Goal: Information Seeking & Learning: Learn about a topic

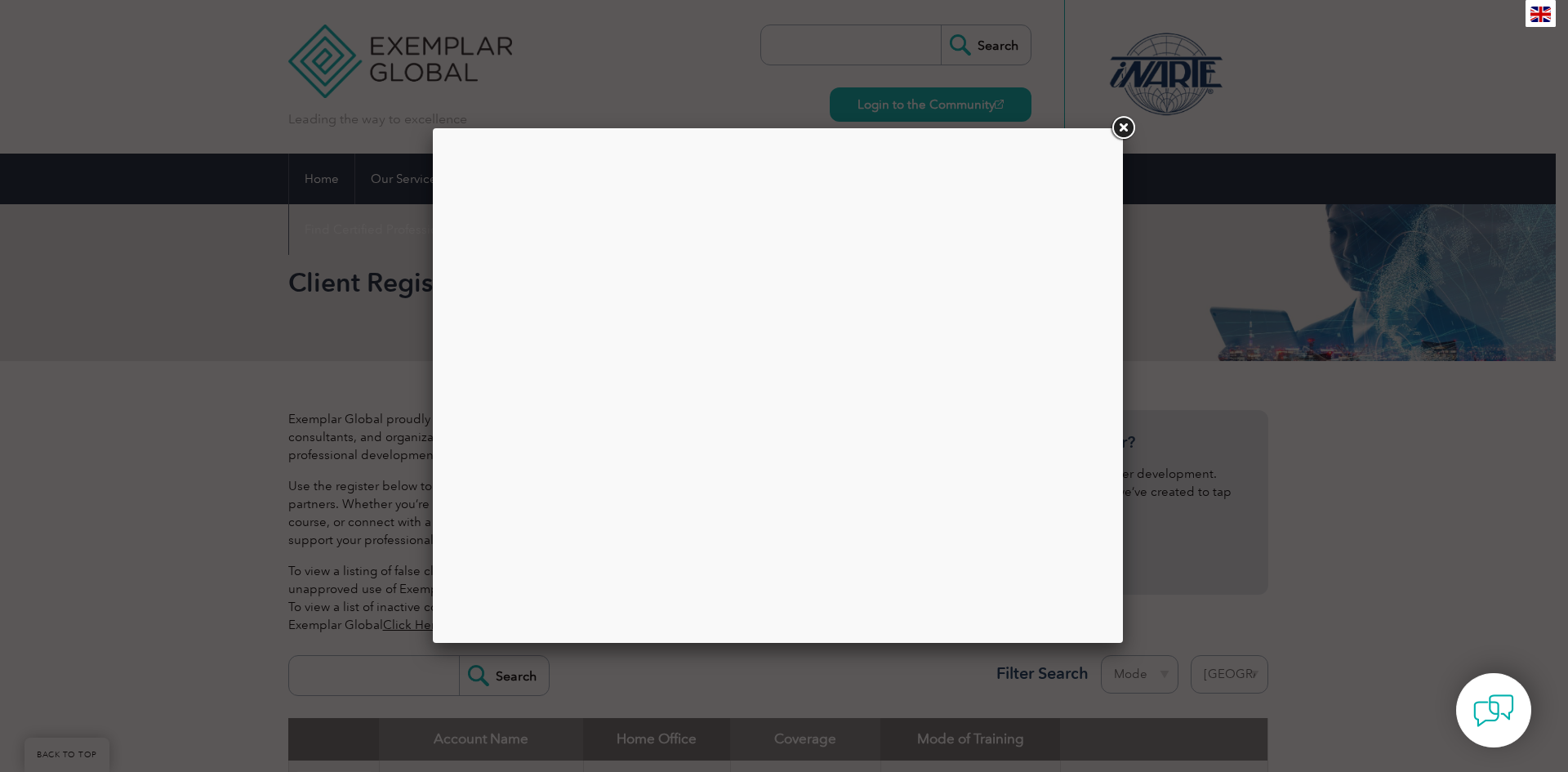
select select "[GEOGRAPHIC_DATA]"
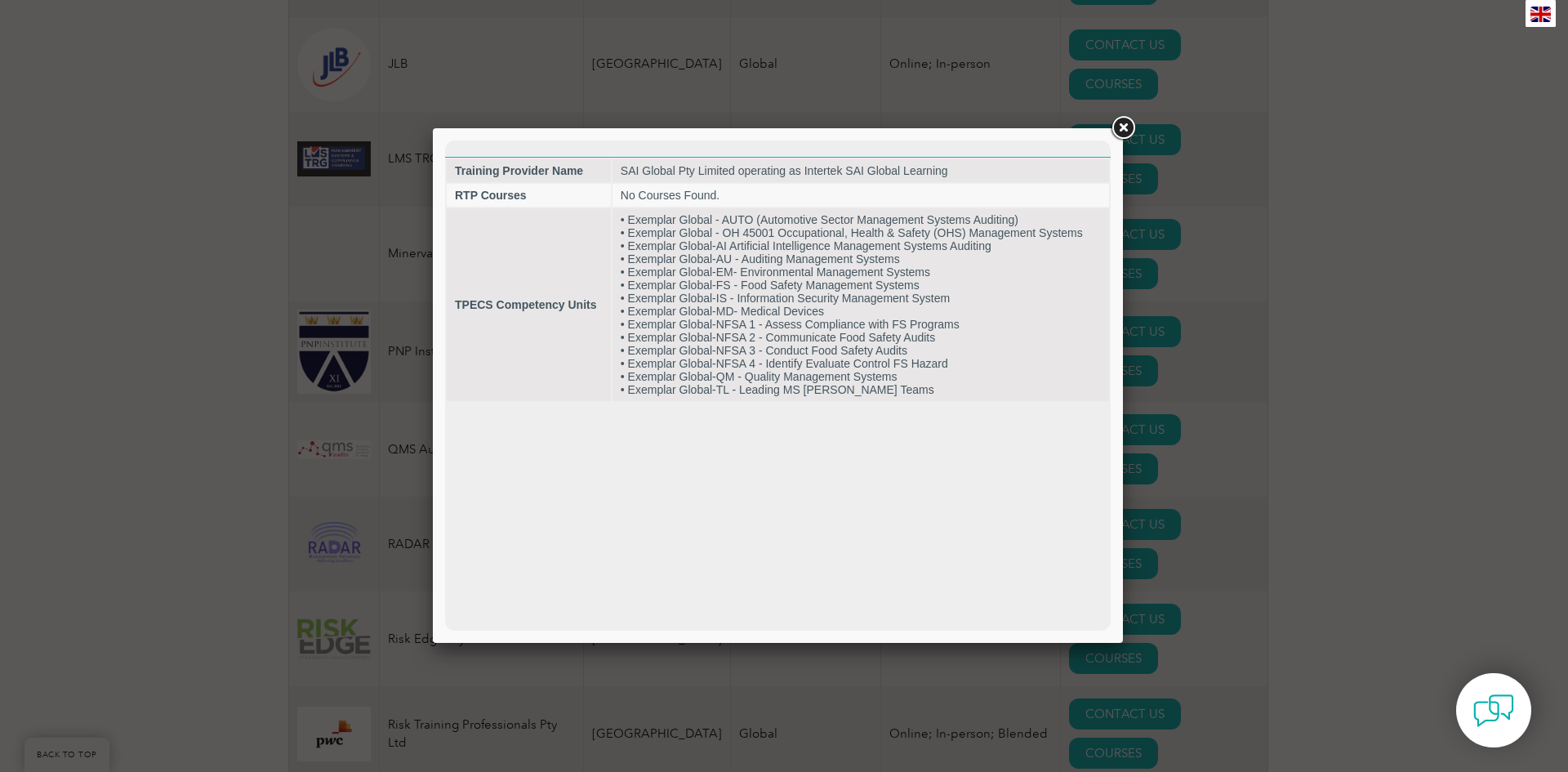
scroll to position [1880, 0]
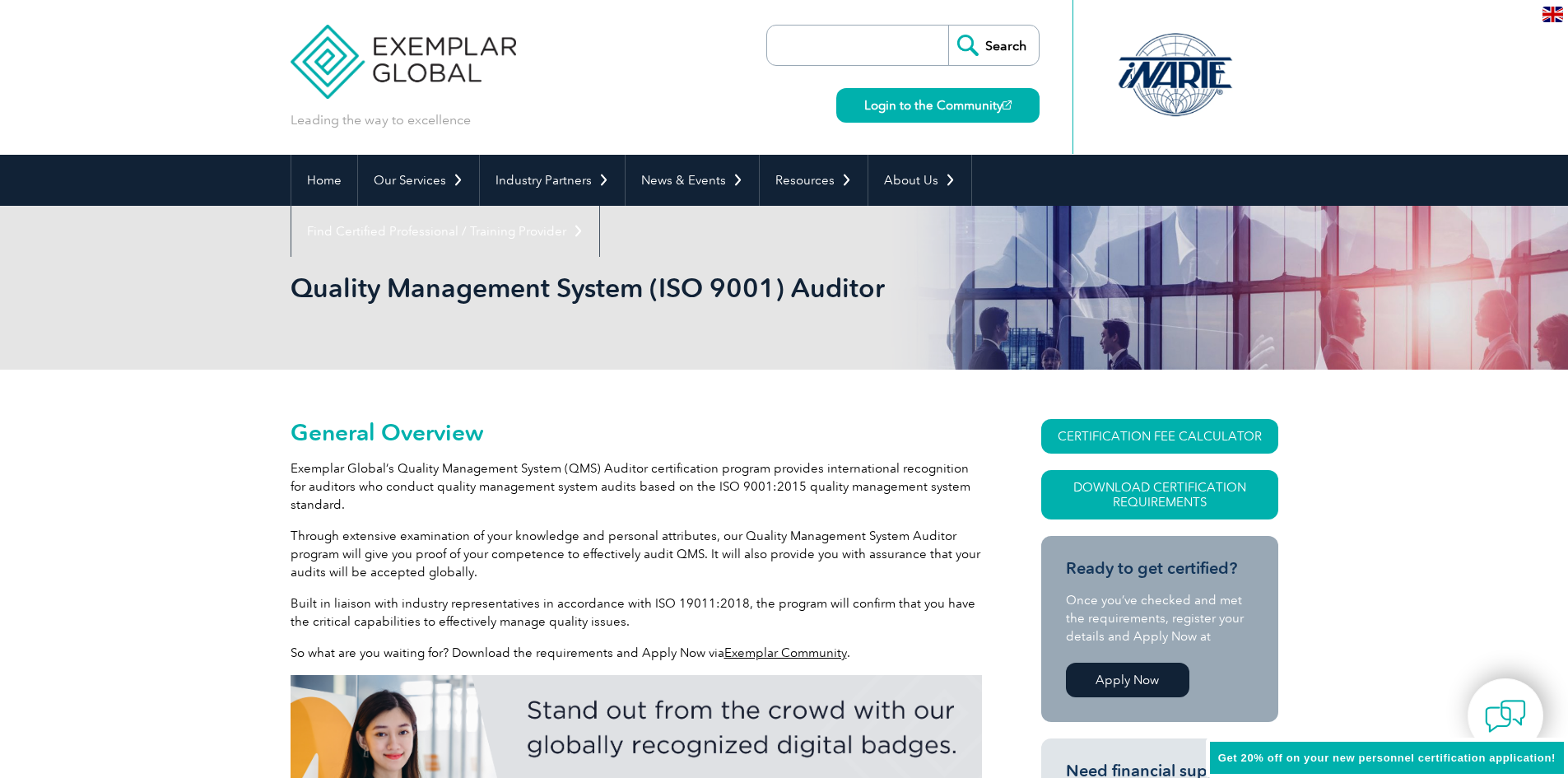
scroll to position [333, 0]
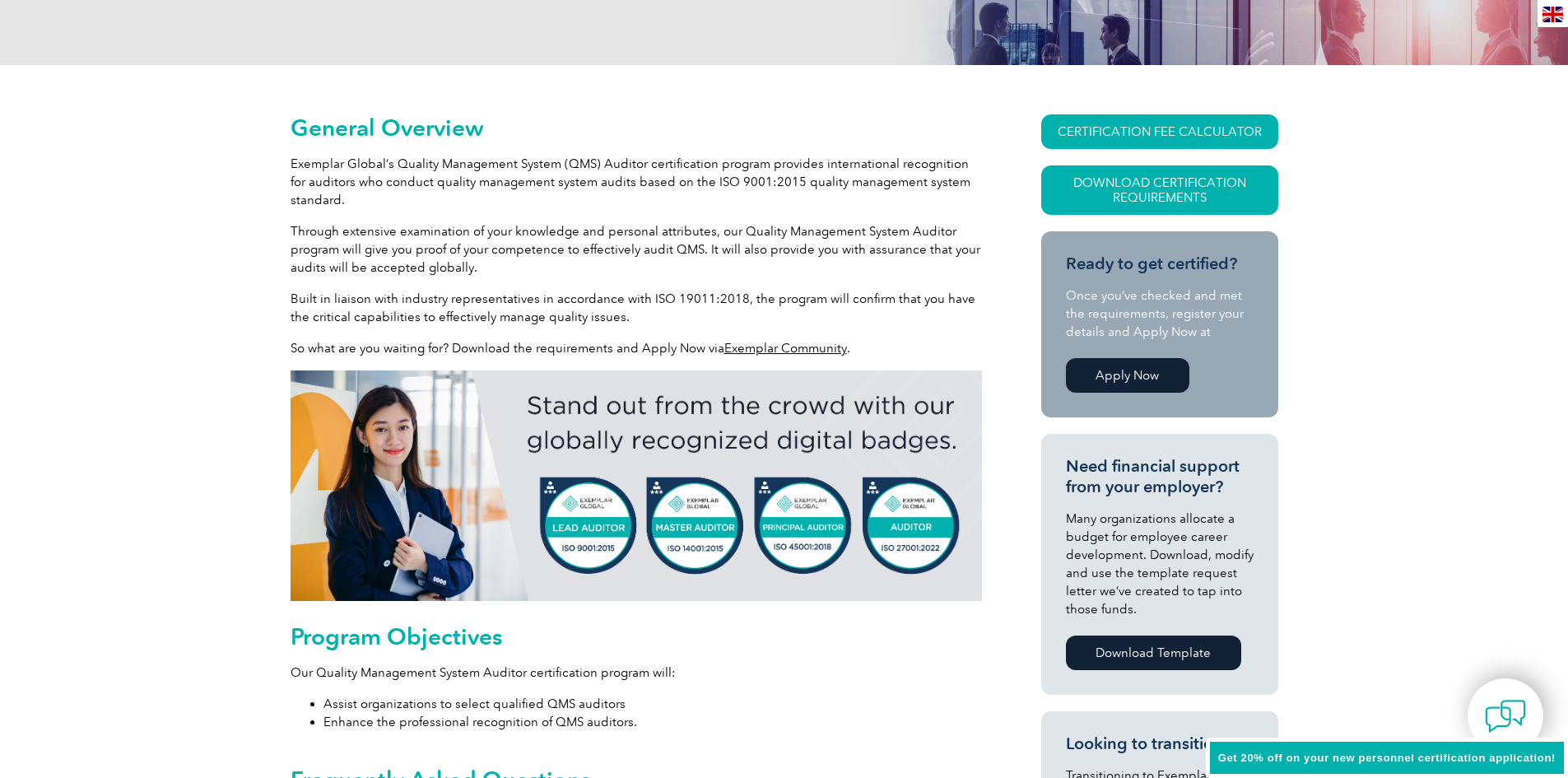
drag, startPoint x: 247, startPoint y: 283, endPoint x: 230, endPoint y: 376, distance: 94.5
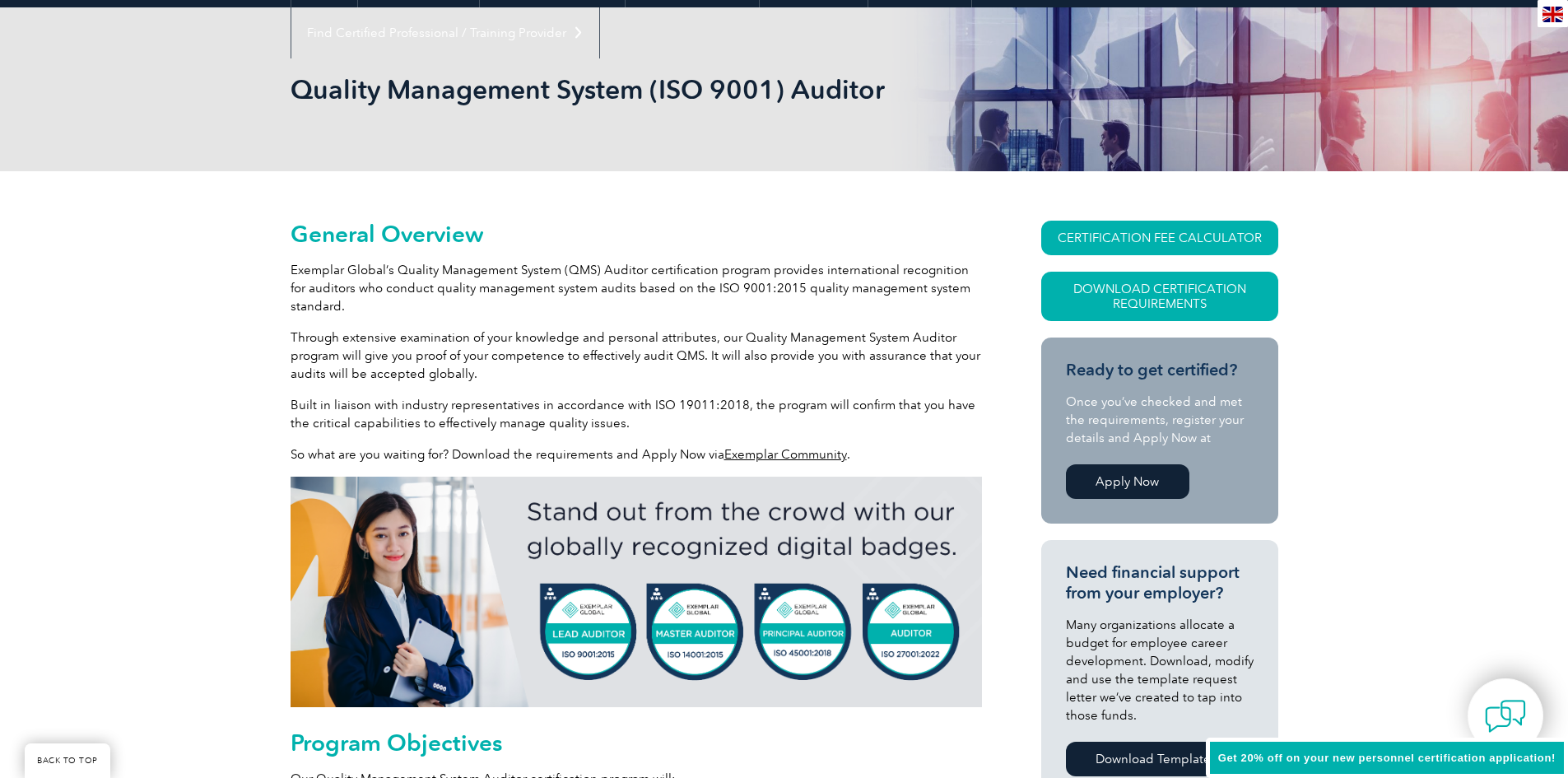
scroll to position [0, 0]
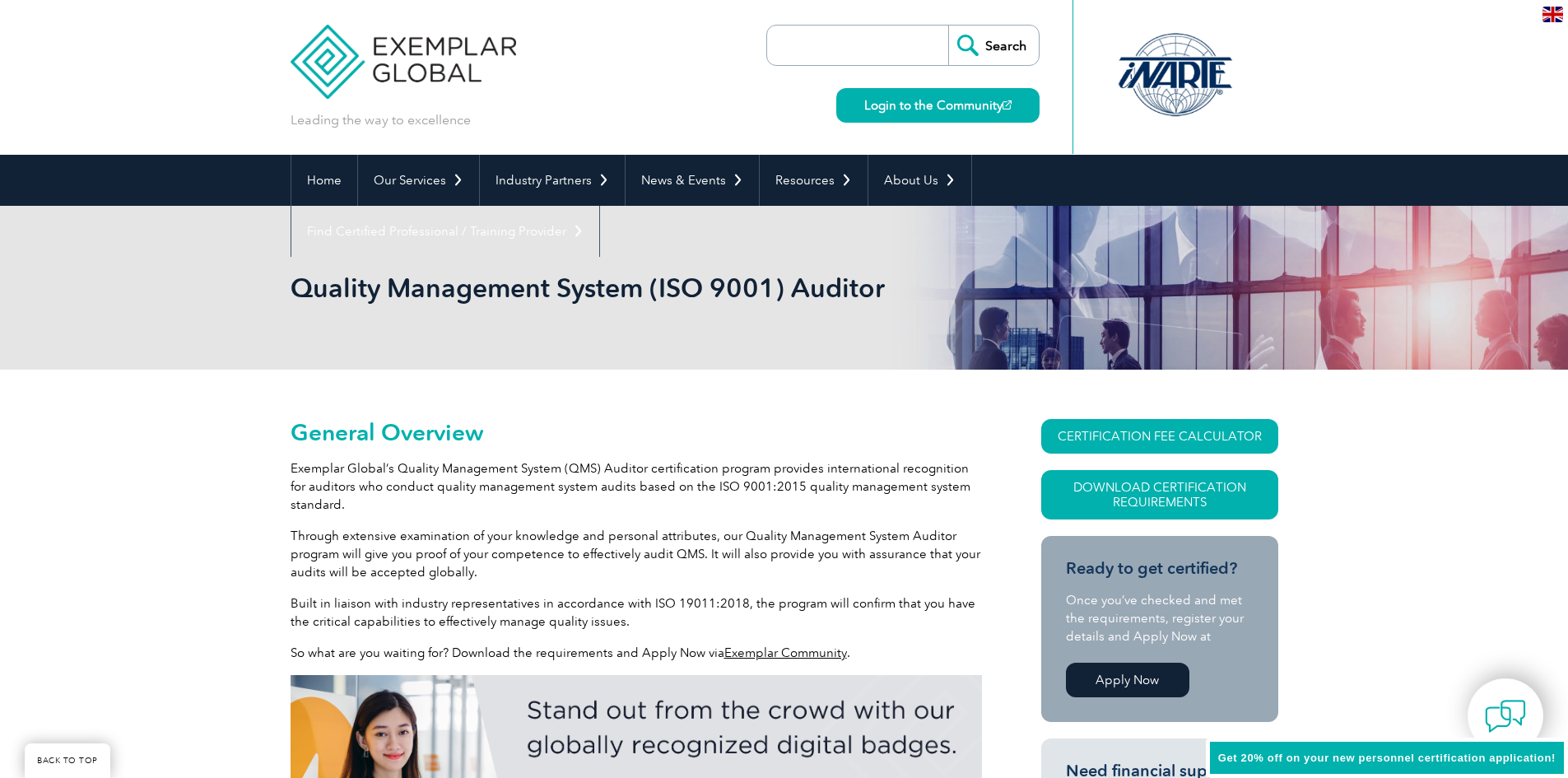
drag, startPoint x: 687, startPoint y: 279, endPoint x: 684, endPoint y: 148, distance: 131.0
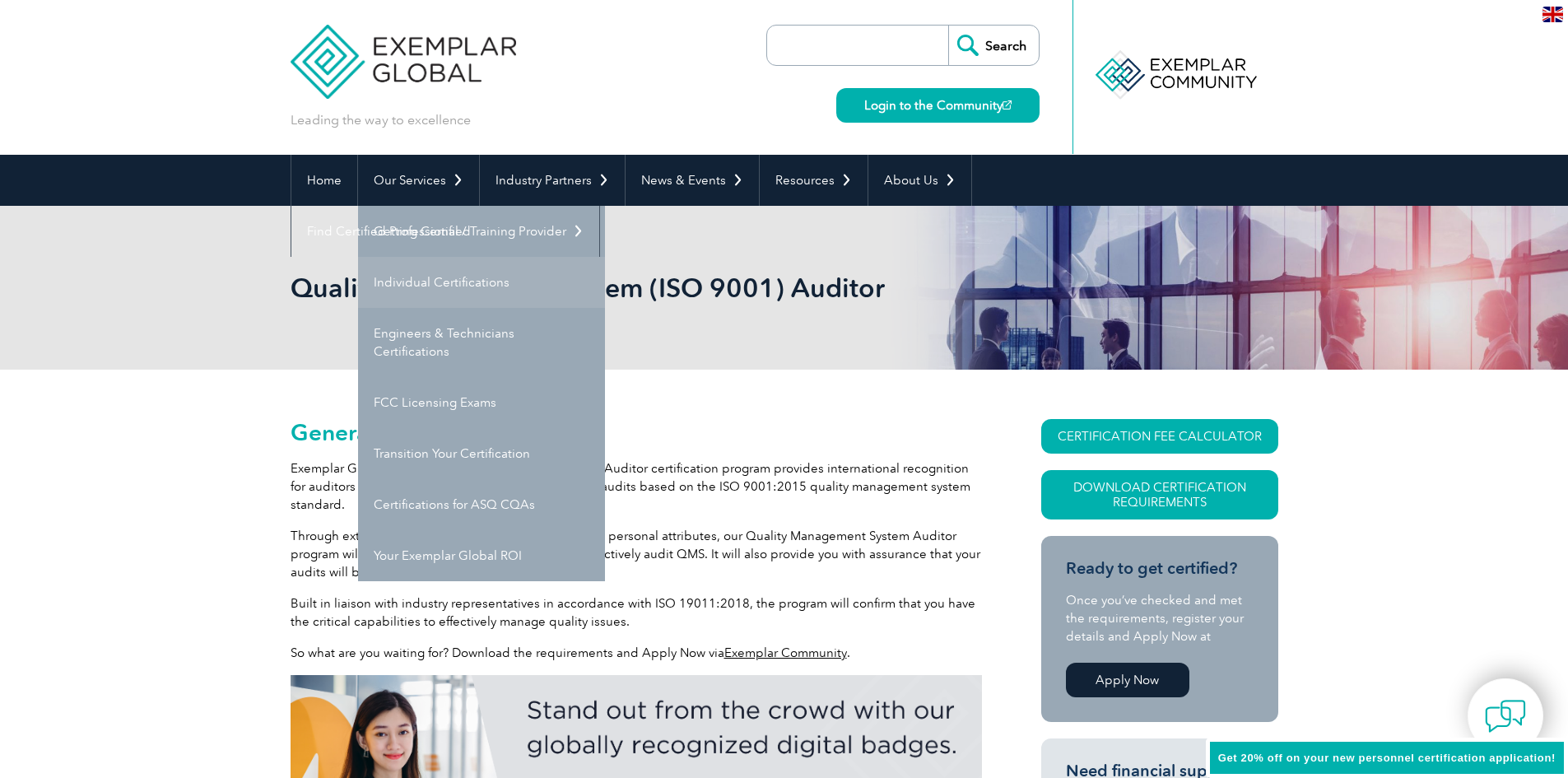
click at [461, 284] on link "Individual Certifications" at bounding box center [482, 283] width 247 height 51
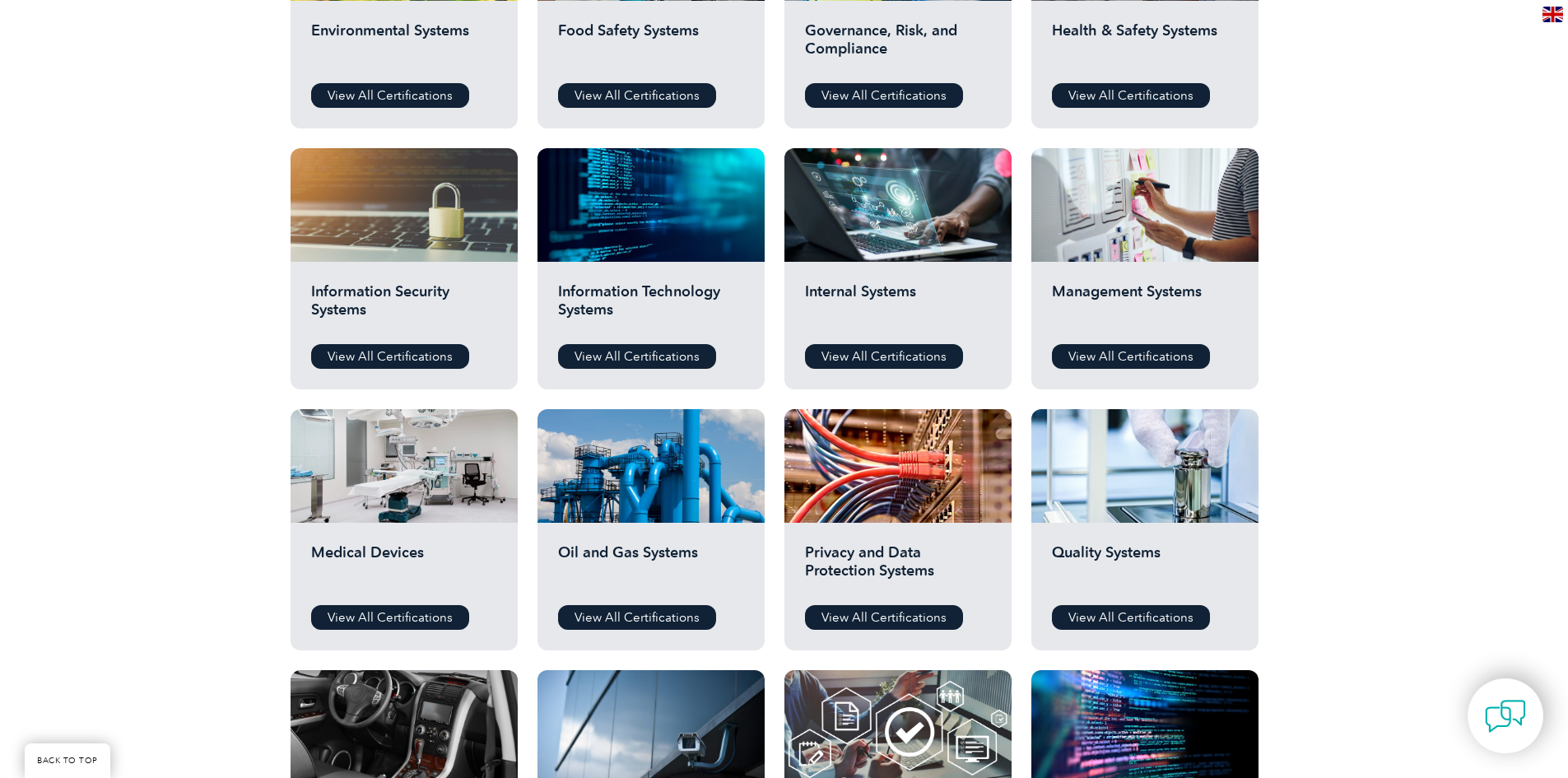
scroll to position [904, 0]
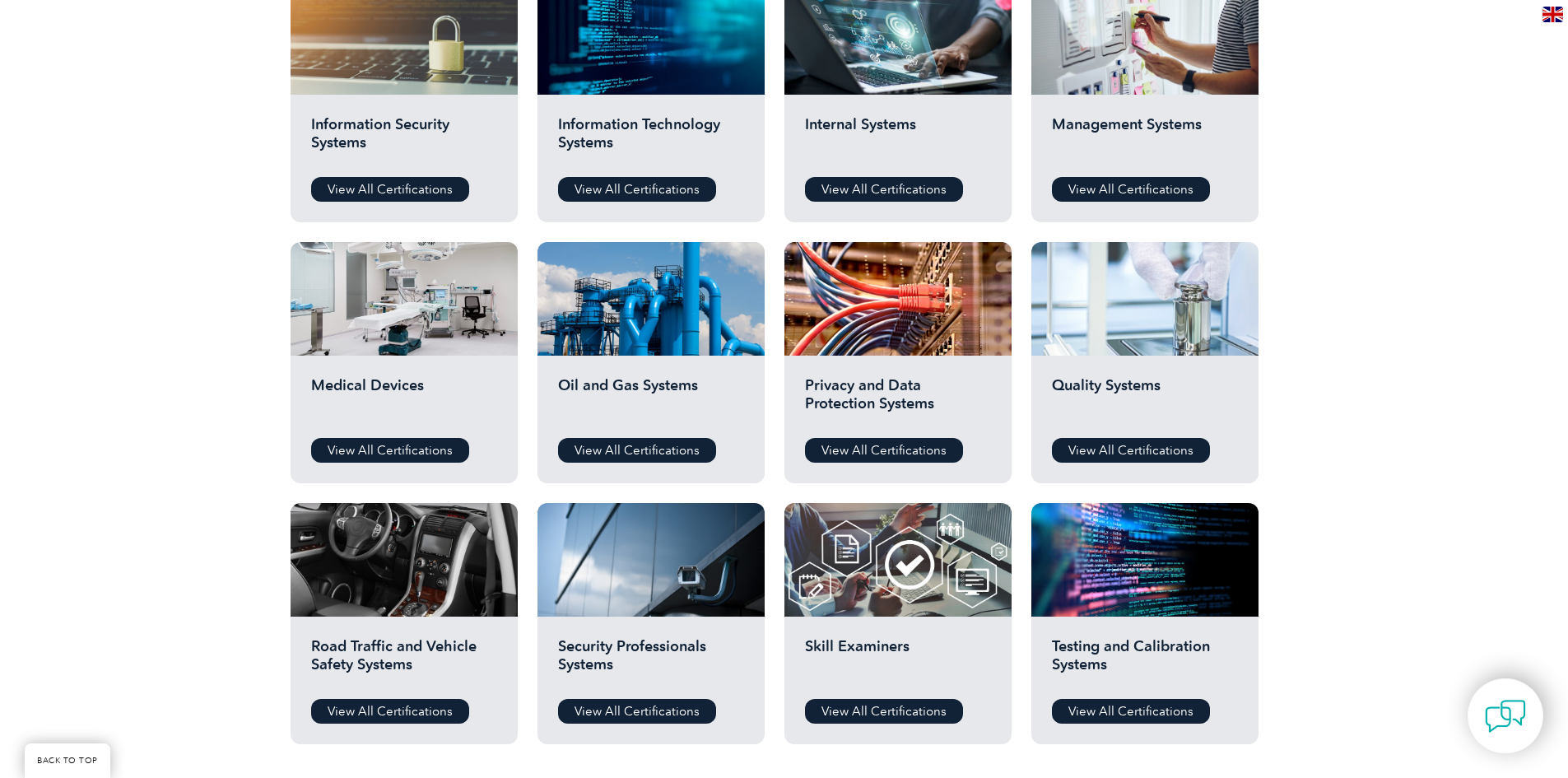
click at [1159, 320] on div at bounding box center [1144, 298] width 227 height 114
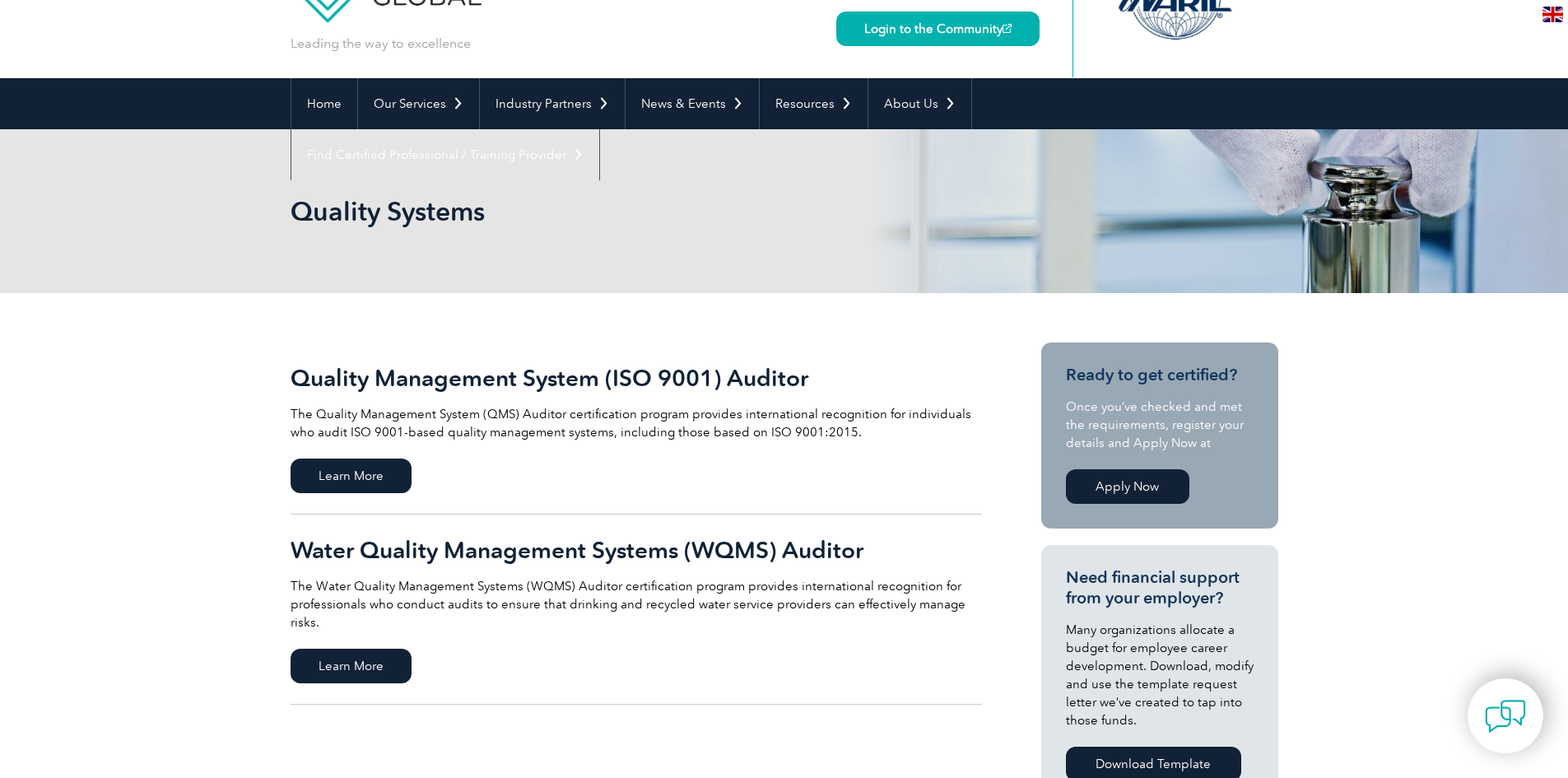
drag, startPoint x: 203, startPoint y: 395, endPoint x: 203, endPoint y: 415, distance: 20.0
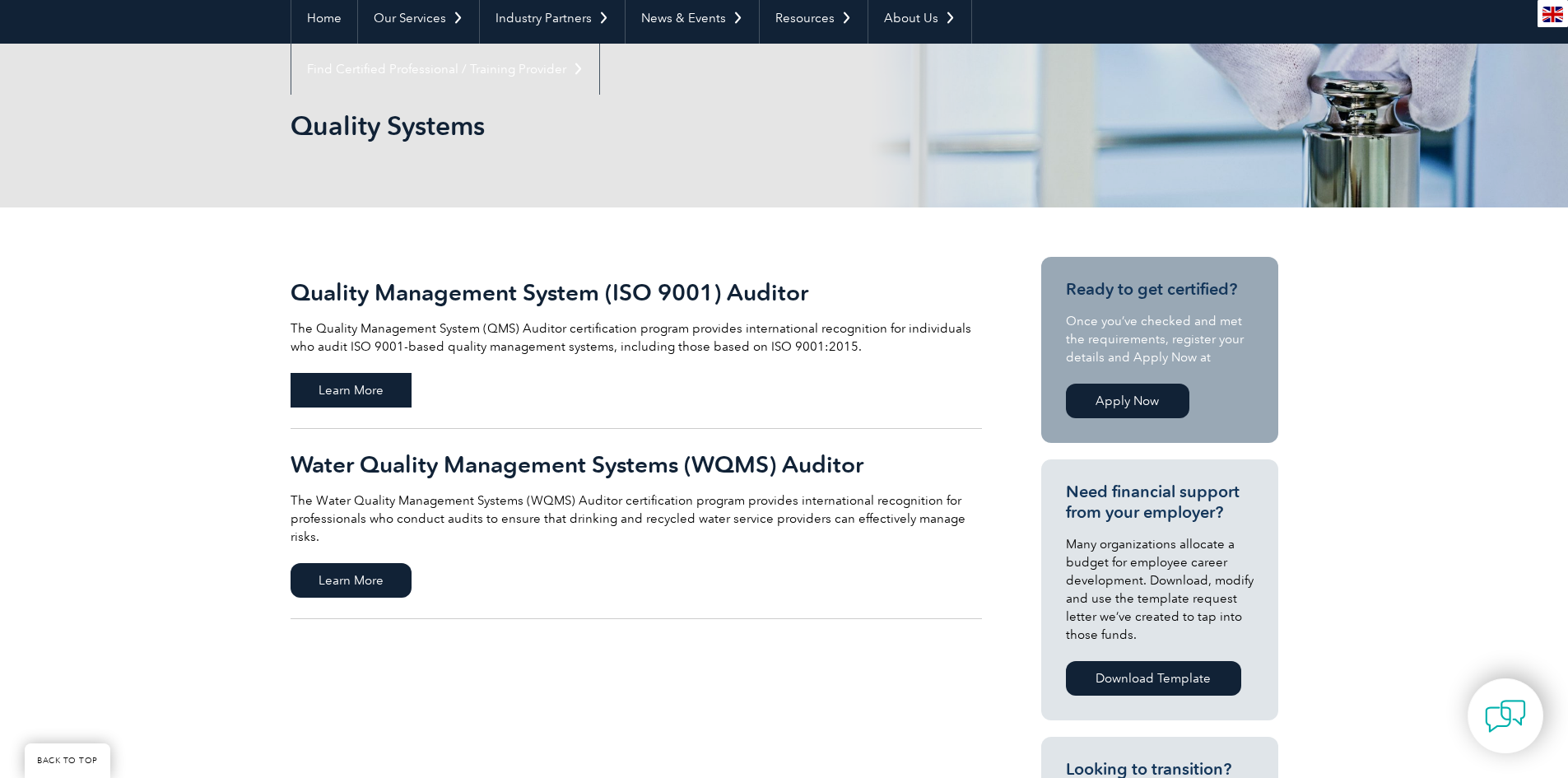
click at [348, 393] on span "Learn More" at bounding box center [351, 389] width 121 height 34
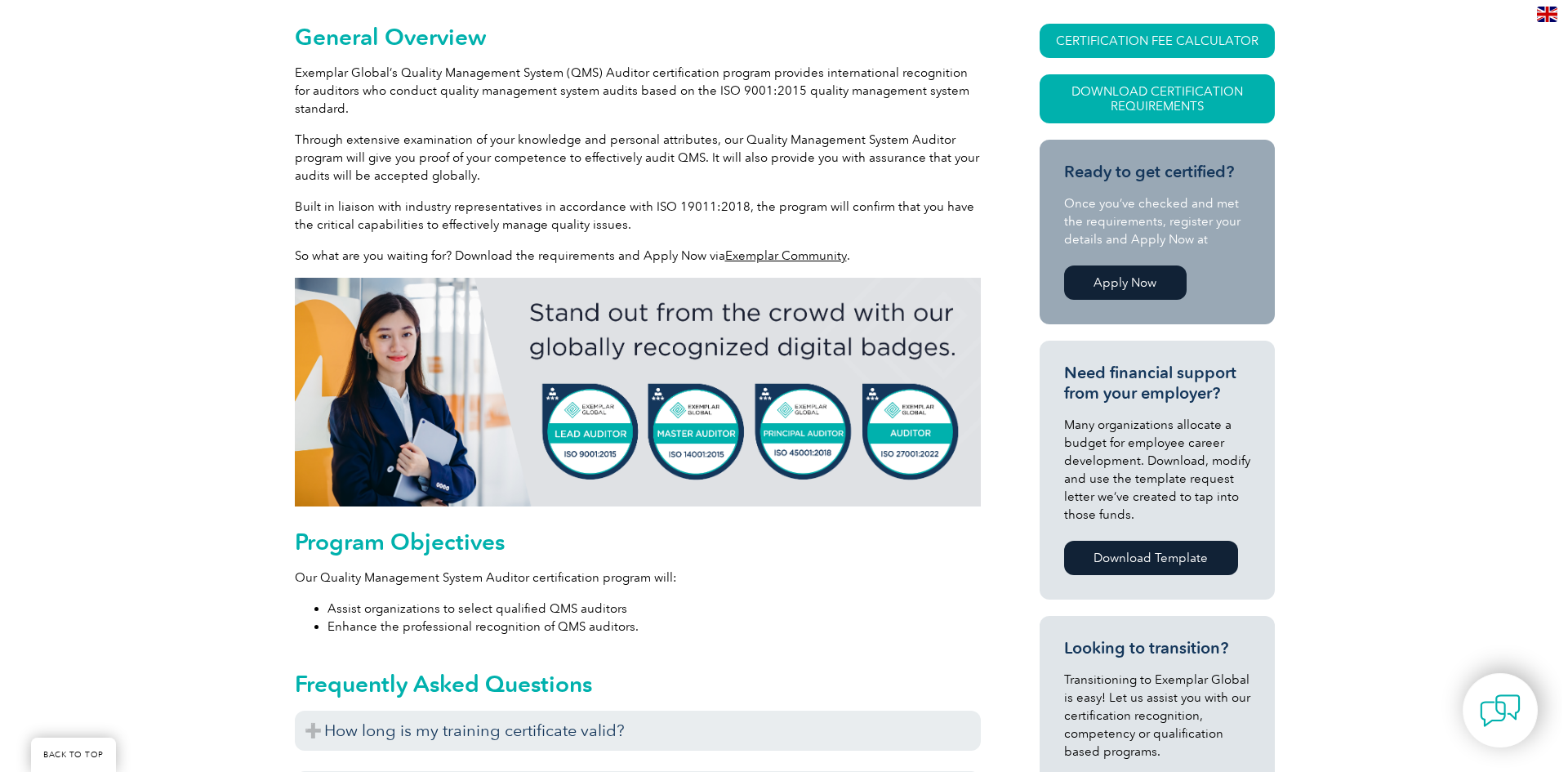
scroll to position [337, 0]
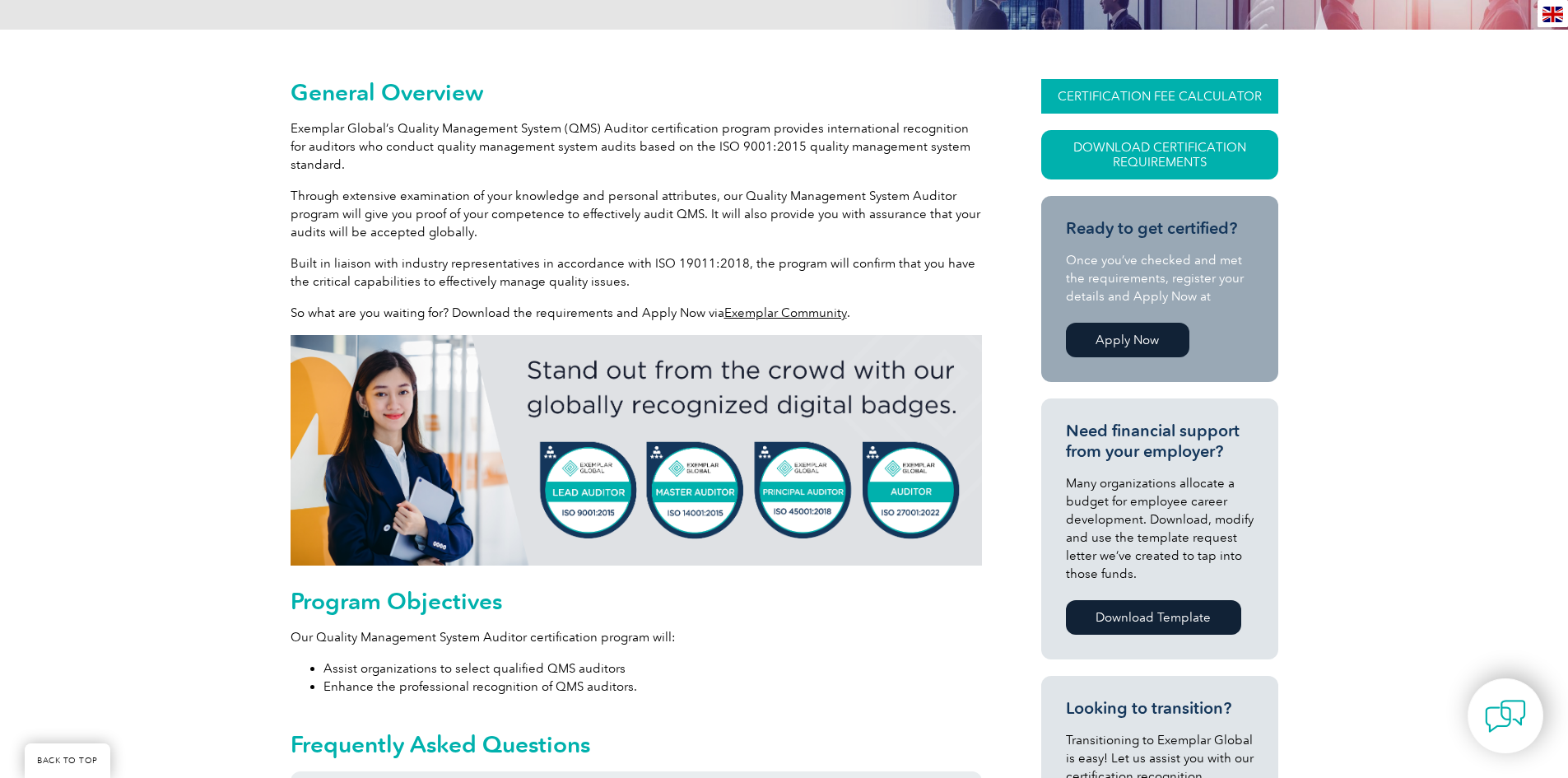
click at [1152, 94] on link "CERTIFICATION FEE CALCULATOR" at bounding box center [1159, 95] width 237 height 34
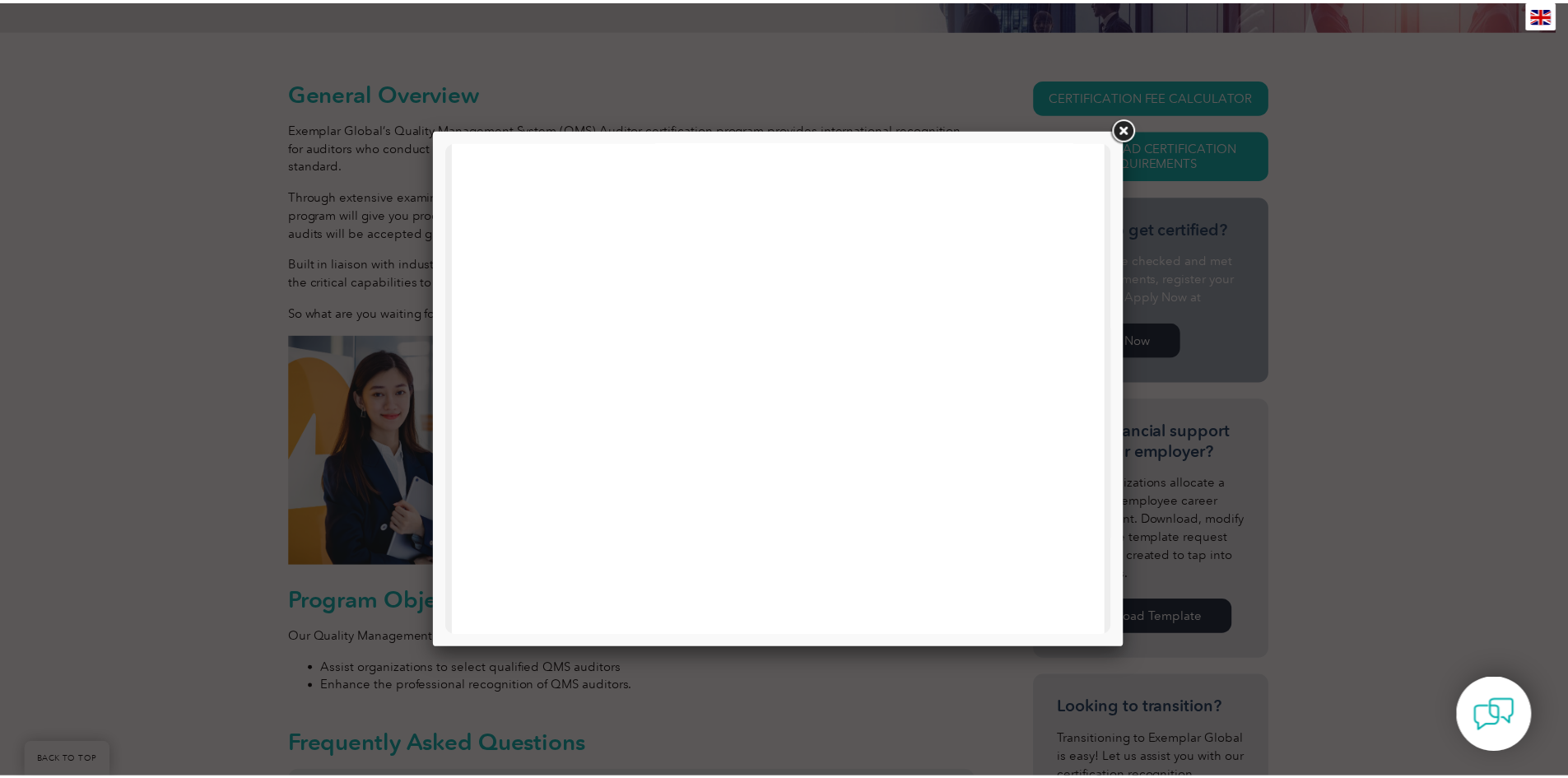
scroll to position [0, 0]
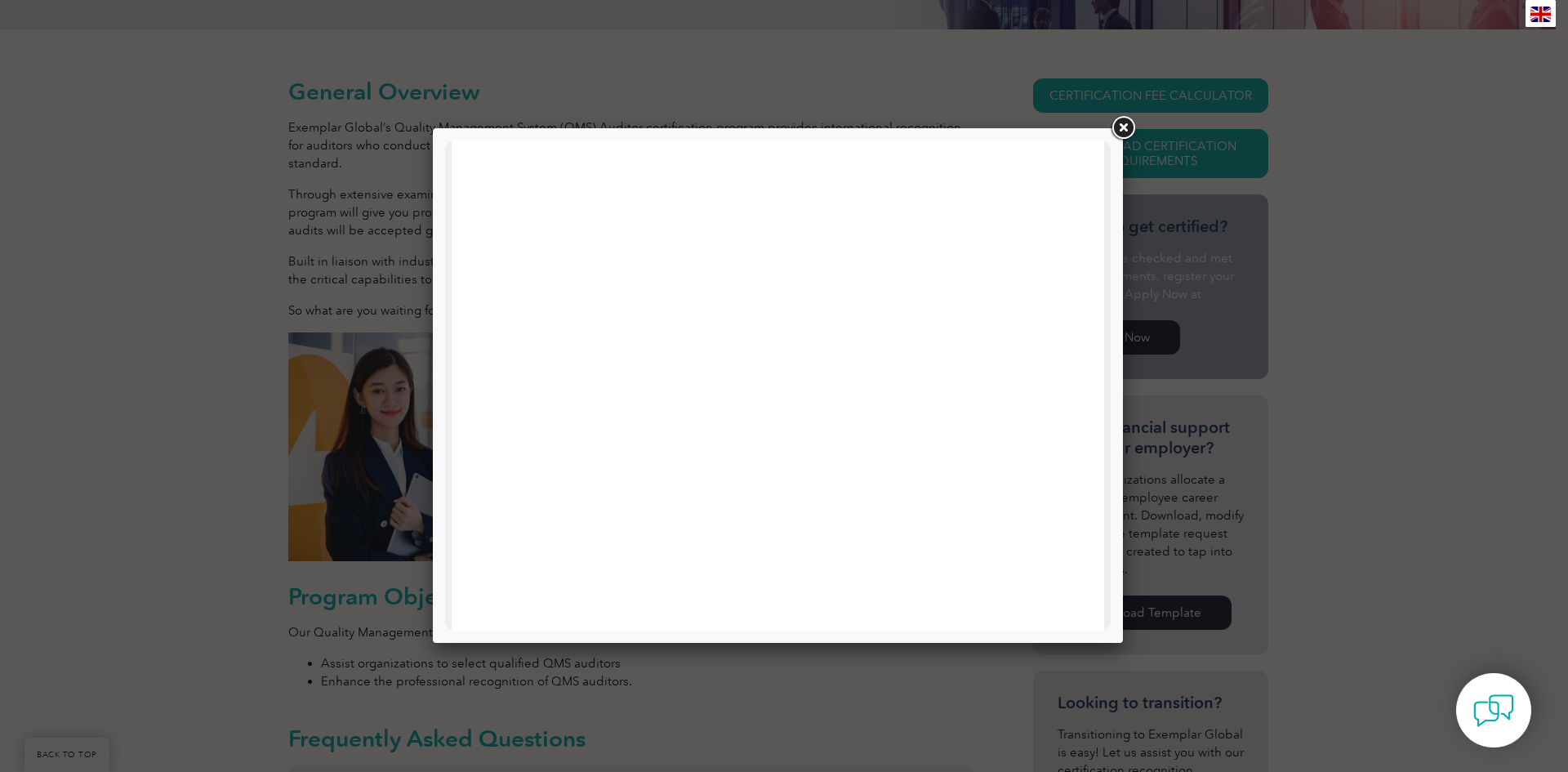
click at [1126, 128] on link at bounding box center [1123, 129] width 30 height 30
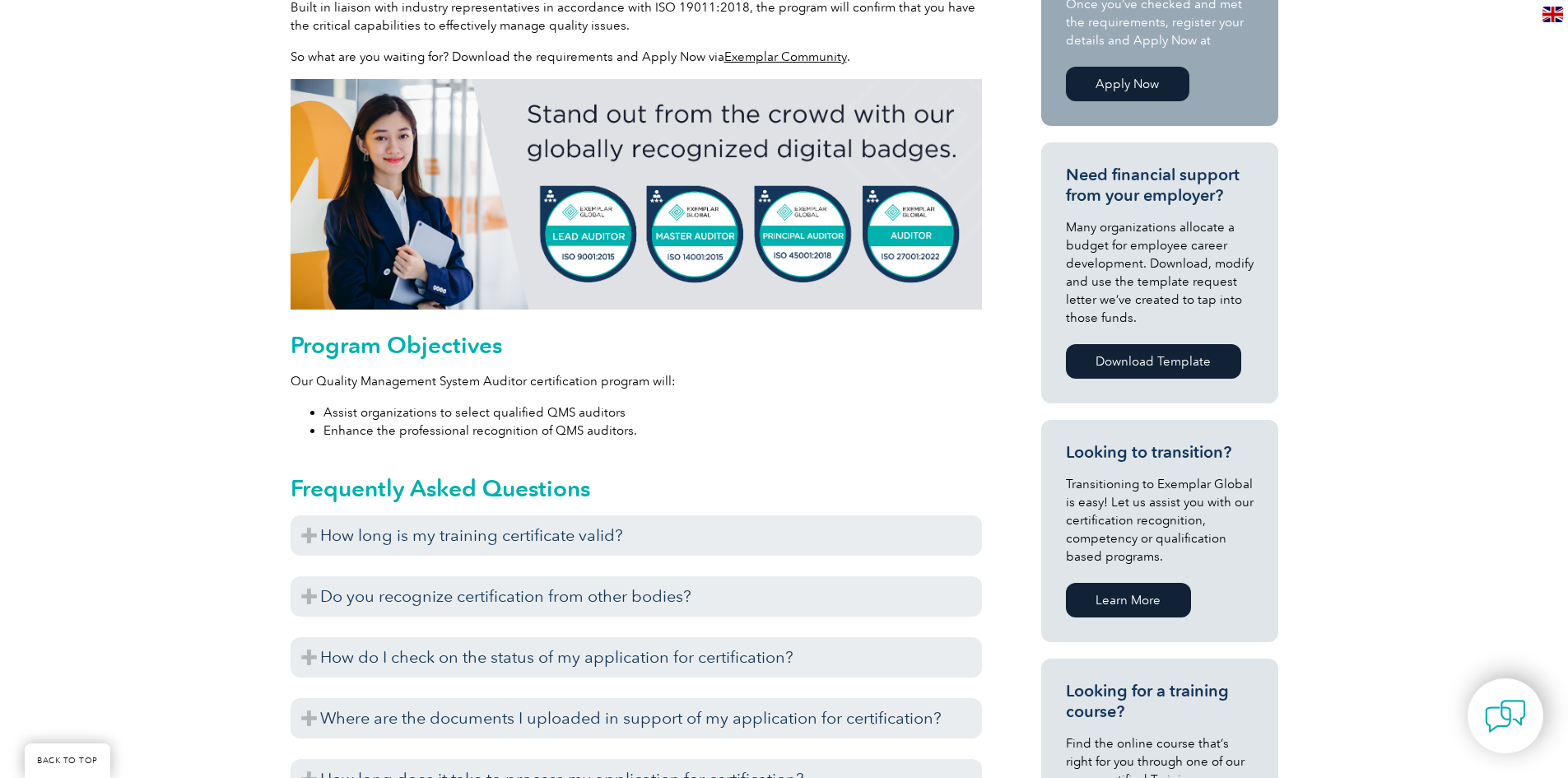
drag, startPoint x: 213, startPoint y: 110, endPoint x: 213, endPoint y: 210, distance: 100.0
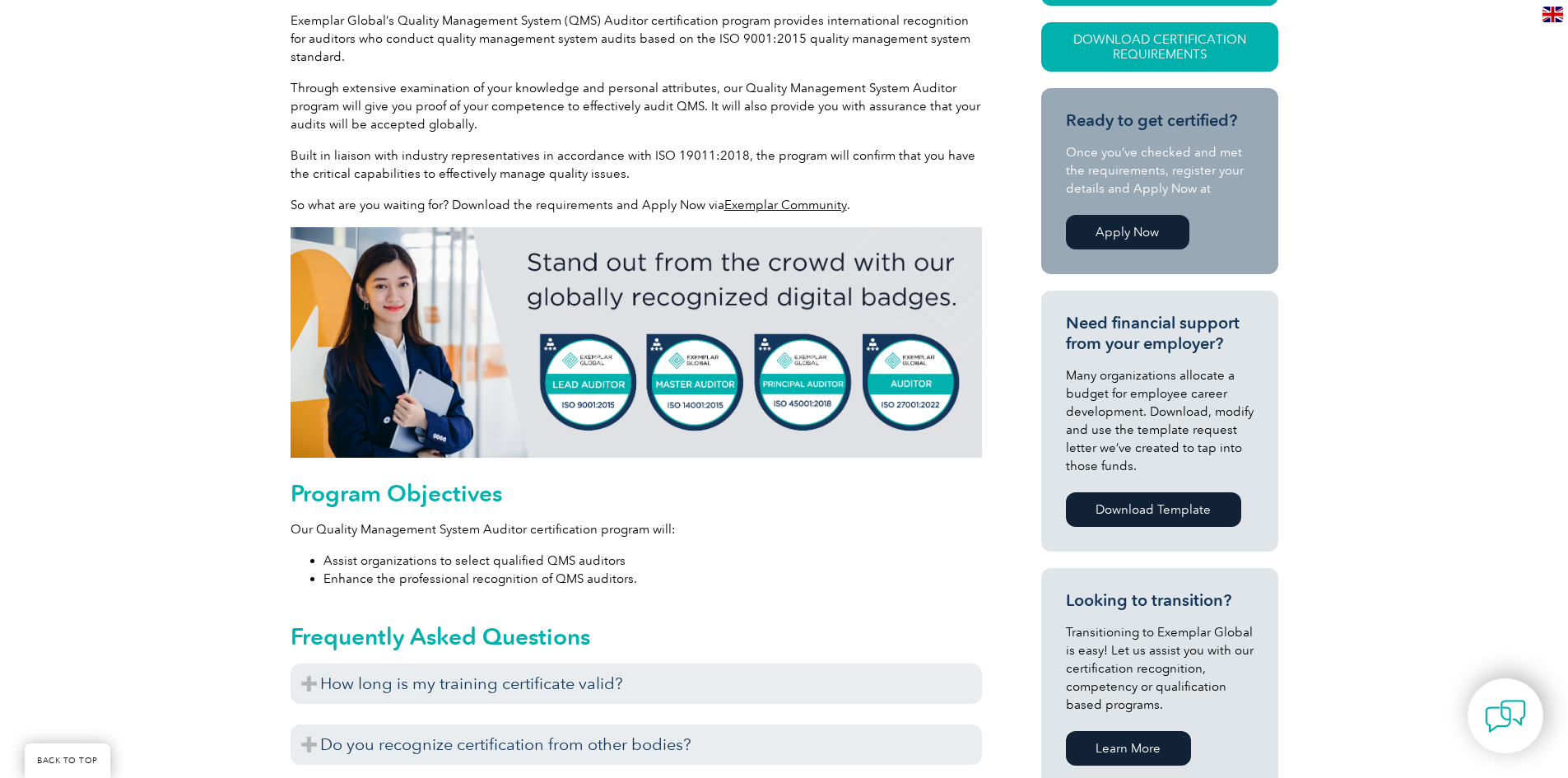
scroll to position [173, 0]
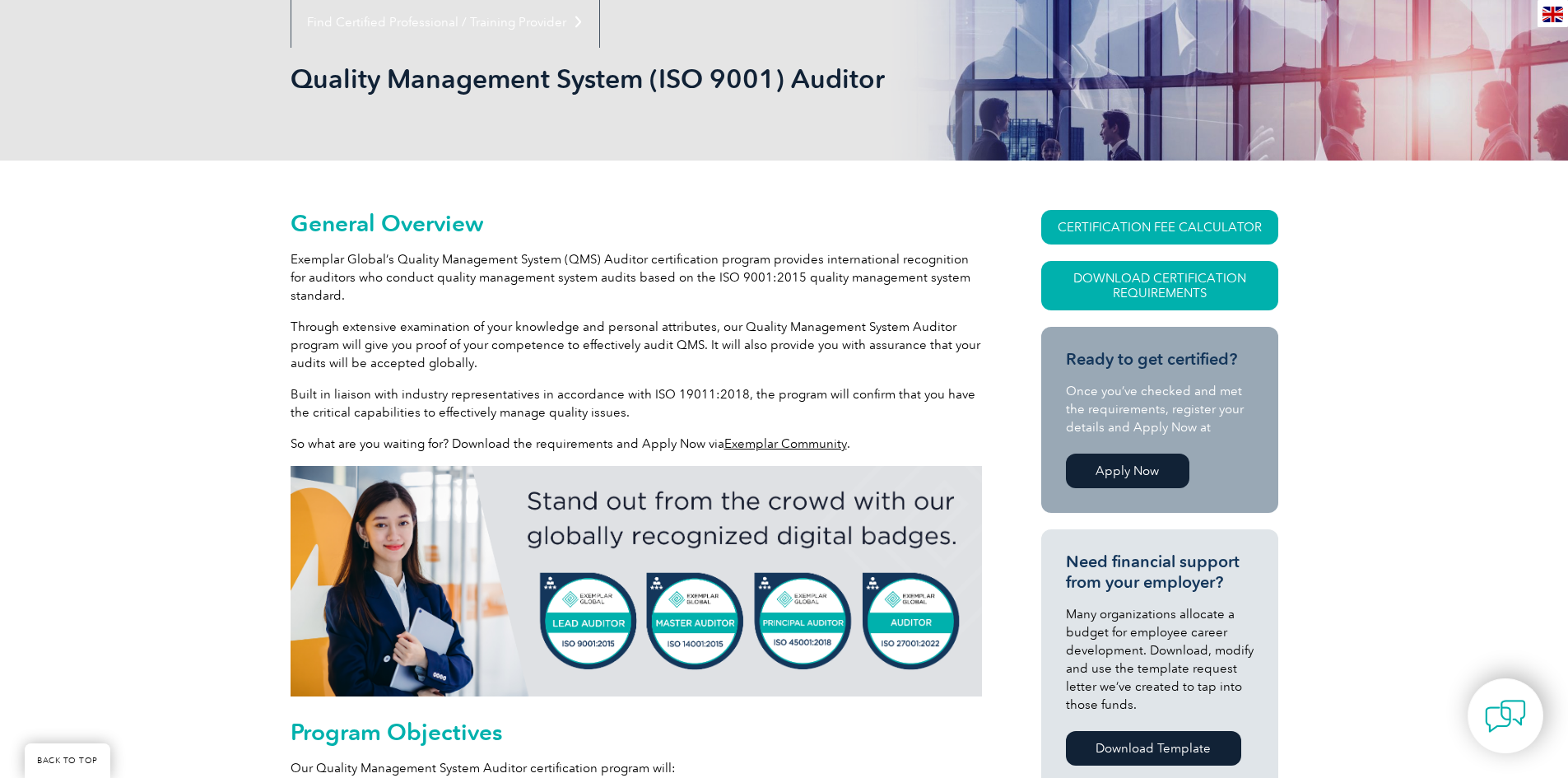
drag, startPoint x: 211, startPoint y: 258, endPoint x: 206, endPoint y: 114, distance: 144.1
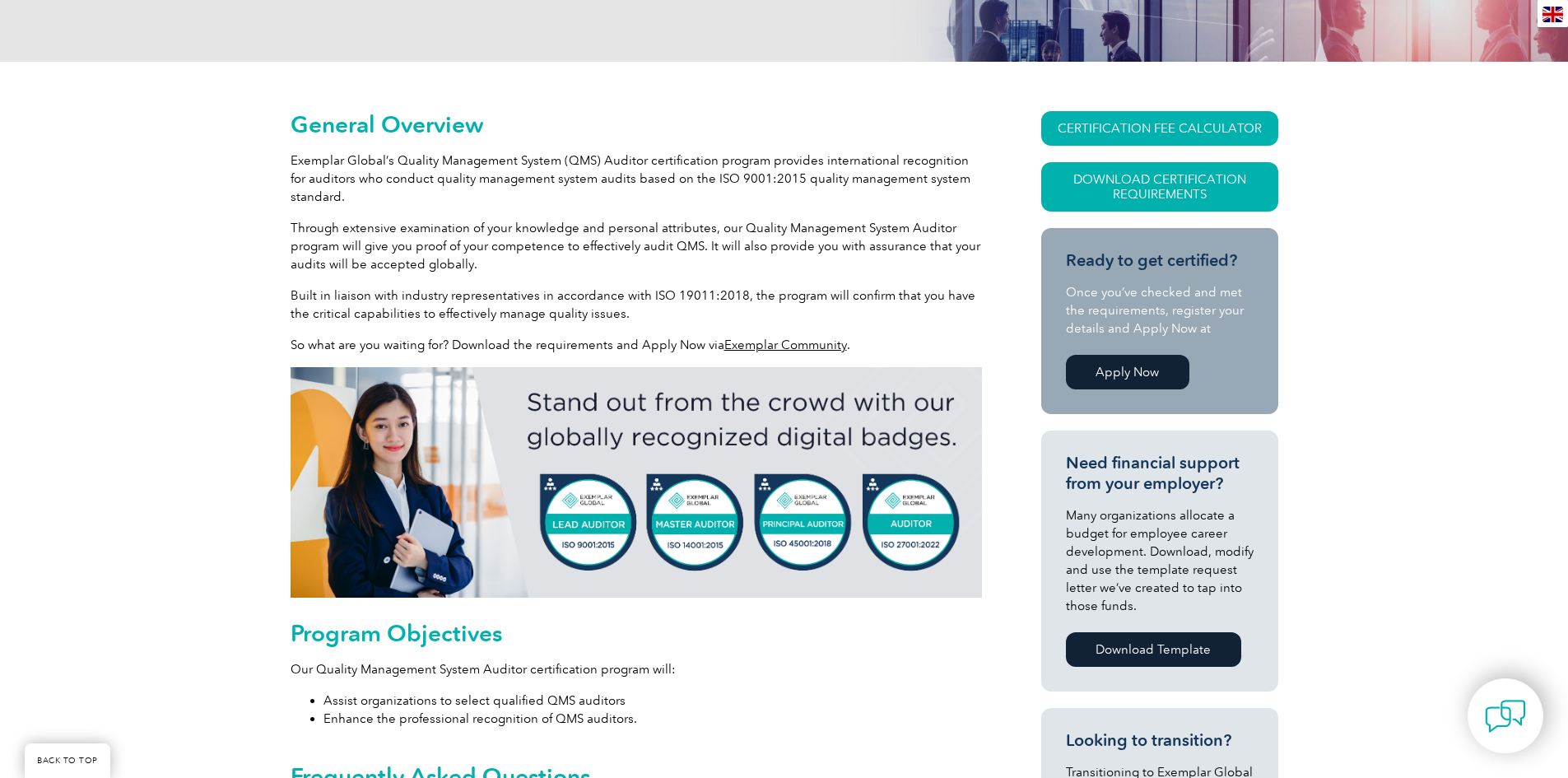
drag, startPoint x: 275, startPoint y: 222, endPoint x: 274, endPoint y: 274, distance: 52.0
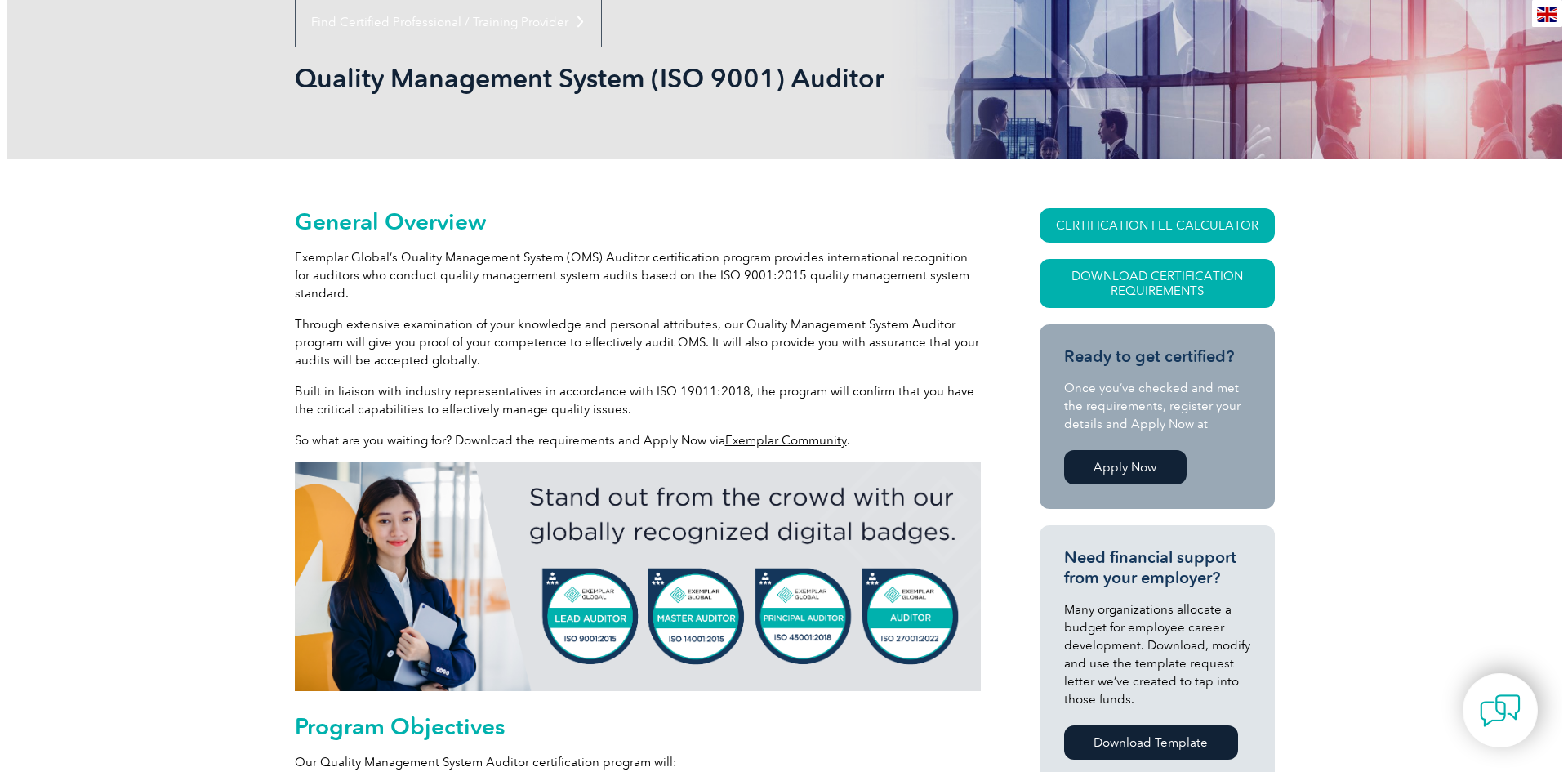
scroll to position [0, 0]
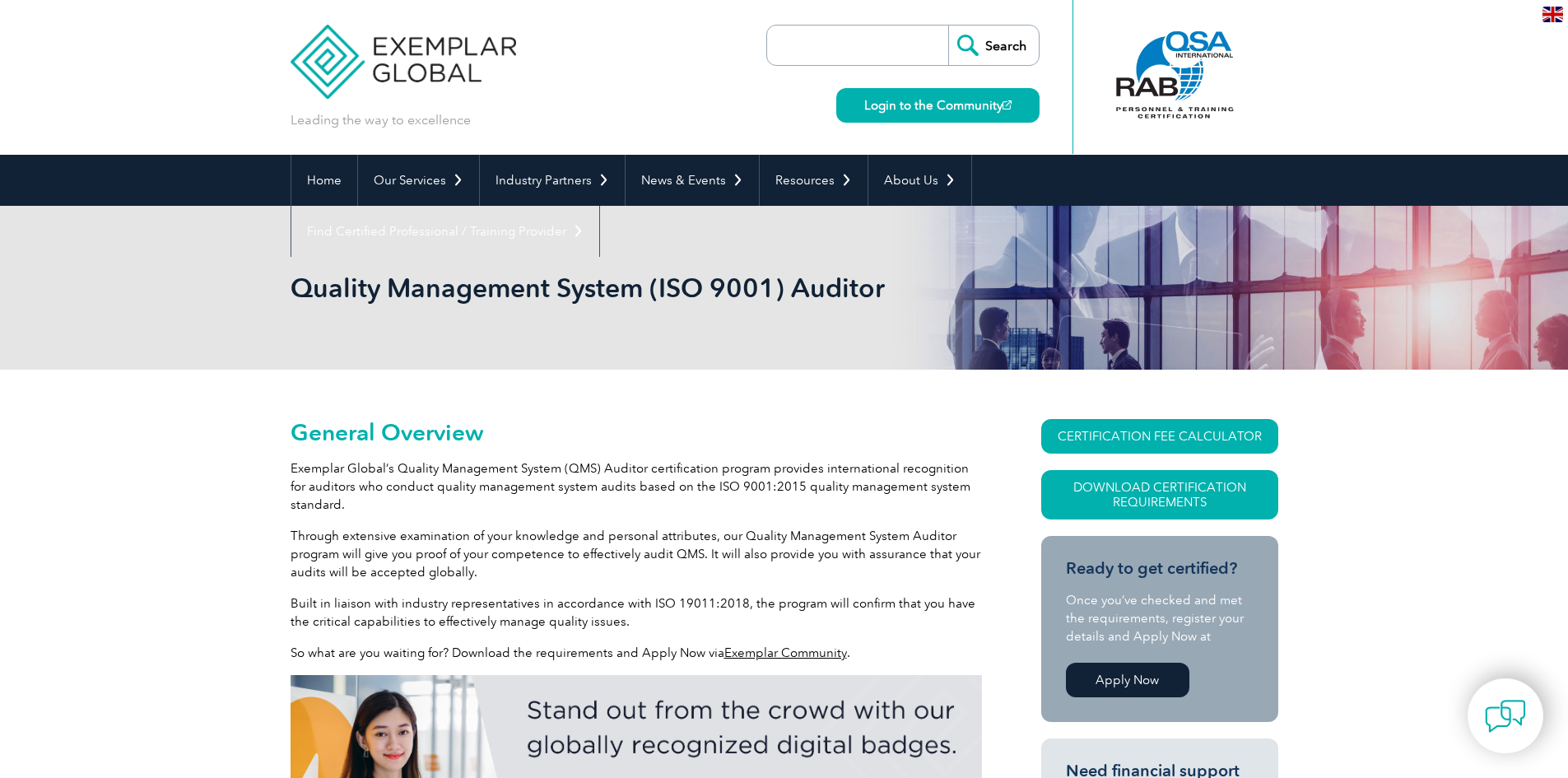
drag, startPoint x: 160, startPoint y: 344, endPoint x: 913, endPoint y: 34, distance: 814.3
click at [1143, 436] on link "CERTIFICATION FEE CALCULATOR" at bounding box center [1159, 436] width 237 height 34
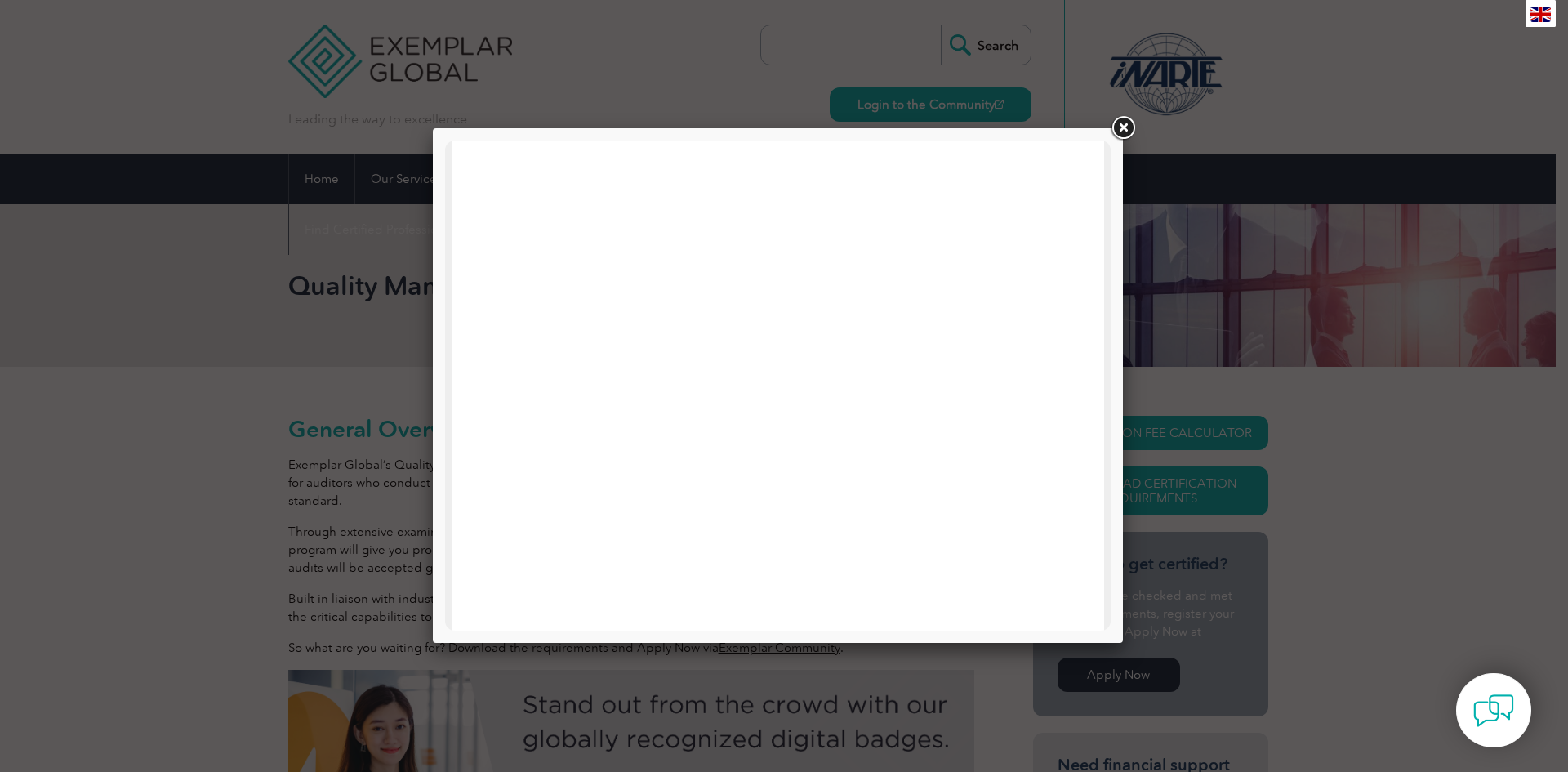
drag, startPoint x: 1106, startPoint y: 316, endPoint x: 1503, endPoint y: 259, distance: 401.1
drag, startPoint x: 1103, startPoint y: 270, endPoint x: 1567, endPoint y: 260, distance: 464.1
click at [1122, 120] on link at bounding box center [1123, 129] width 30 height 30
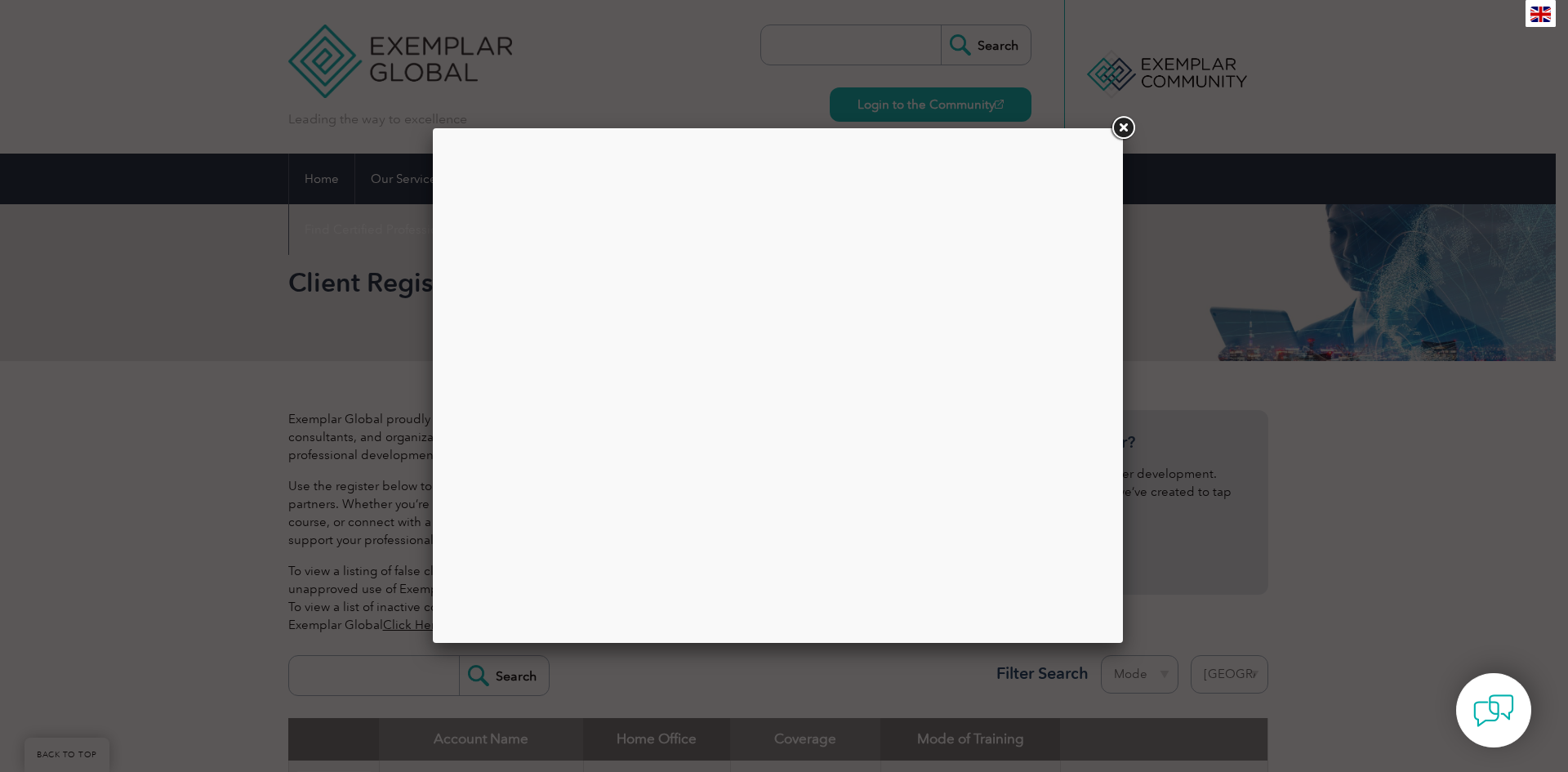
select select "[GEOGRAPHIC_DATA]"
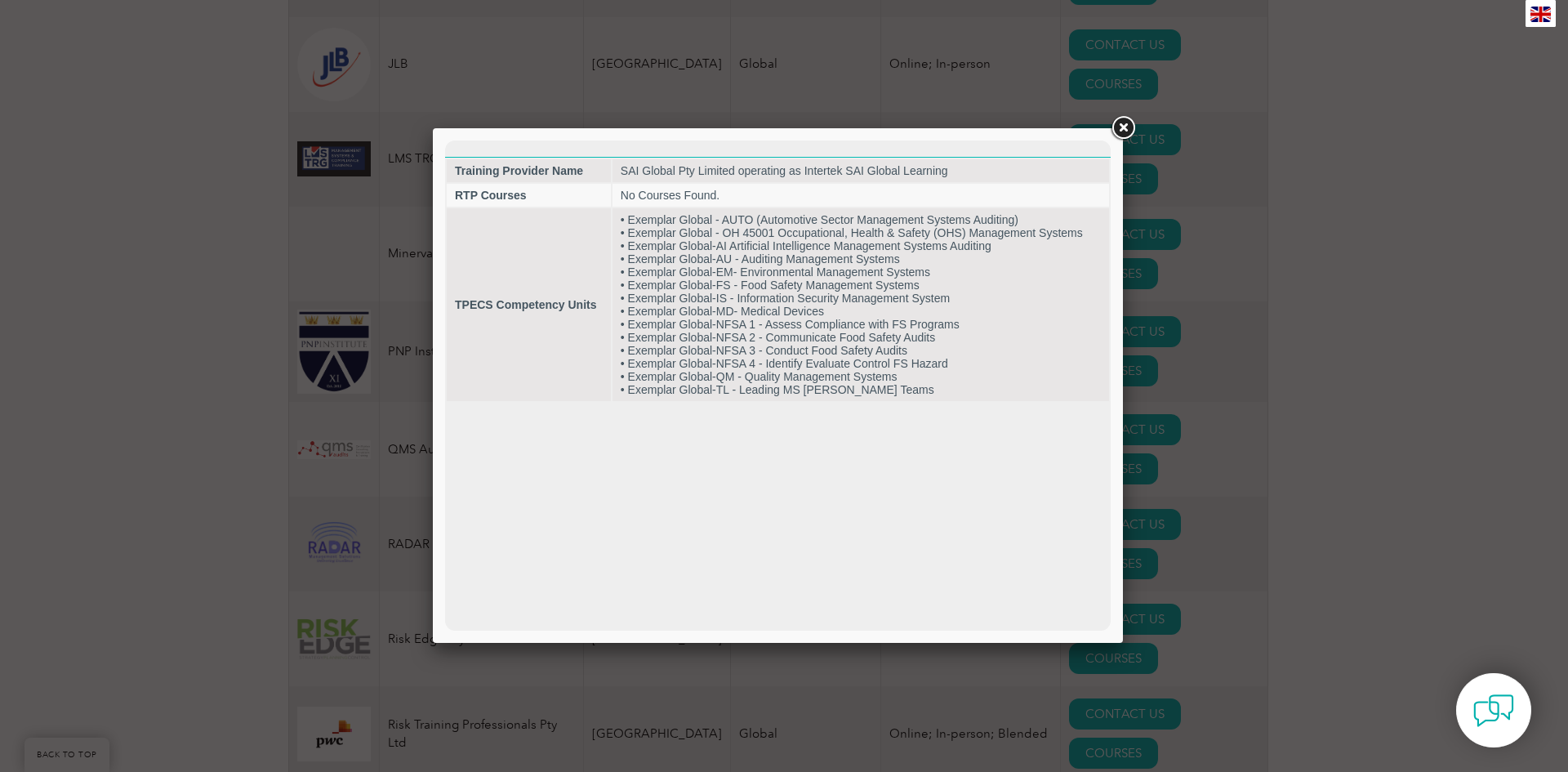
click at [1127, 125] on link at bounding box center [1123, 129] width 30 height 30
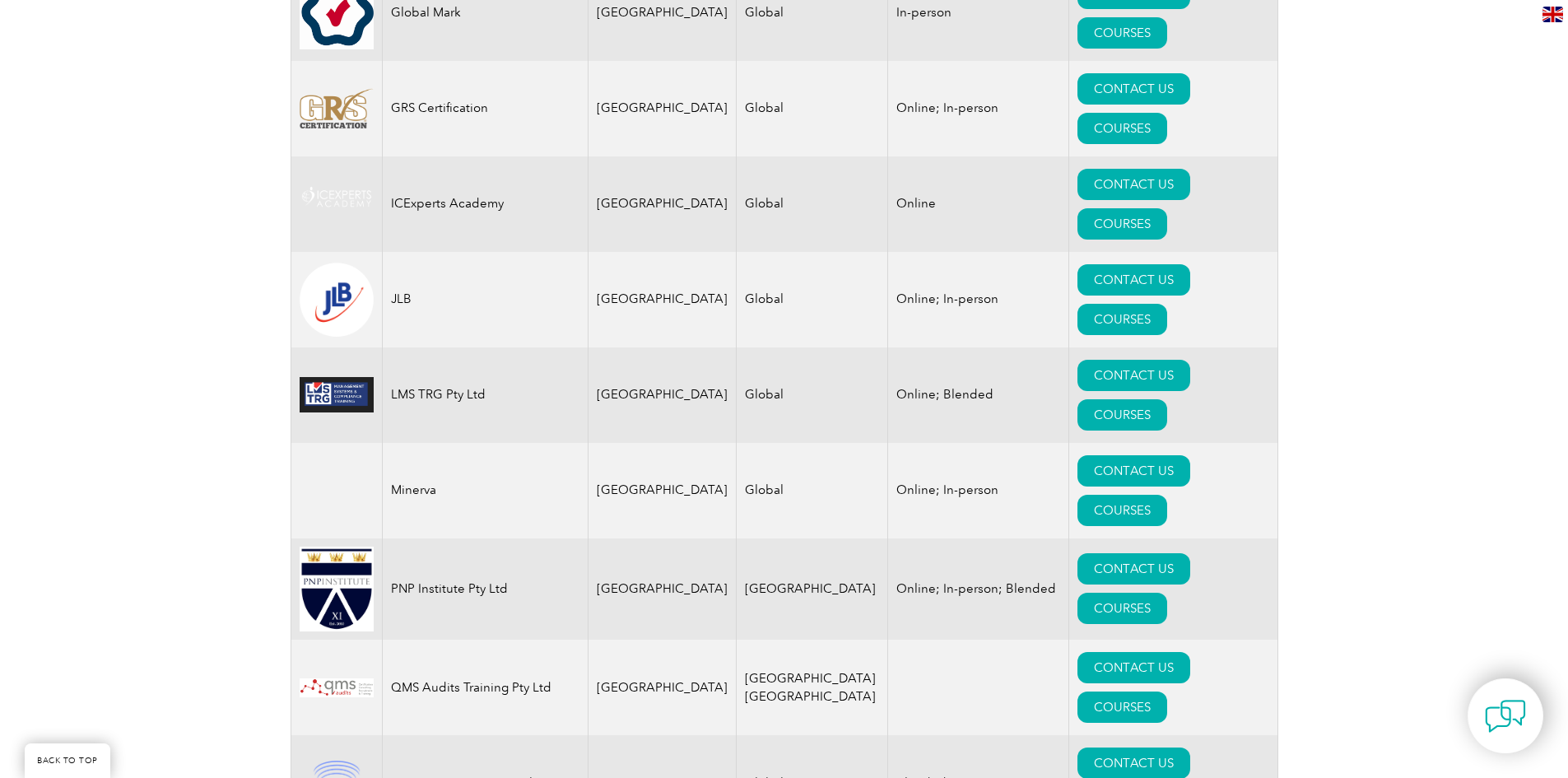
drag, startPoint x: 230, startPoint y: 404, endPoint x: 210, endPoint y: 310, distance: 96.1
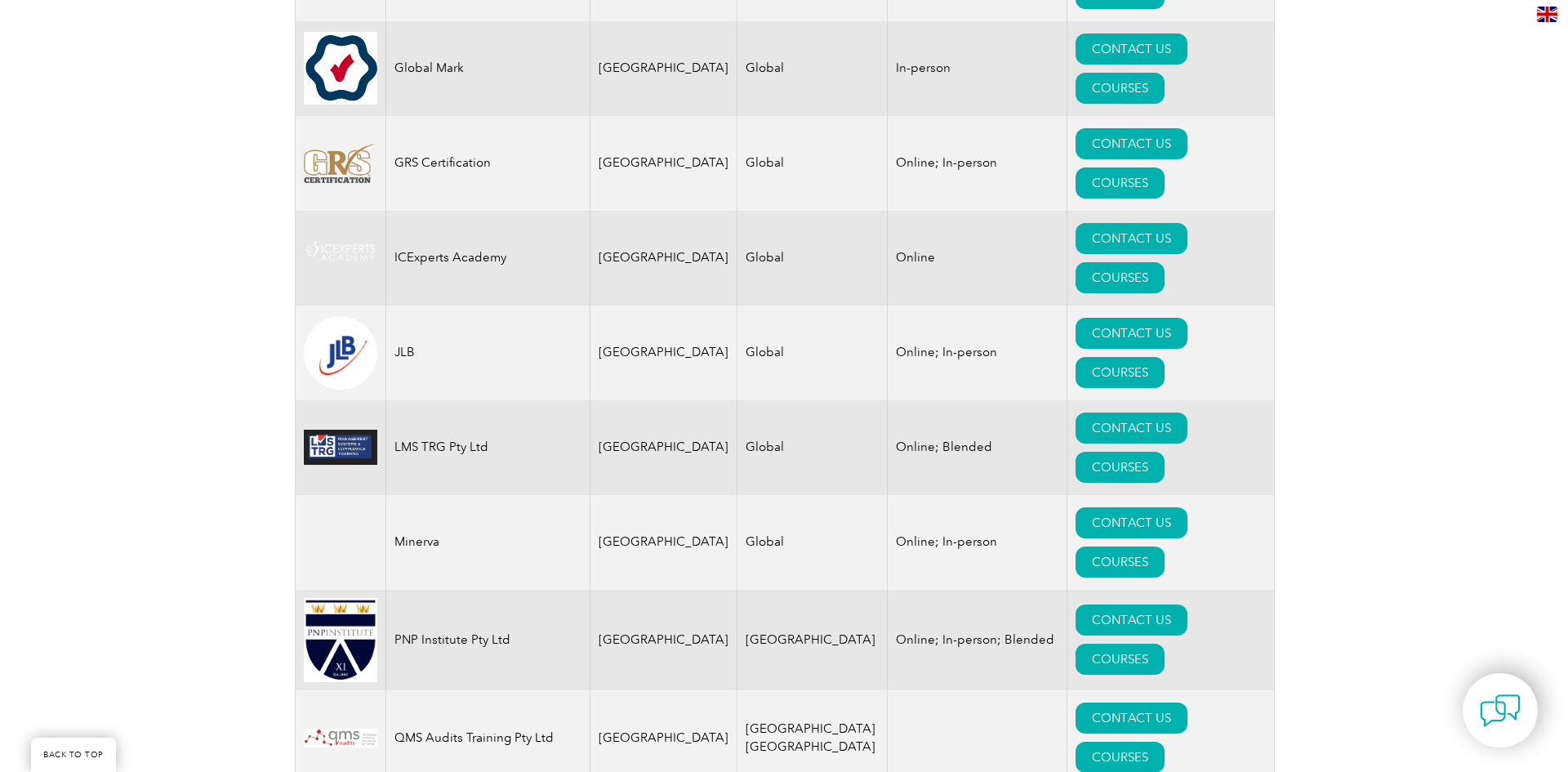
scroll to position [1405, 0]
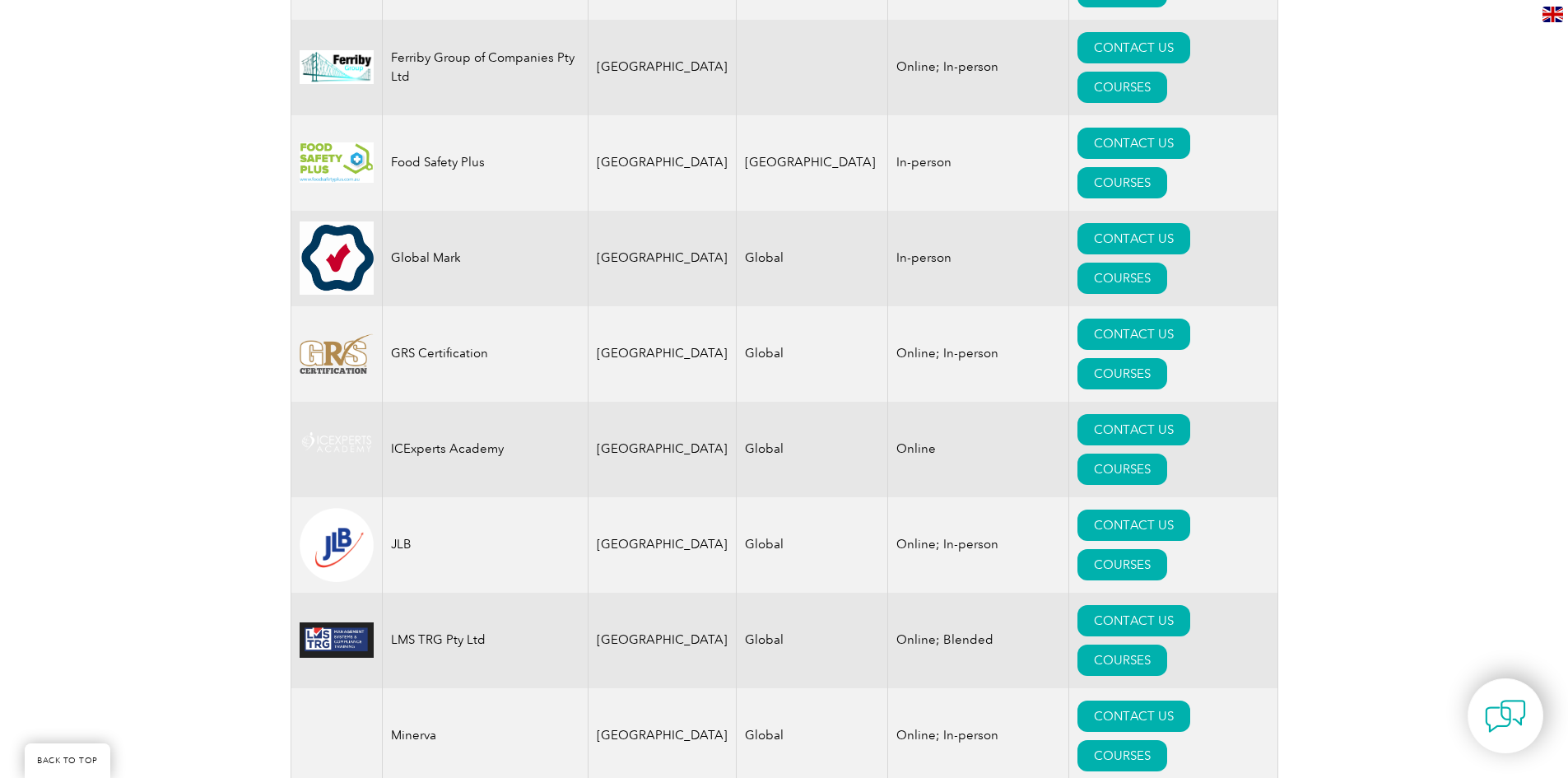
drag, startPoint x: 225, startPoint y: 367, endPoint x: 209, endPoint y: 276, distance: 92.4
click at [1167, 645] on link "COURSES" at bounding box center [1122, 660] width 90 height 31
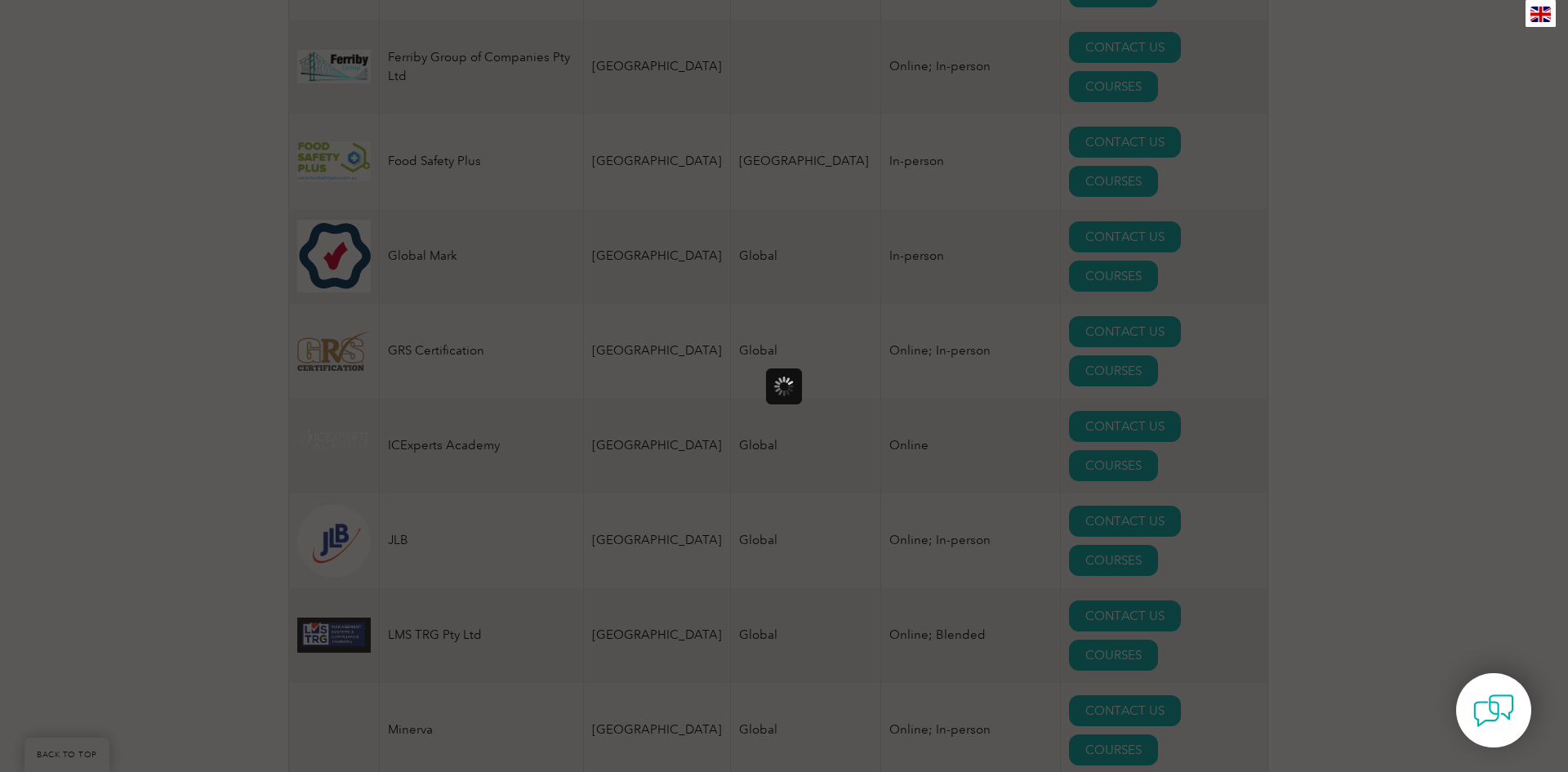
scroll to position [0, 0]
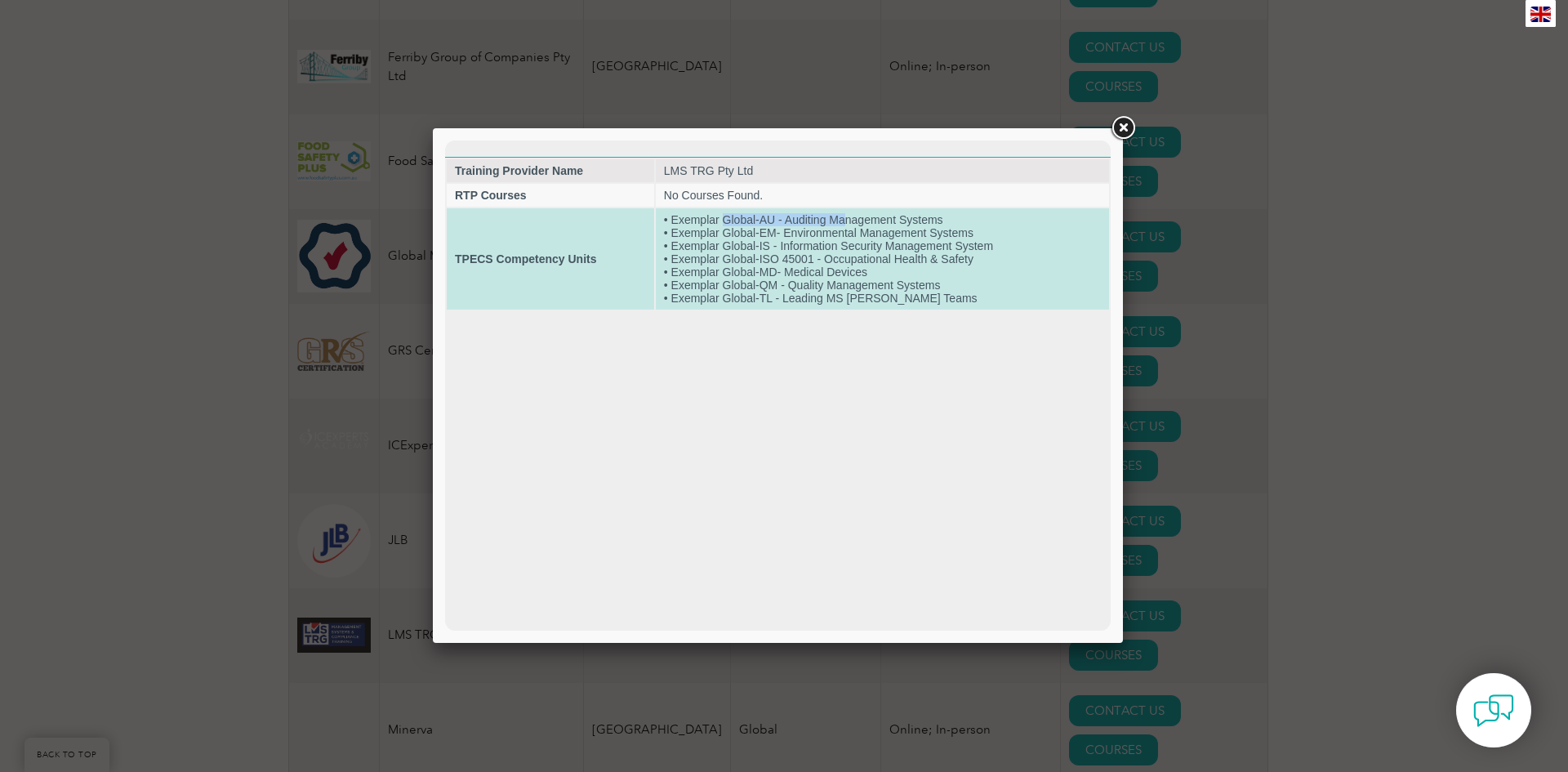
drag, startPoint x: 724, startPoint y: 215, endPoint x: 846, endPoint y: 218, distance: 122.0
click at [846, 218] on td "• Exemplar Global-AU - Auditing Management Systems • Exemplar Global-EM- Enviro…" at bounding box center [882, 259] width 453 height 102
drag, startPoint x: 737, startPoint y: 272, endPoint x: 801, endPoint y: 272, distance: 64.0
click at [806, 270] on td "• Exemplar Global-AU - Auditing Management Systems • Exemplar Global-EM- Enviro…" at bounding box center [882, 259] width 453 height 102
drag, startPoint x: 744, startPoint y: 287, endPoint x: 773, endPoint y: 294, distance: 29.8
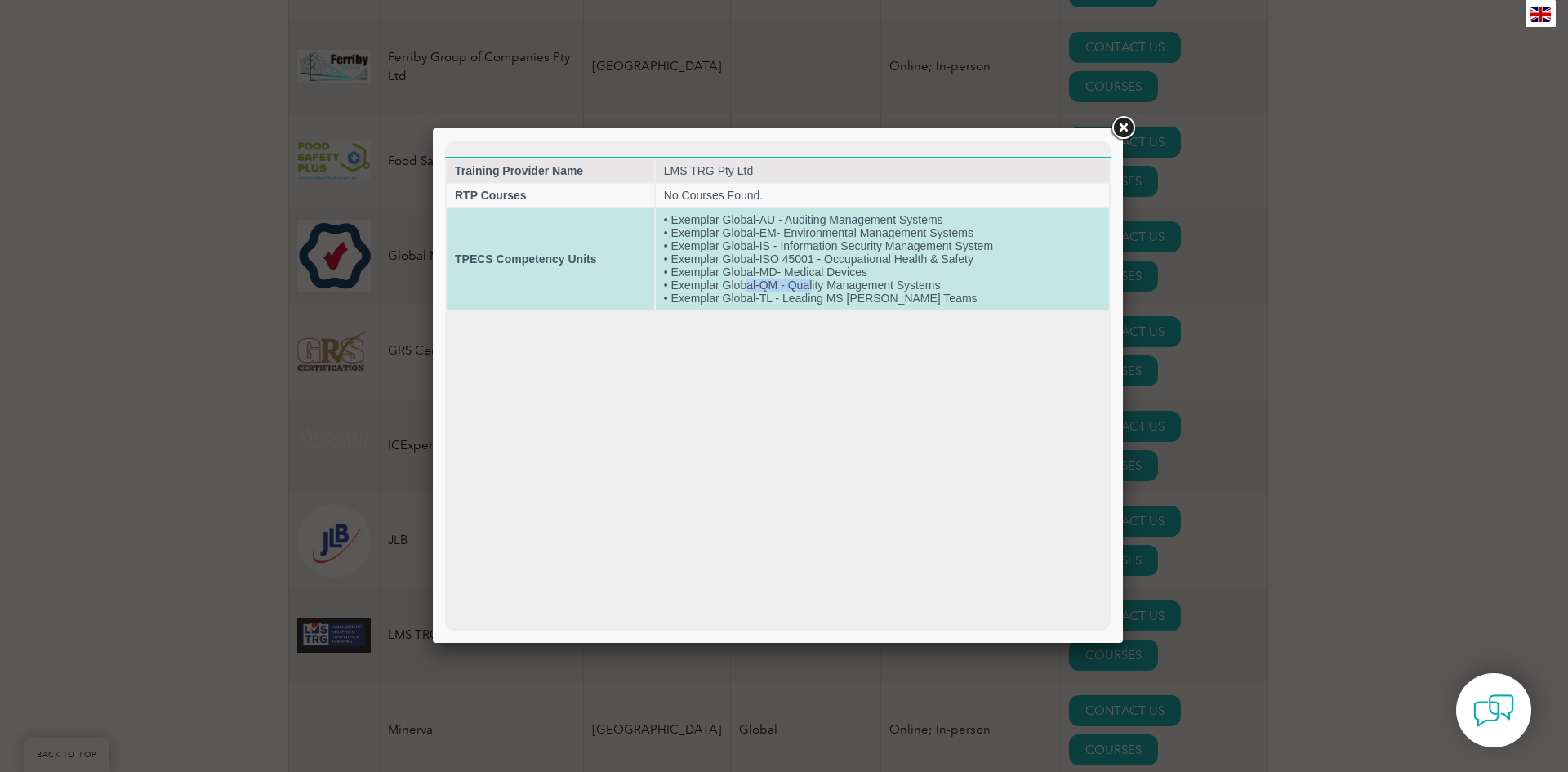
click at [810, 287] on td "• Exemplar Global-AU - Auditing Management Systems • Exemplar Global-EM- Enviro…" at bounding box center [882, 259] width 453 height 102
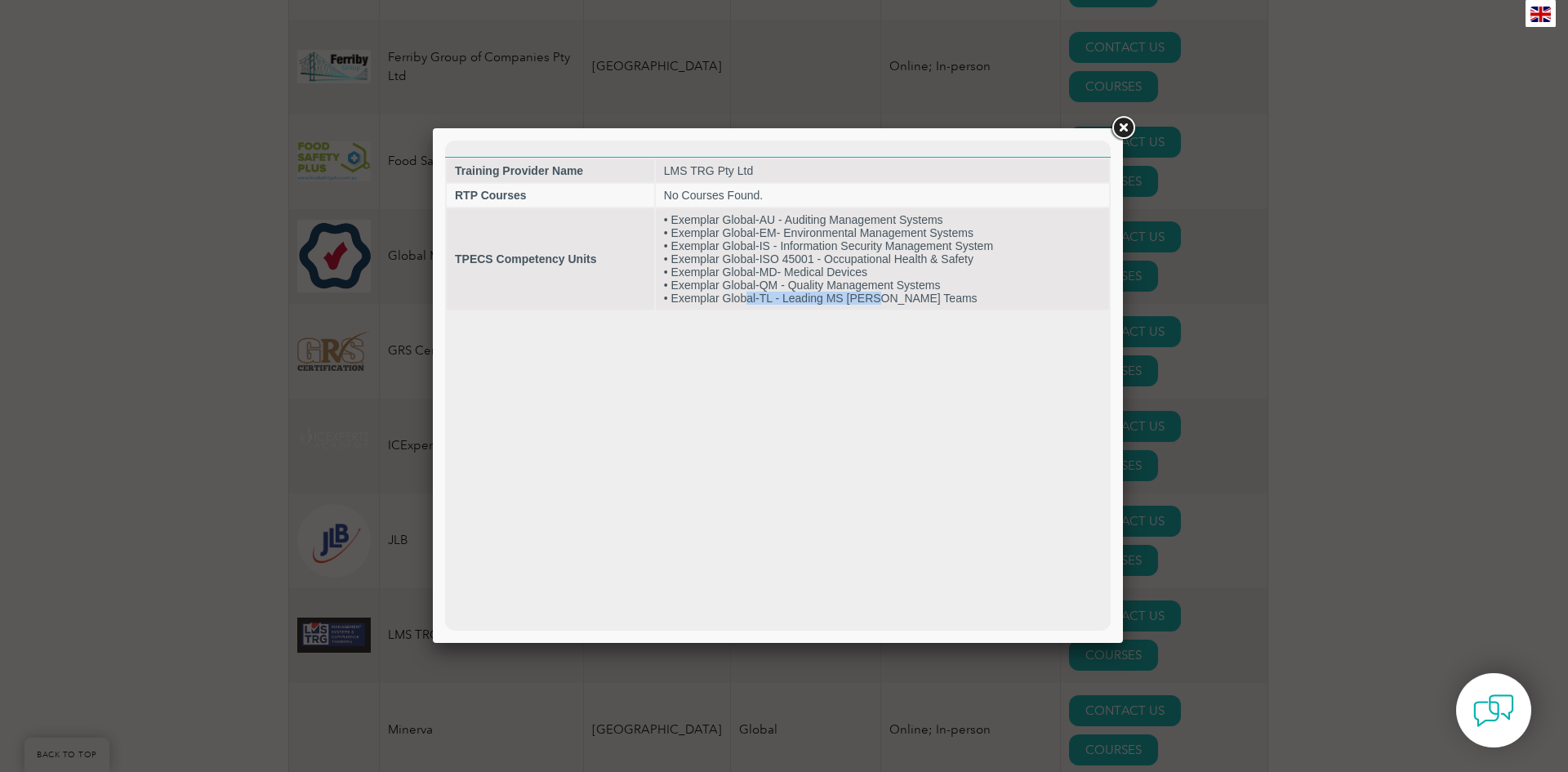
drag, startPoint x: 749, startPoint y: 302, endPoint x: 959, endPoint y: 315, distance: 210.4
click at [873, 302] on td "• Exemplar Global-AU - Auditing Management Systems • Exemplar Global-EM- Enviro…" at bounding box center [882, 259] width 453 height 102
click at [1125, 125] on link at bounding box center [1123, 129] width 30 height 30
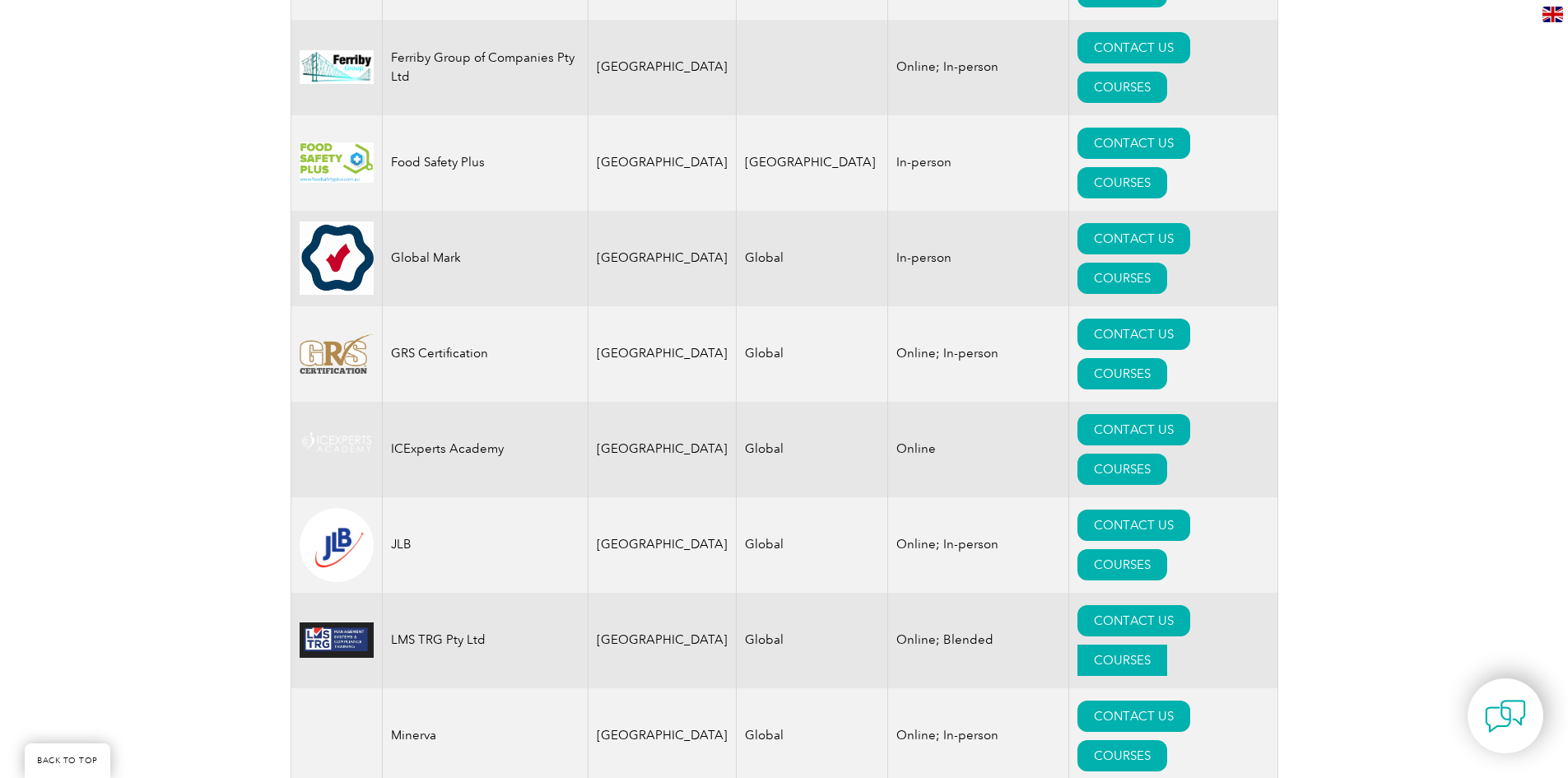
click at [1167, 645] on link "COURSES" at bounding box center [1122, 660] width 90 height 31
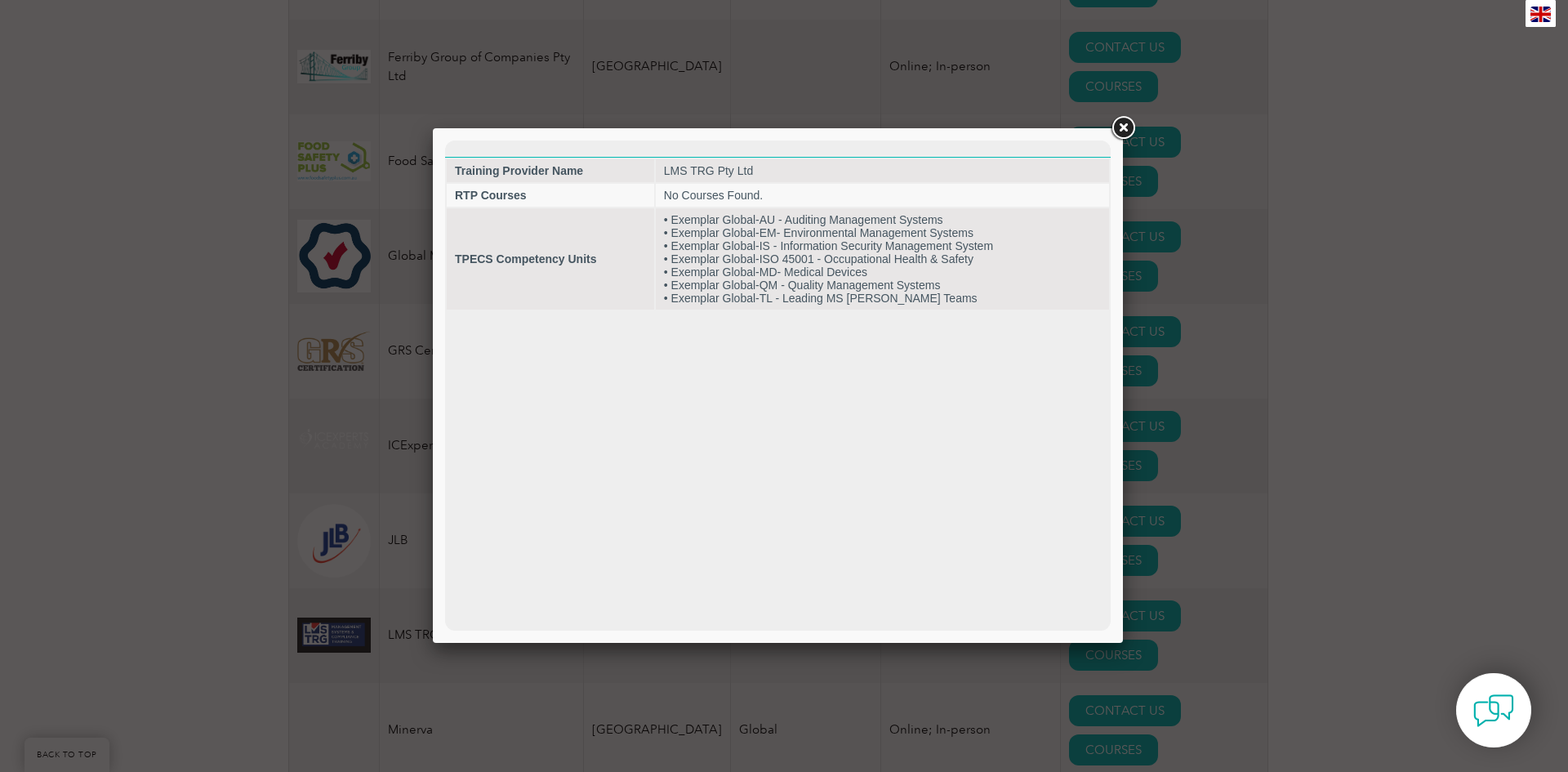
click at [1117, 120] on link at bounding box center [1123, 129] width 30 height 30
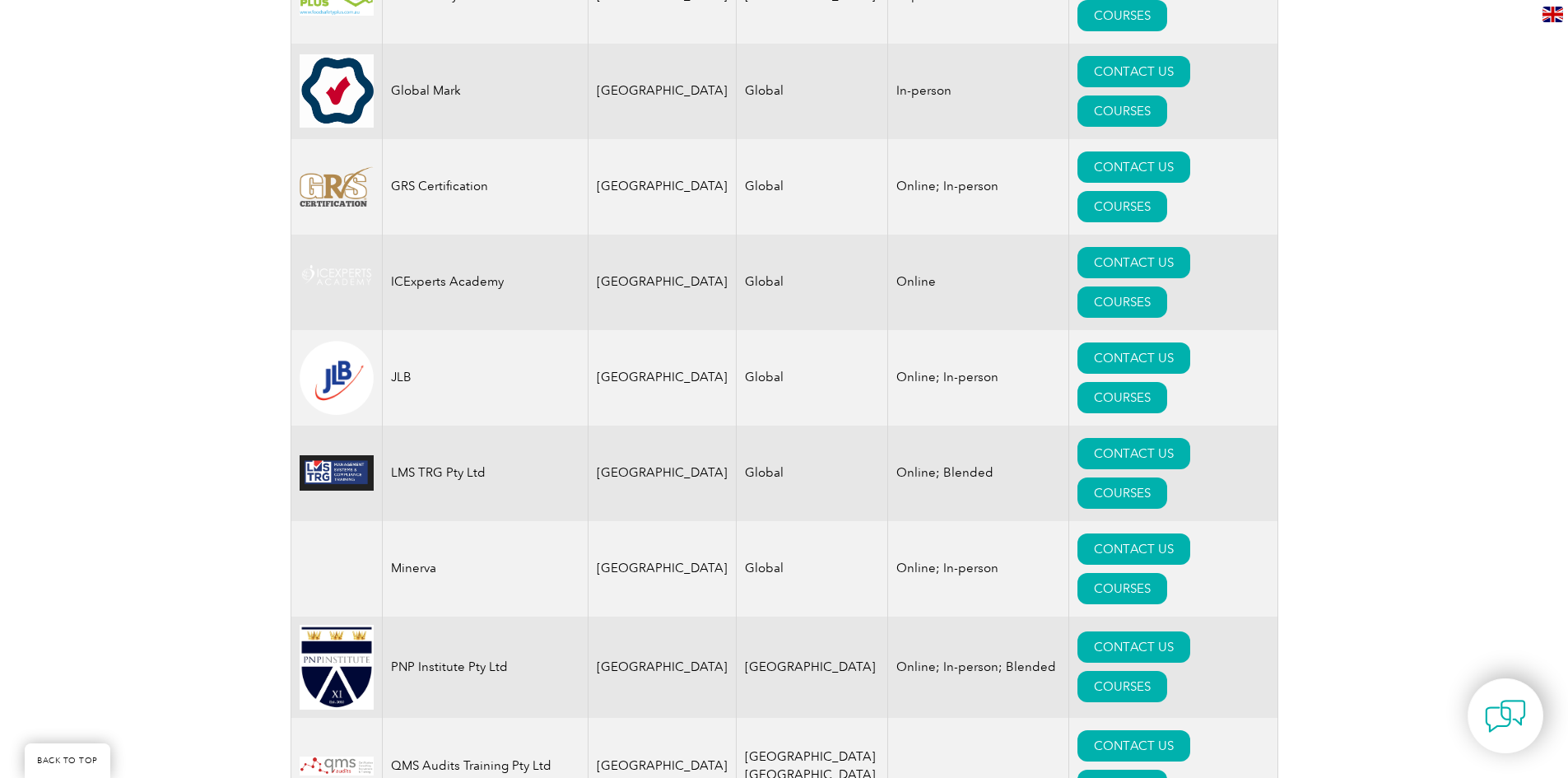
drag, startPoint x: 229, startPoint y: 212, endPoint x: 283, endPoint y: 321, distance: 121.6
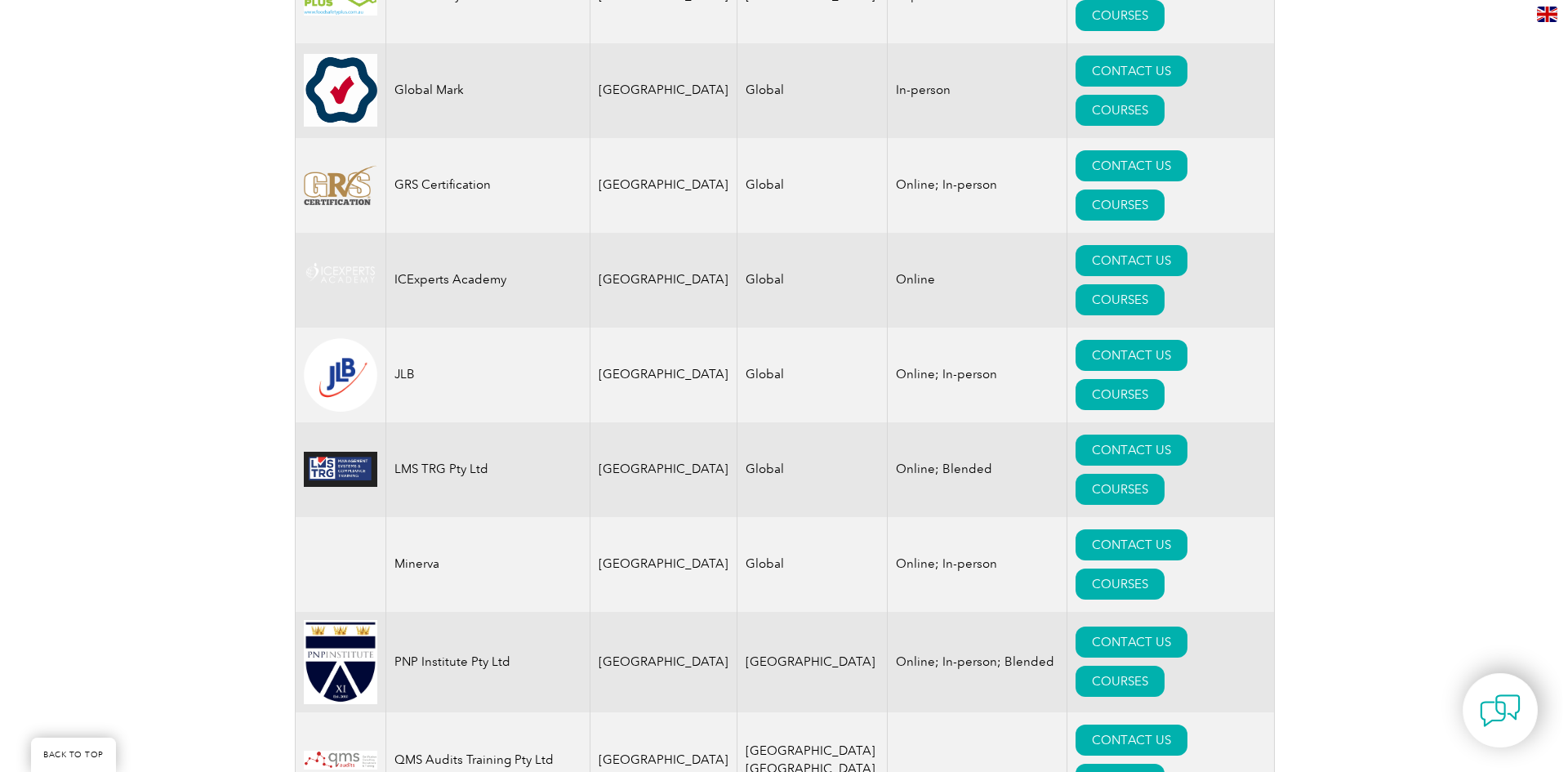
scroll to position [1888, 0]
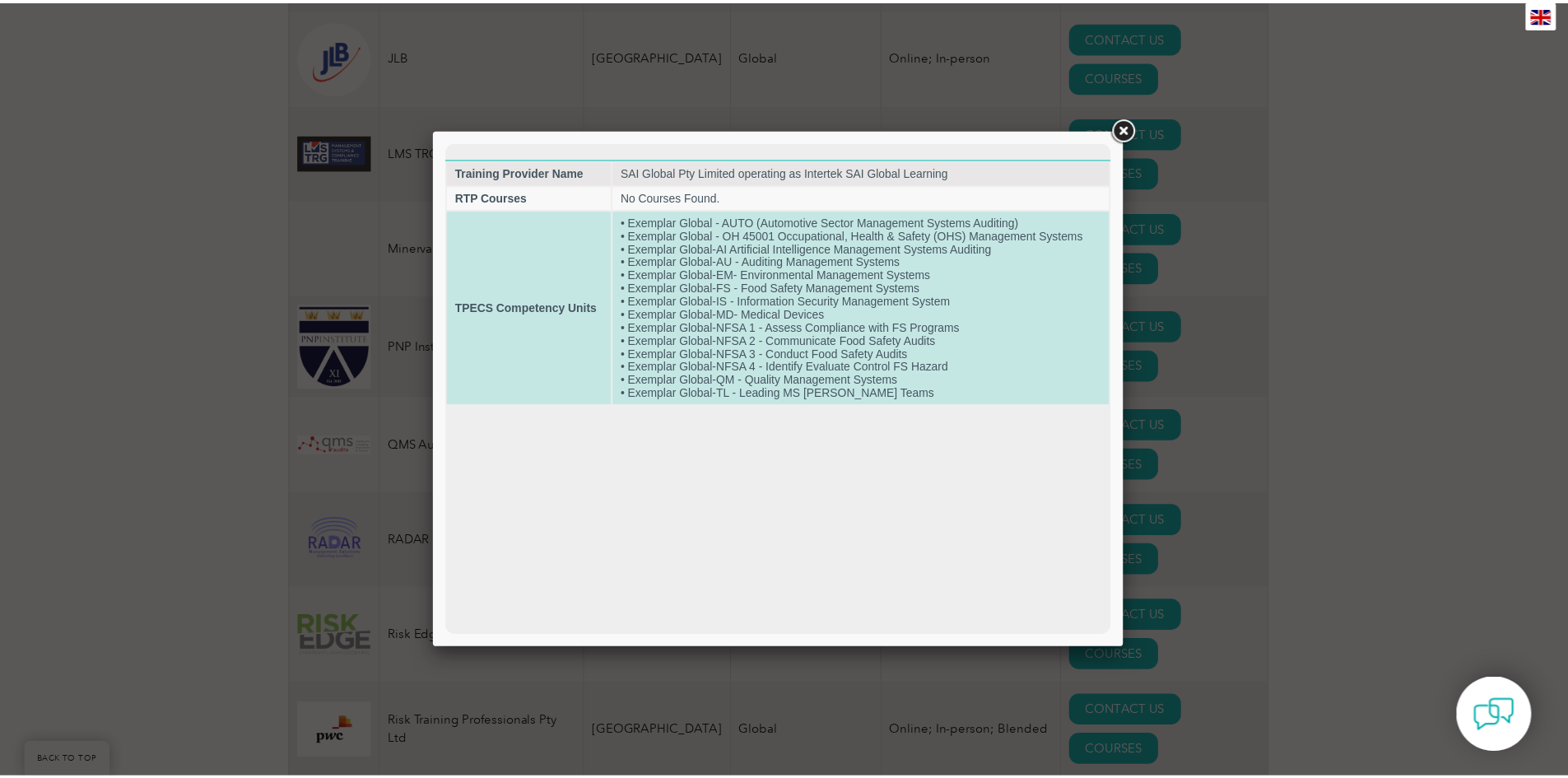
scroll to position [0, 0]
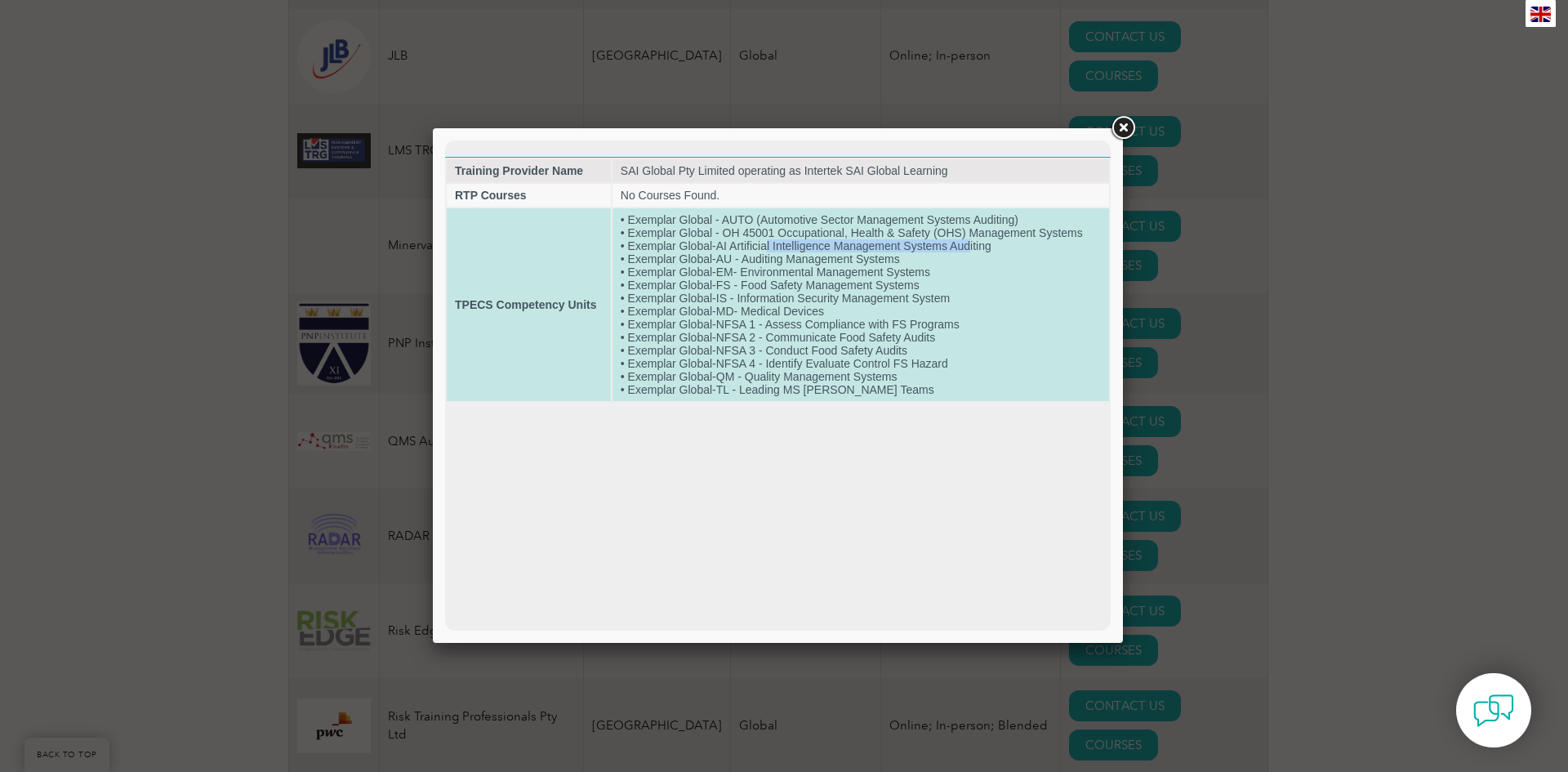
drag, startPoint x: 958, startPoint y: 247, endPoint x: 775, endPoint y: 304, distance: 191.7
click at [766, 246] on td "• Exemplar Global - AUTO (Automotive Sector Management Systems Auditing) • Exem…" at bounding box center [860, 305] width 497 height 193
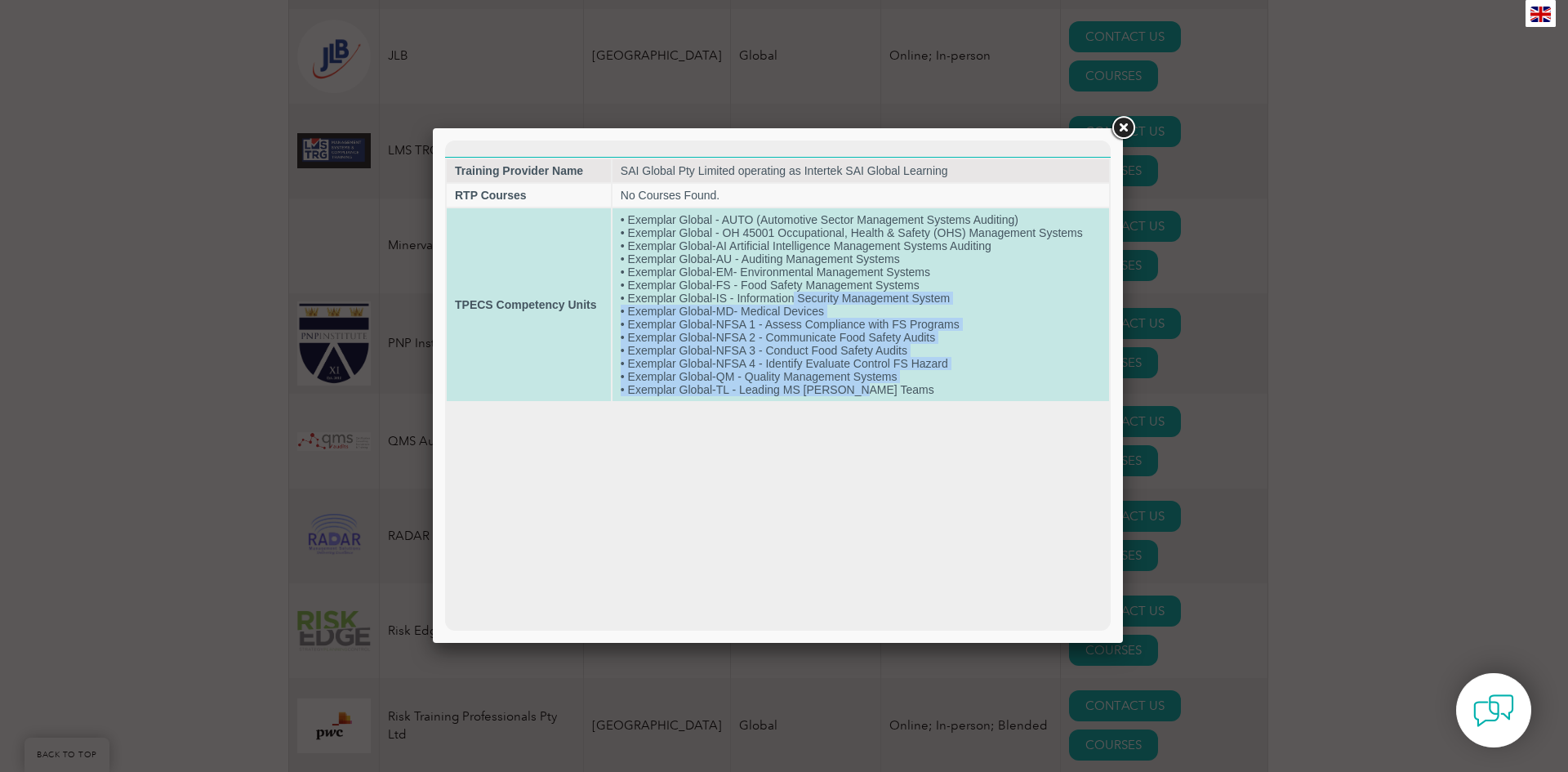
drag, startPoint x: 795, startPoint y: 298, endPoint x: 851, endPoint y: 387, distance: 105.2
click at [851, 387] on td "• Exemplar Global - AUTO (Automotive Sector Management Systems Auditing) • Exem…" at bounding box center [860, 305] width 497 height 193
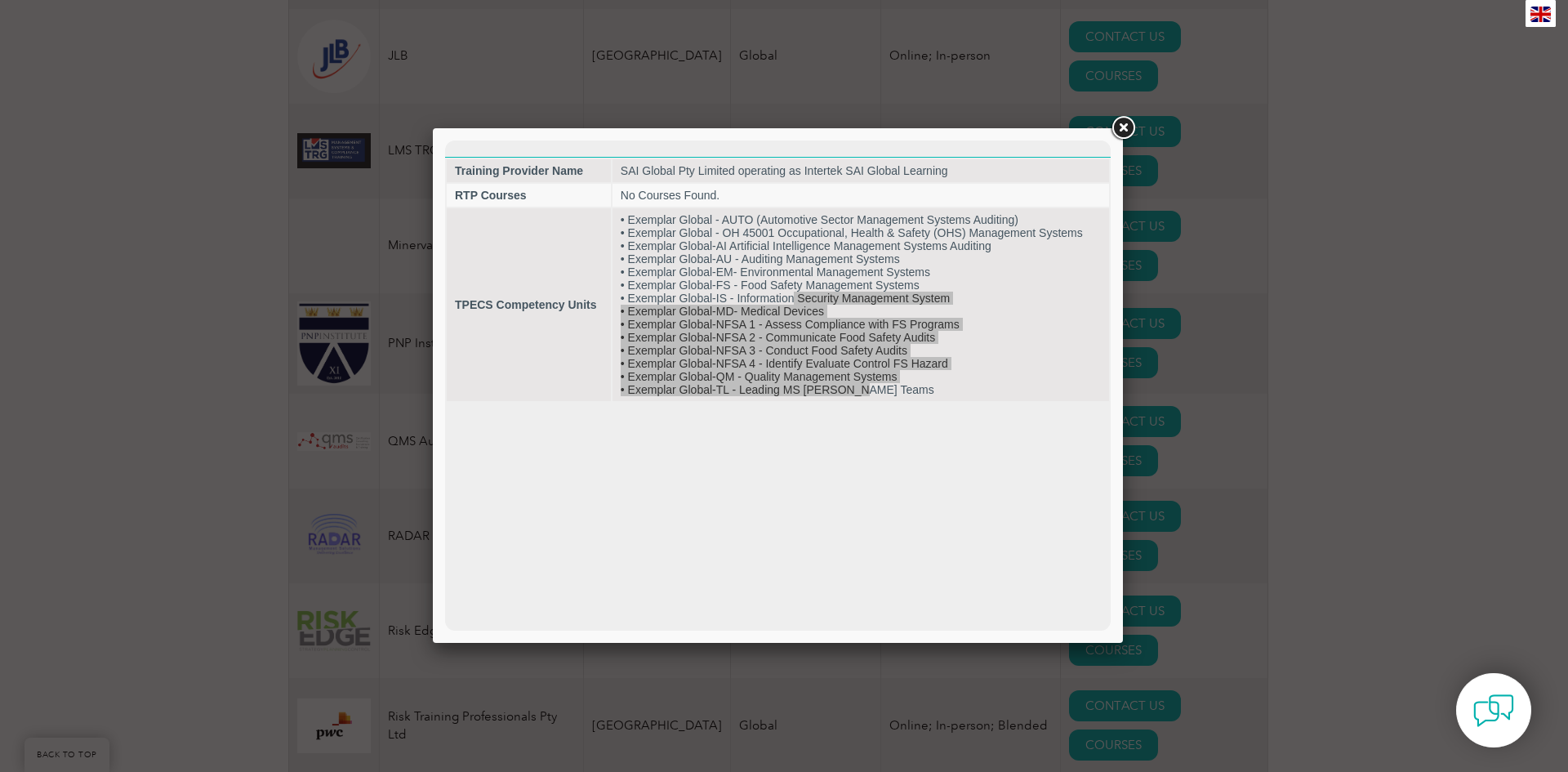
click at [1118, 137] on link at bounding box center [1123, 129] width 30 height 30
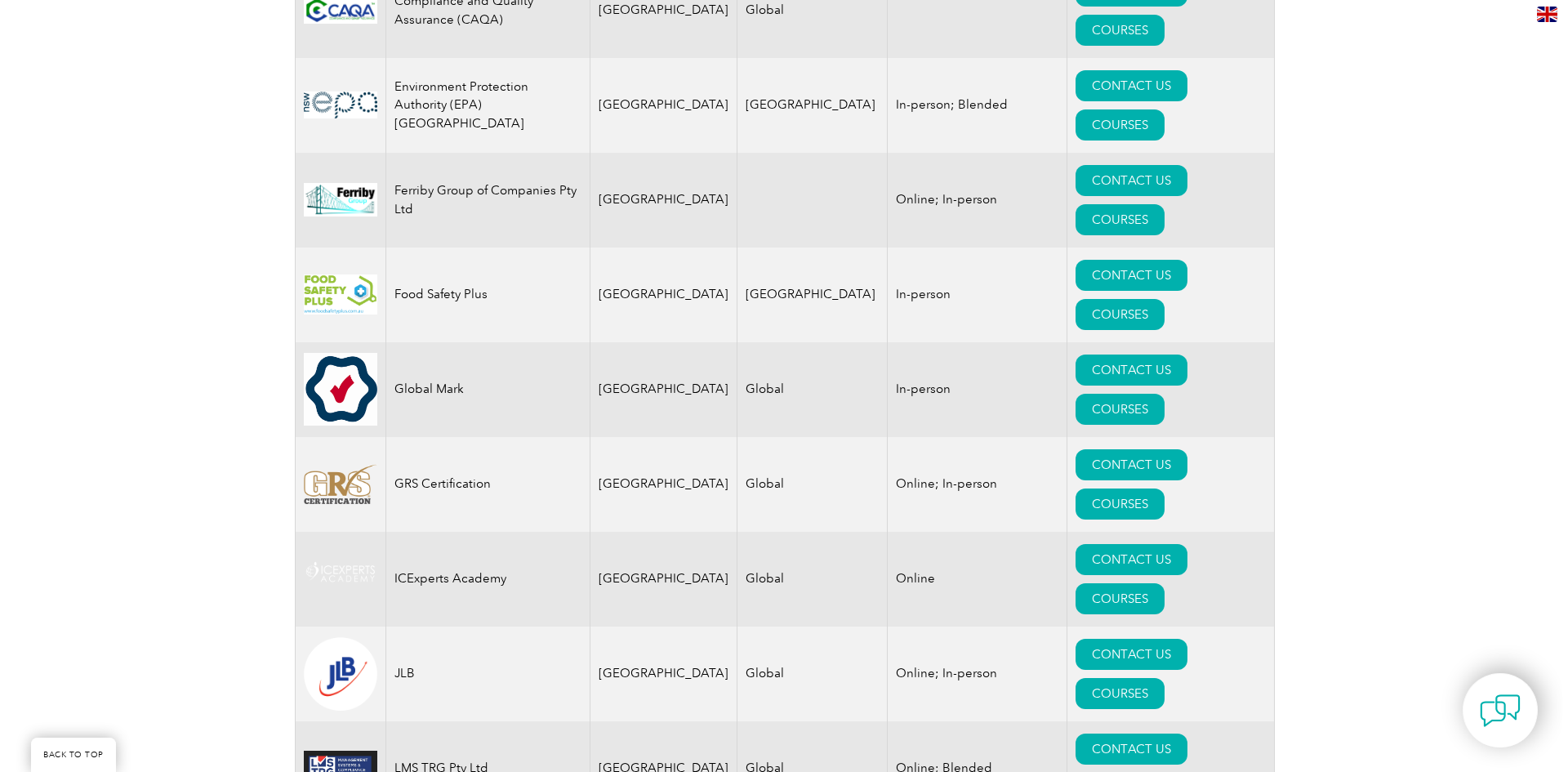
scroll to position [1285, 0]
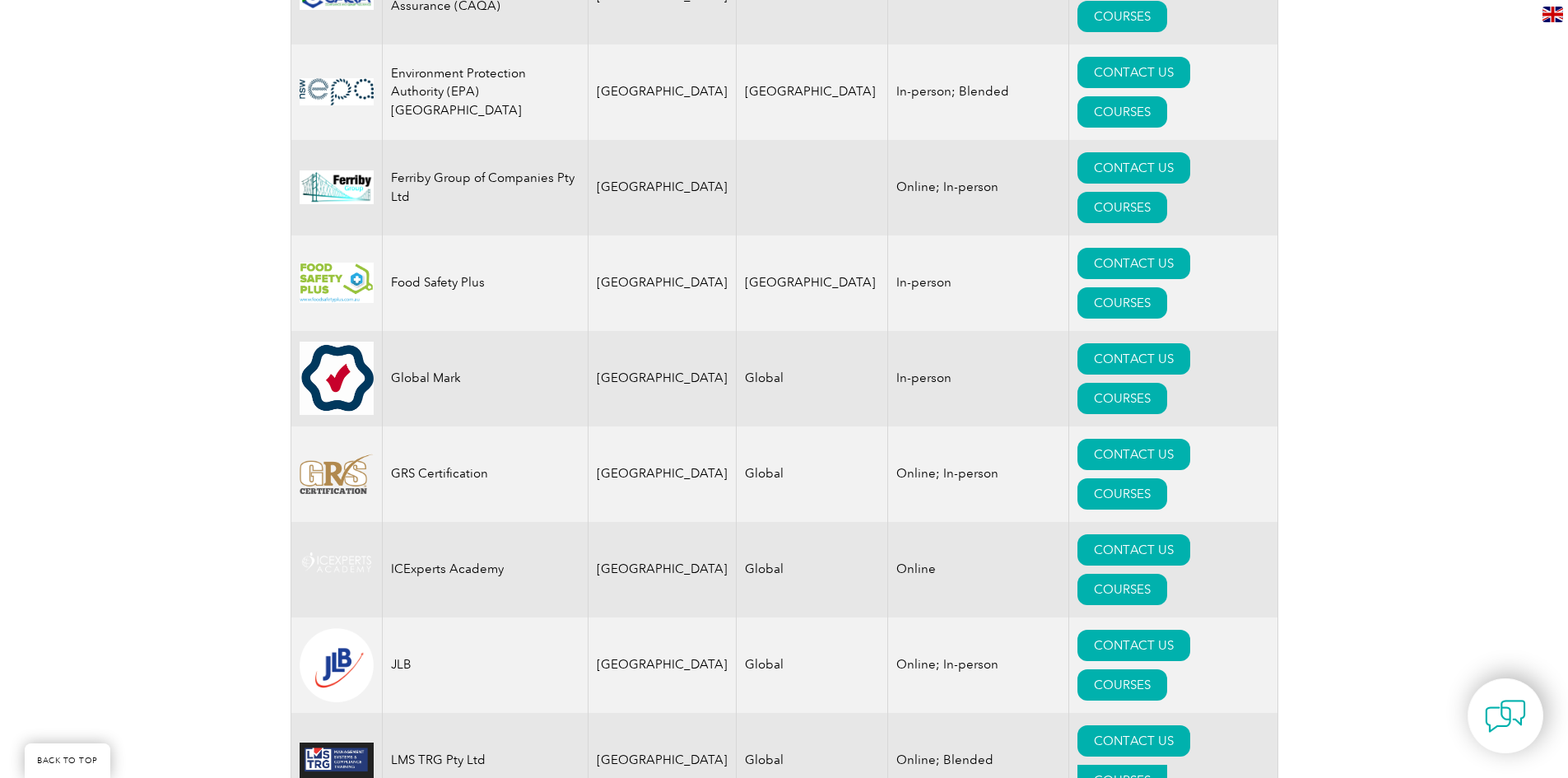
click at [1167, 765] on link "COURSES" at bounding box center [1122, 780] width 90 height 31
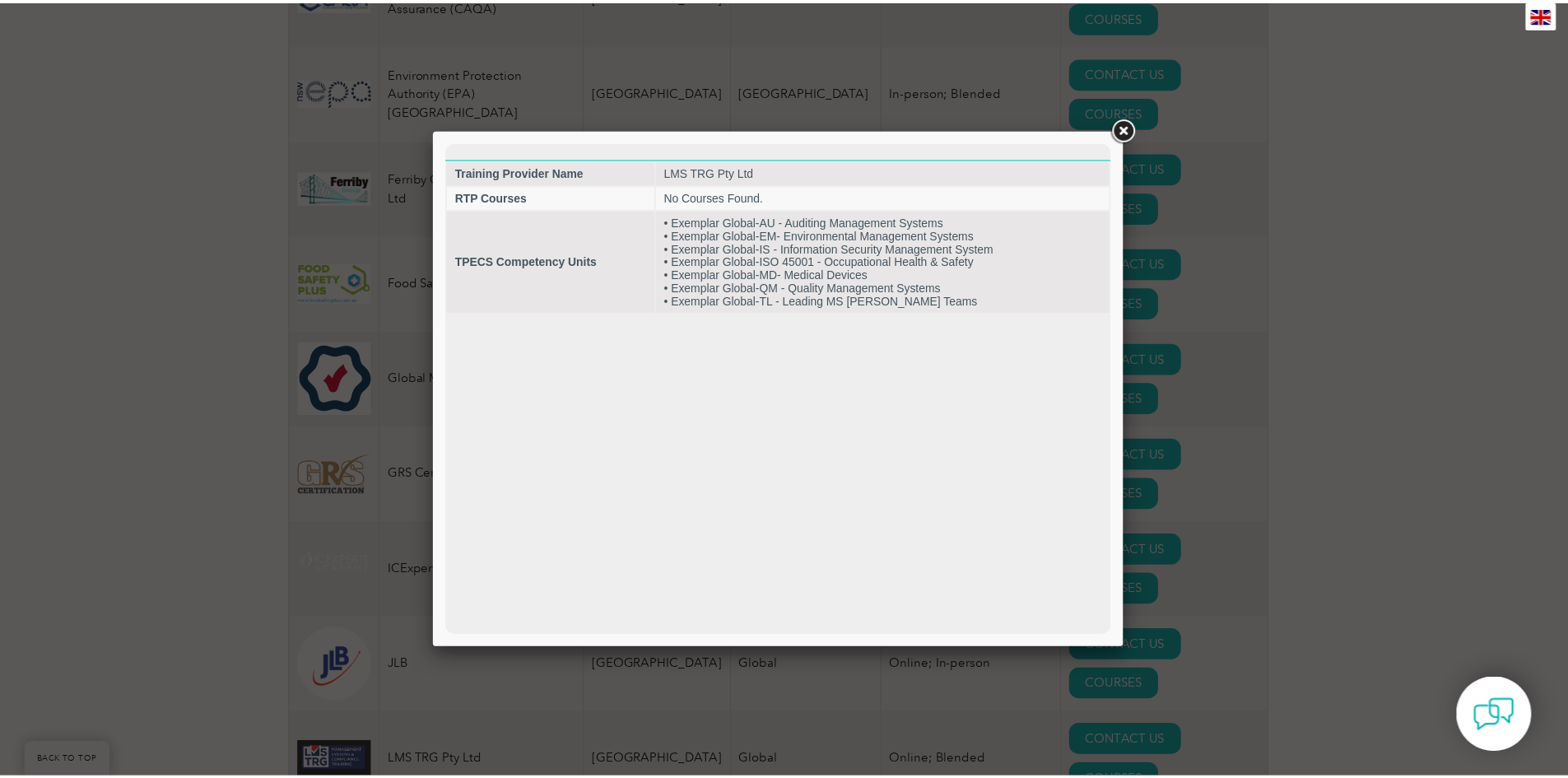
scroll to position [0, 0]
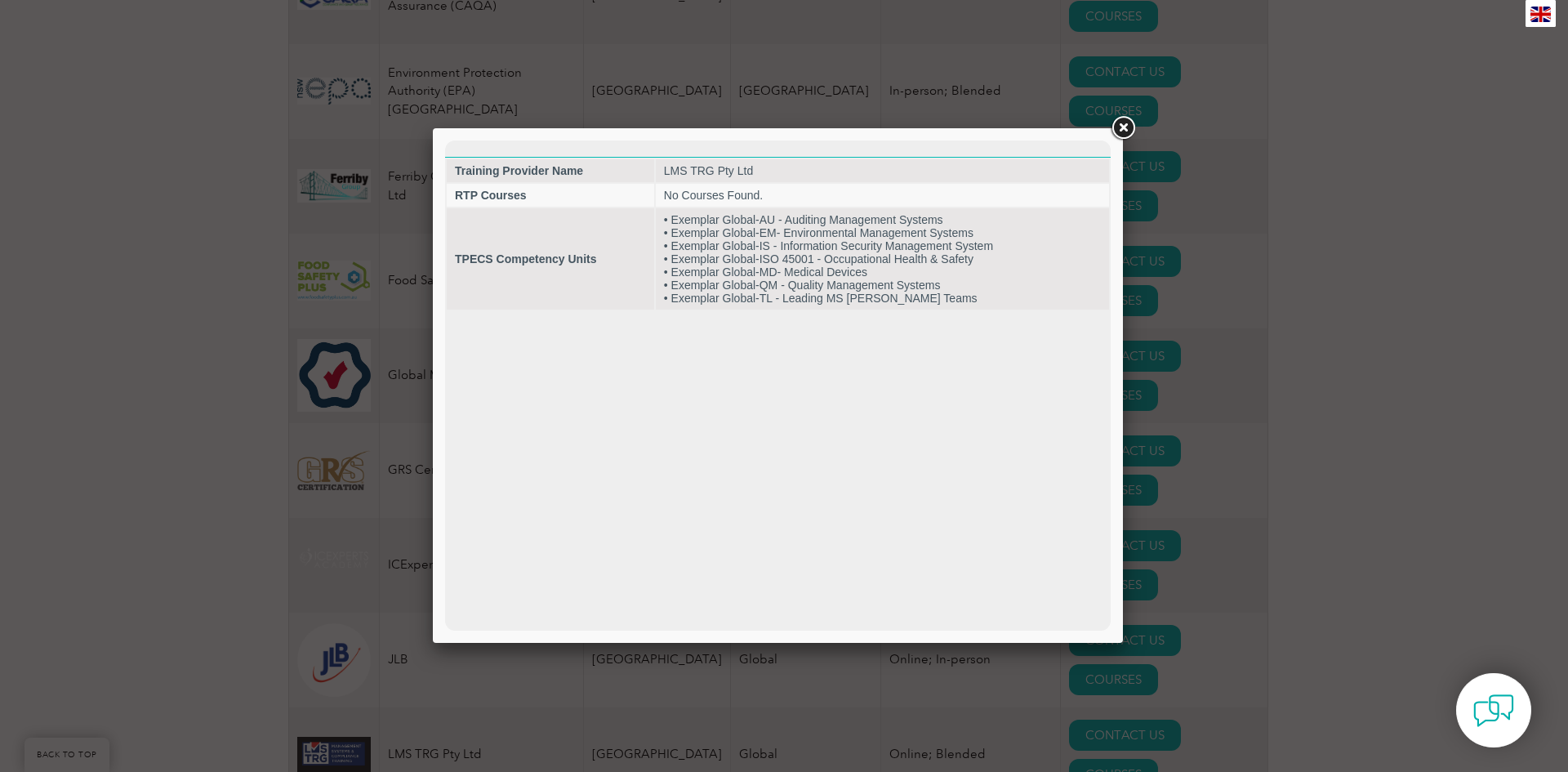
click at [1127, 128] on link at bounding box center [1123, 129] width 30 height 30
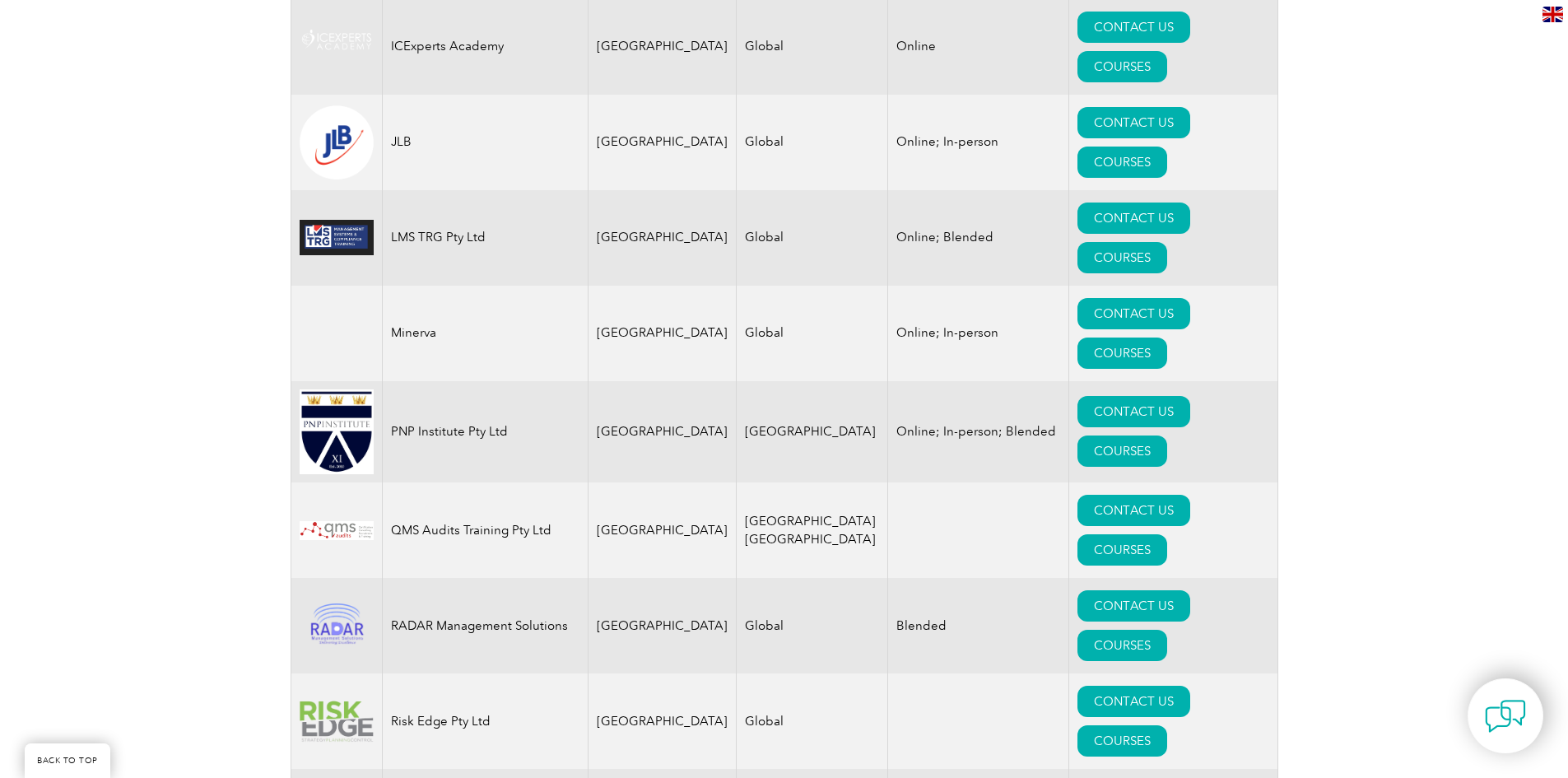
scroll to position [1809, 0]
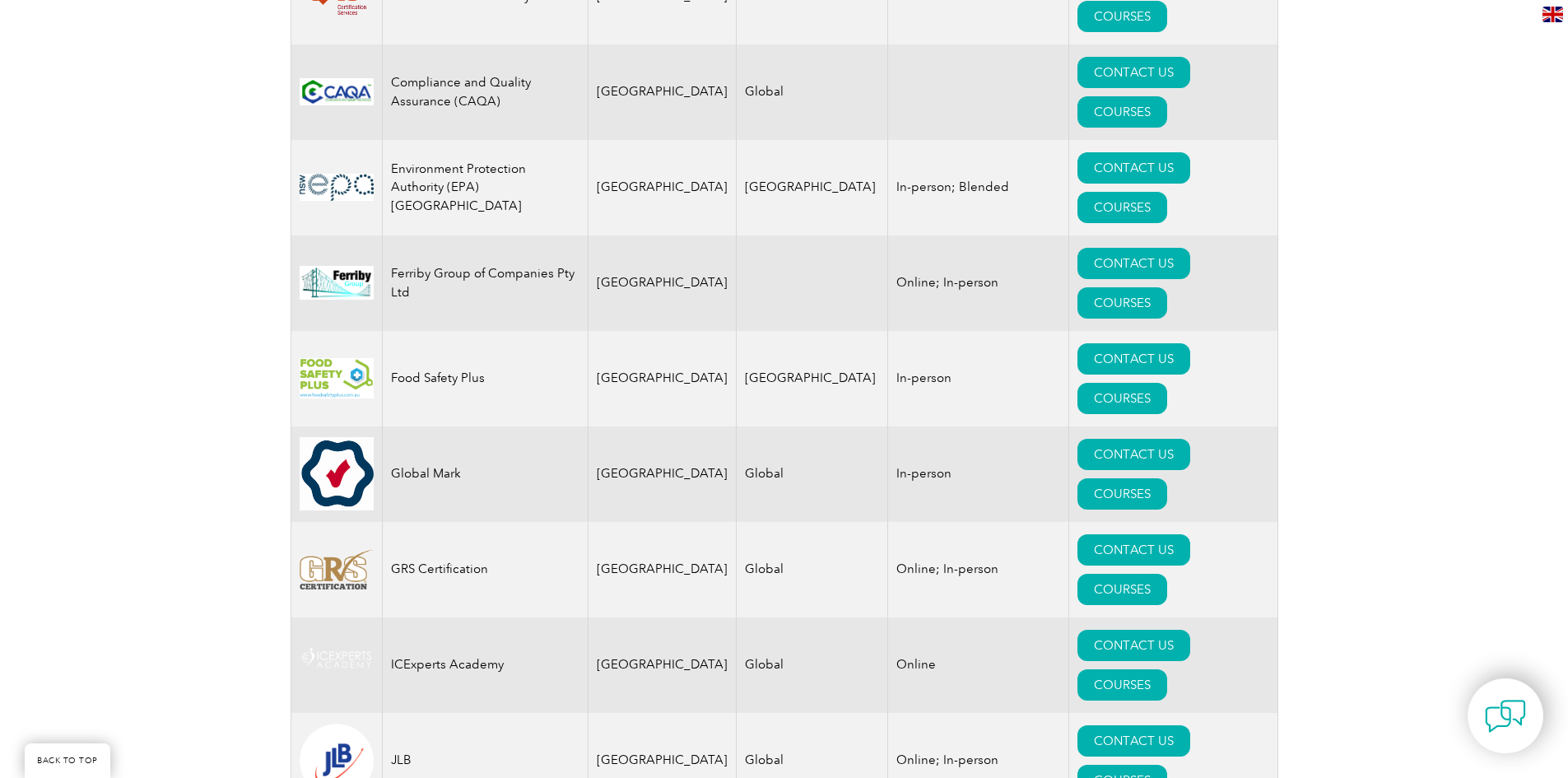
drag, startPoint x: 1325, startPoint y: 442, endPoint x: 1320, endPoint y: 314, distance: 128.1
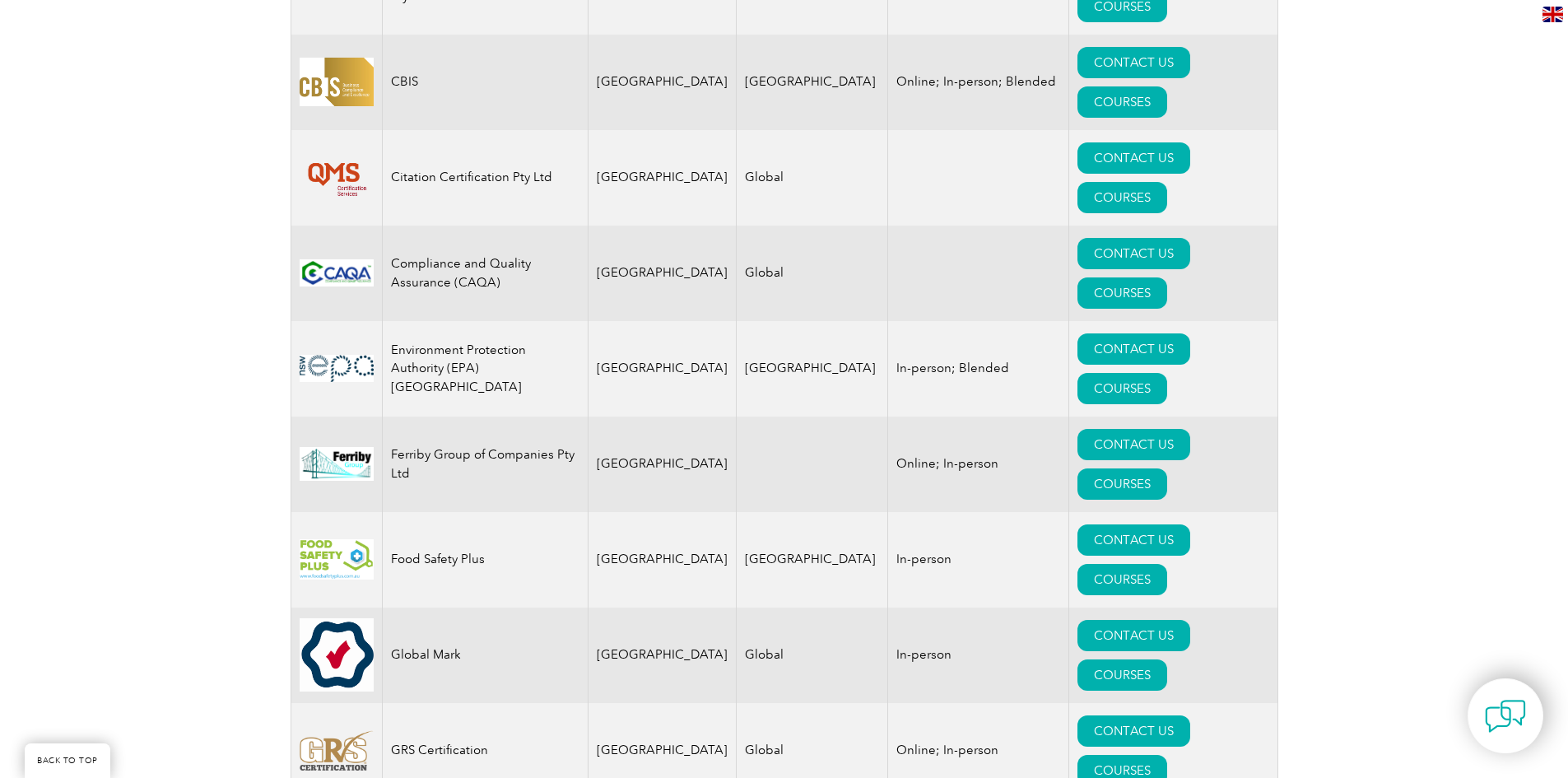
drag, startPoint x: 1331, startPoint y: 414, endPoint x: 1329, endPoint y: 353, distance: 61.0
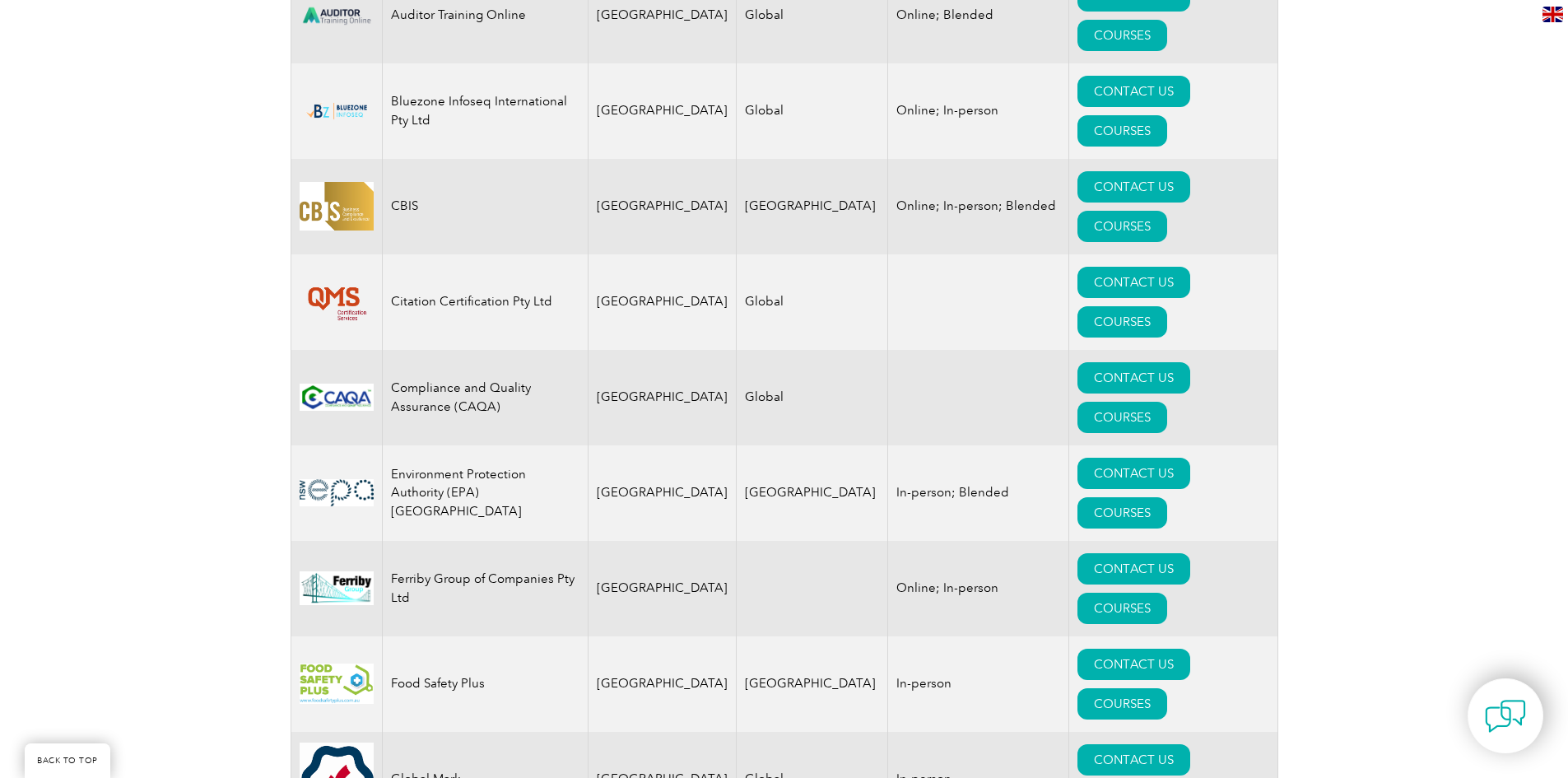
drag, startPoint x: 1339, startPoint y: 421, endPoint x: 1336, endPoint y: 359, distance: 62.1
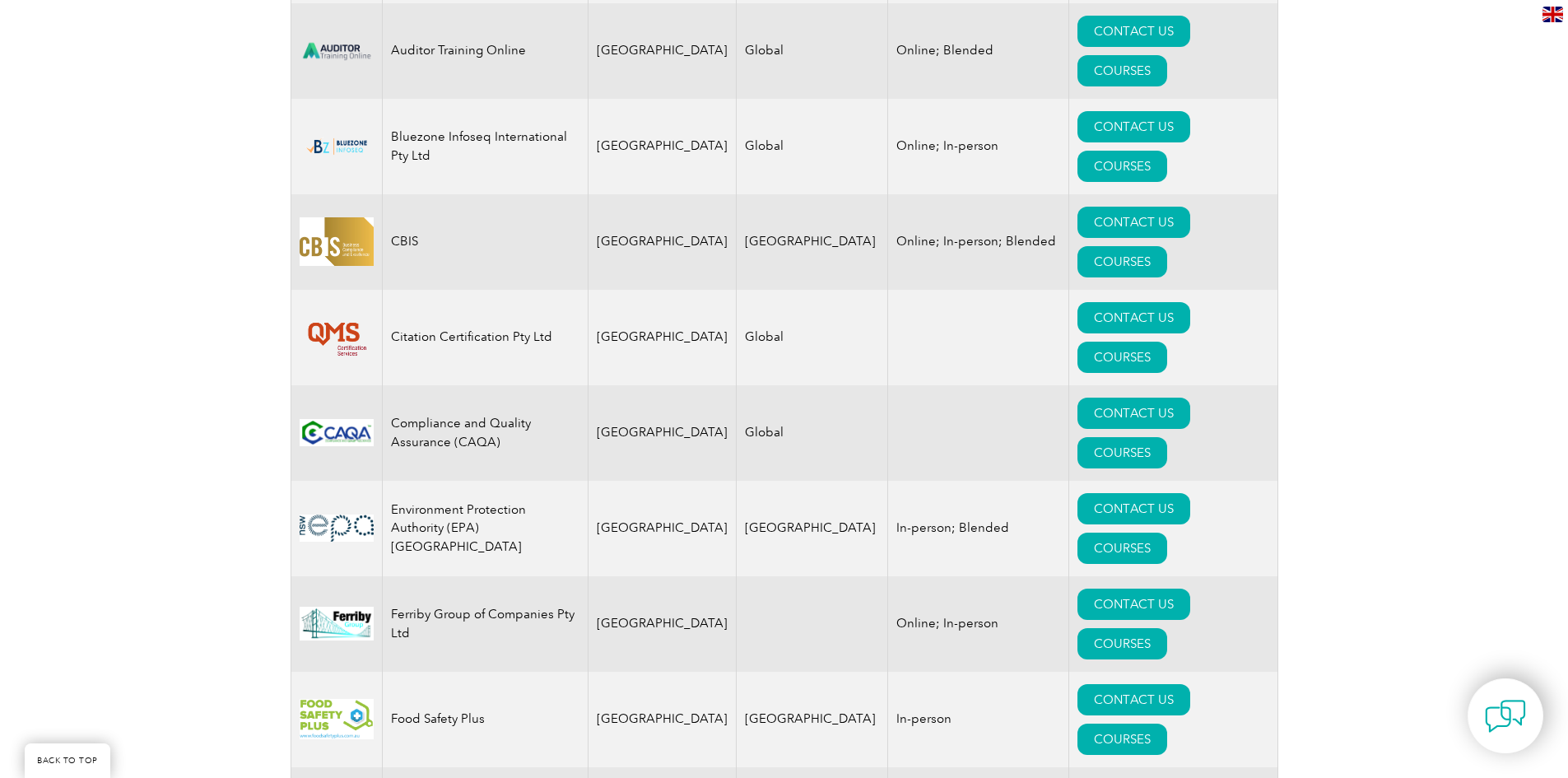
drag, startPoint x: 1346, startPoint y: 400, endPoint x: 1336, endPoint y: 344, distance: 56.9
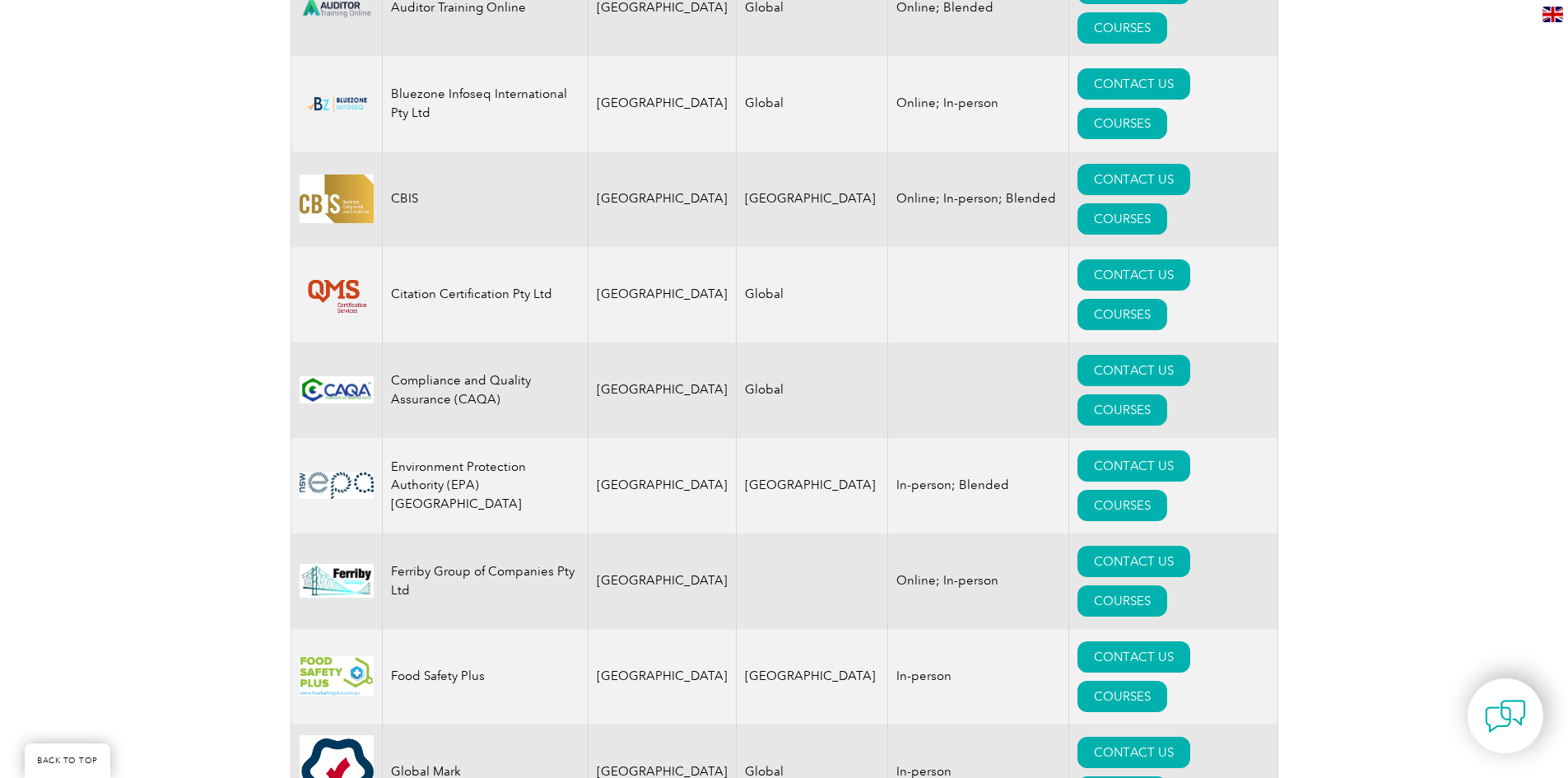
drag, startPoint x: 184, startPoint y: 182, endPoint x: 219, endPoint y: 268, distance: 92.8
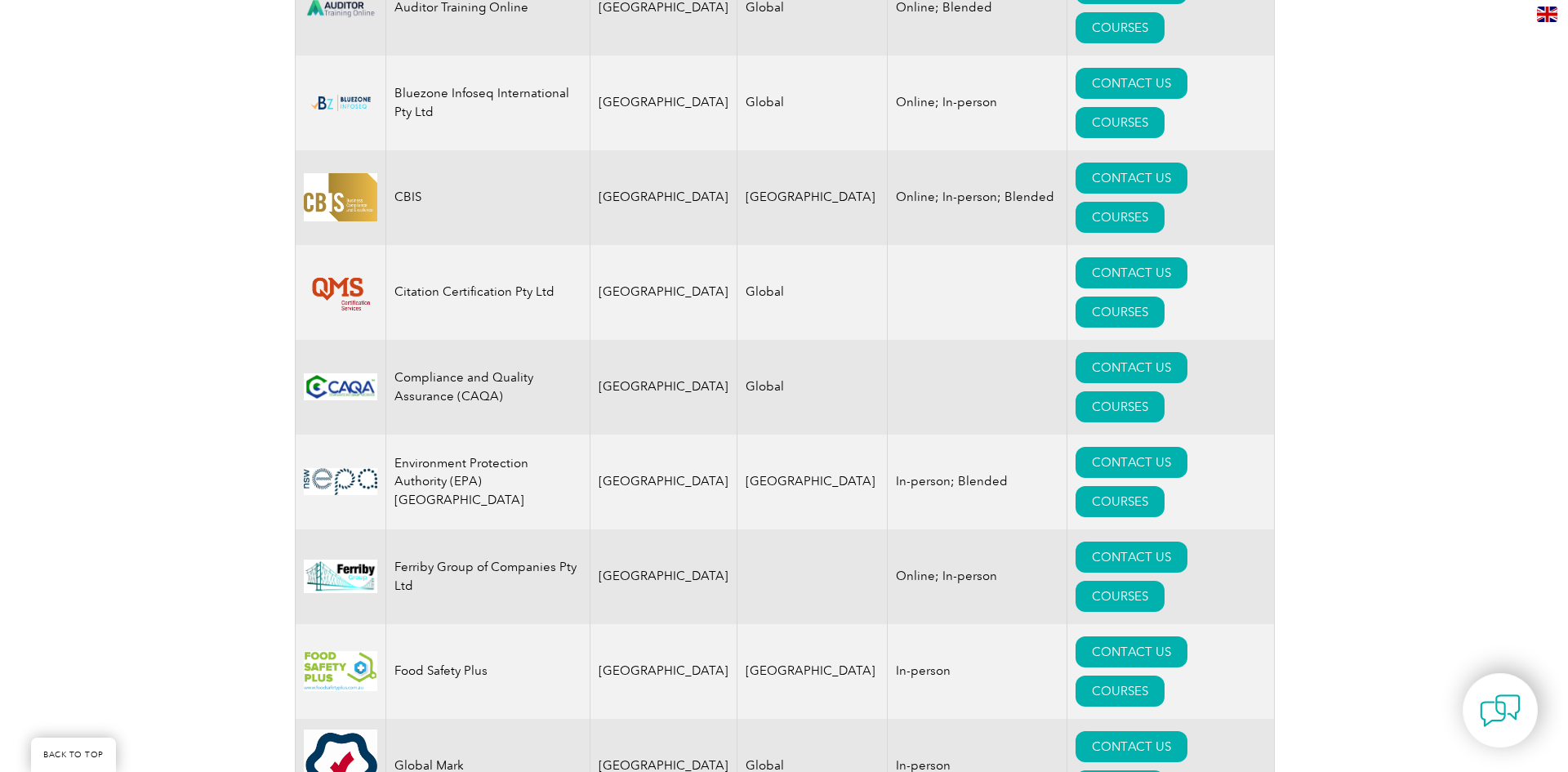
scroll to position [939, 0]
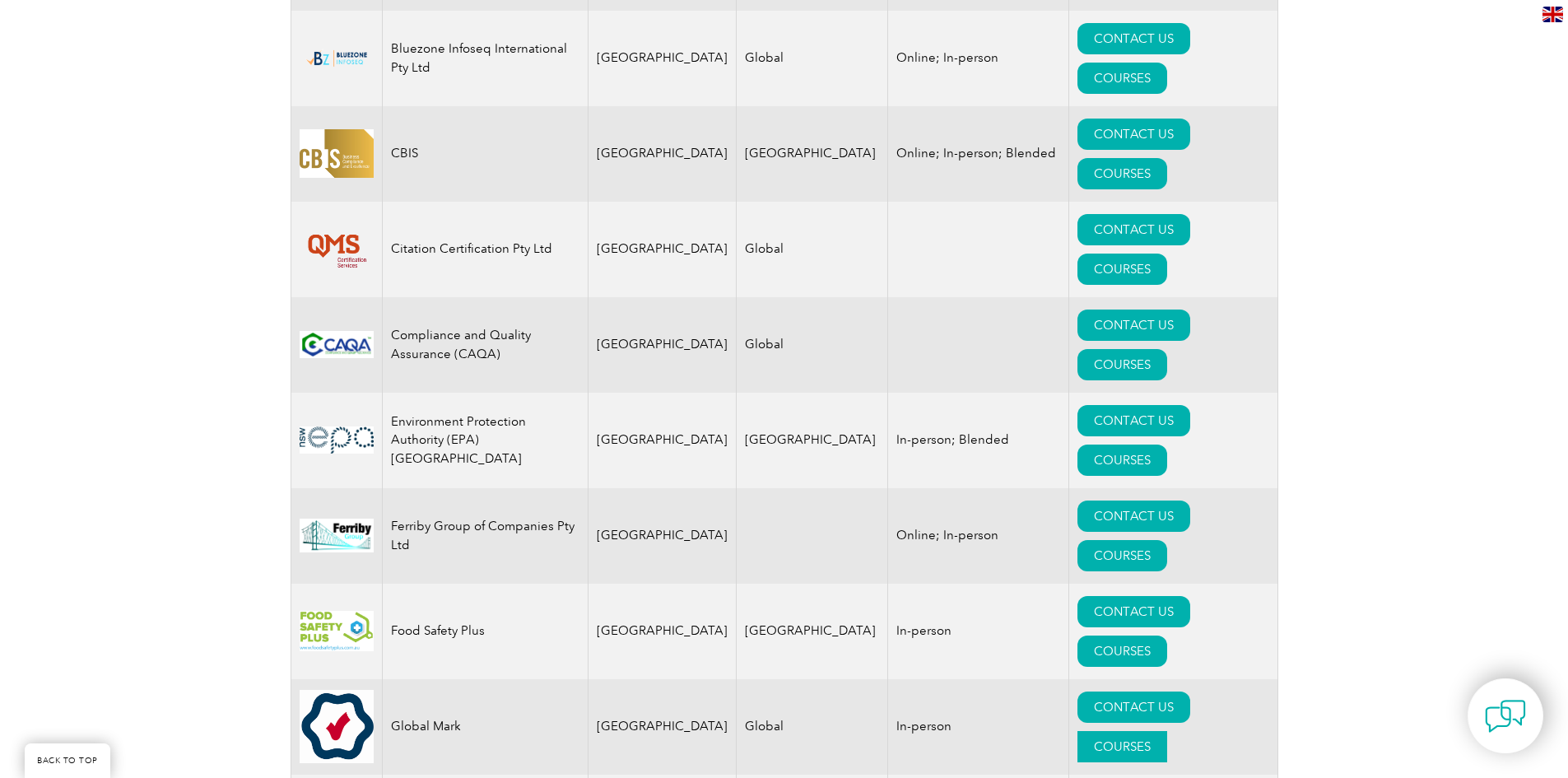
click at [1167, 731] on link "COURSES" at bounding box center [1122, 746] width 90 height 31
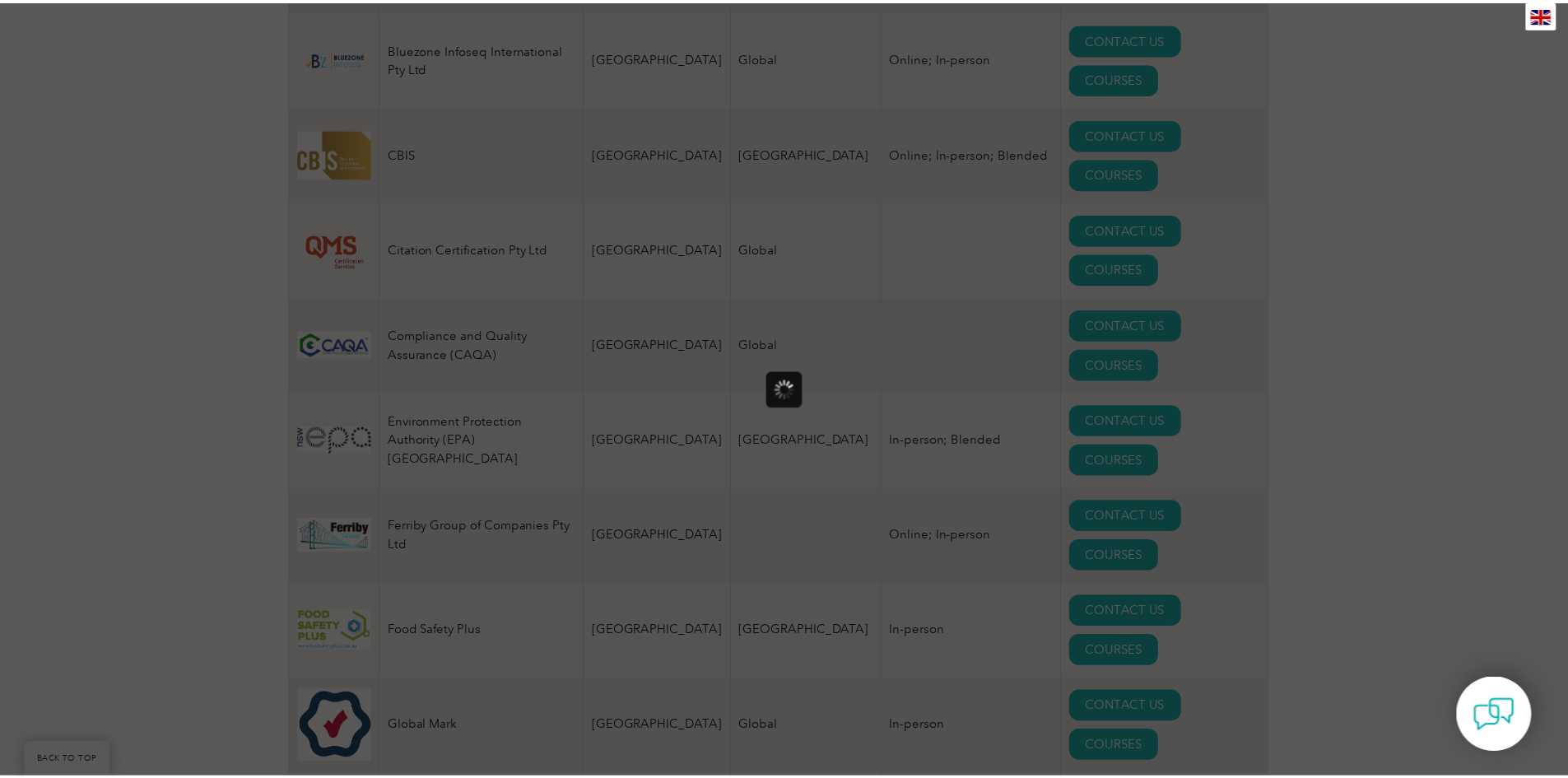
scroll to position [0, 0]
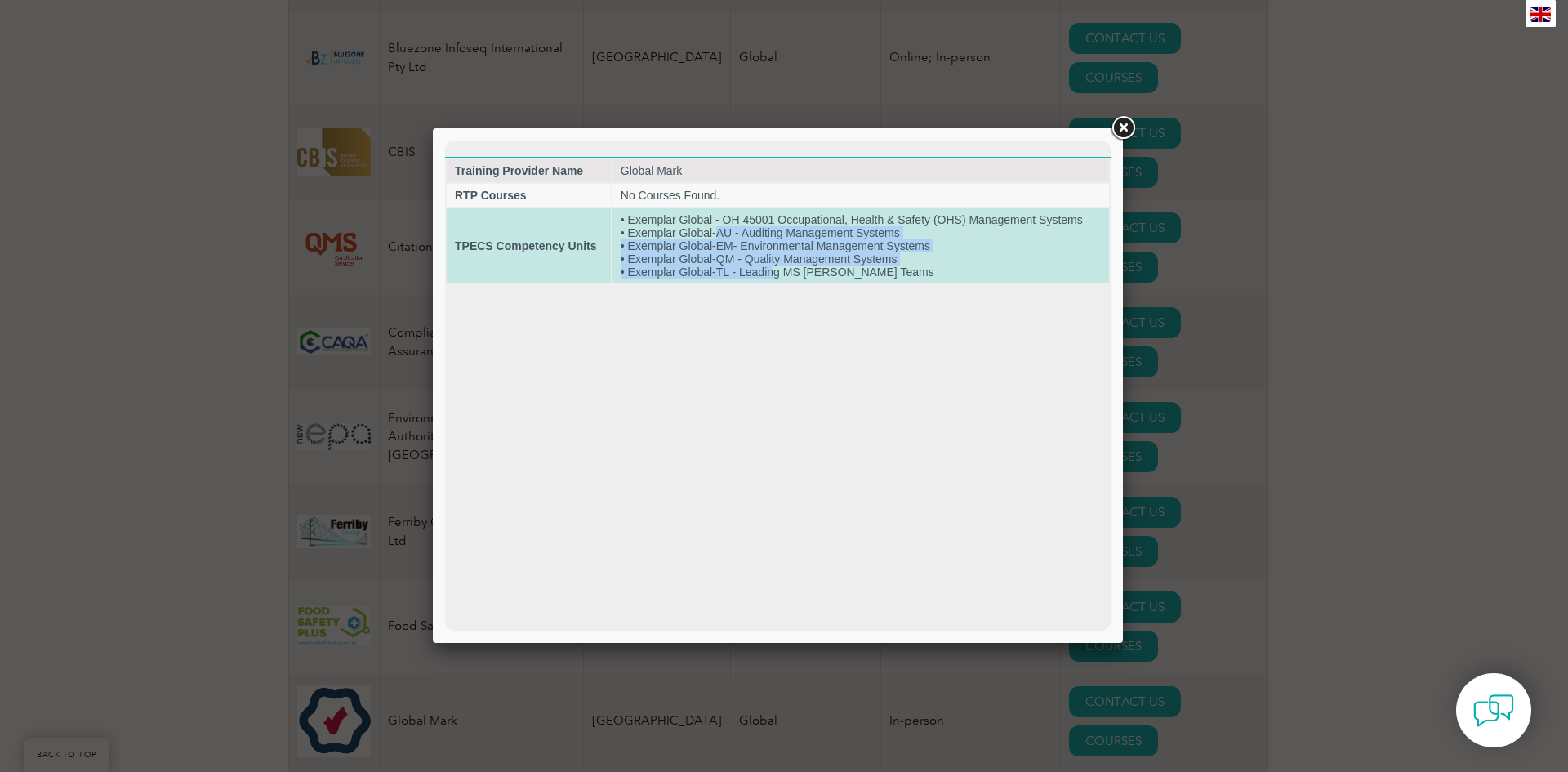
drag, startPoint x: 717, startPoint y: 228, endPoint x: 955, endPoint y: 272, distance: 242.0
click at [777, 272] on td "• Exemplar Global - OH 45001 Occupational, Health & Safety (OHS) Management Sys…" at bounding box center [860, 246] width 497 height 75
click at [955, 272] on td "• Exemplar Global - OH 45001 Occupational, Health & Safety (OHS) Management Sys…" at bounding box center [860, 246] width 497 height 75
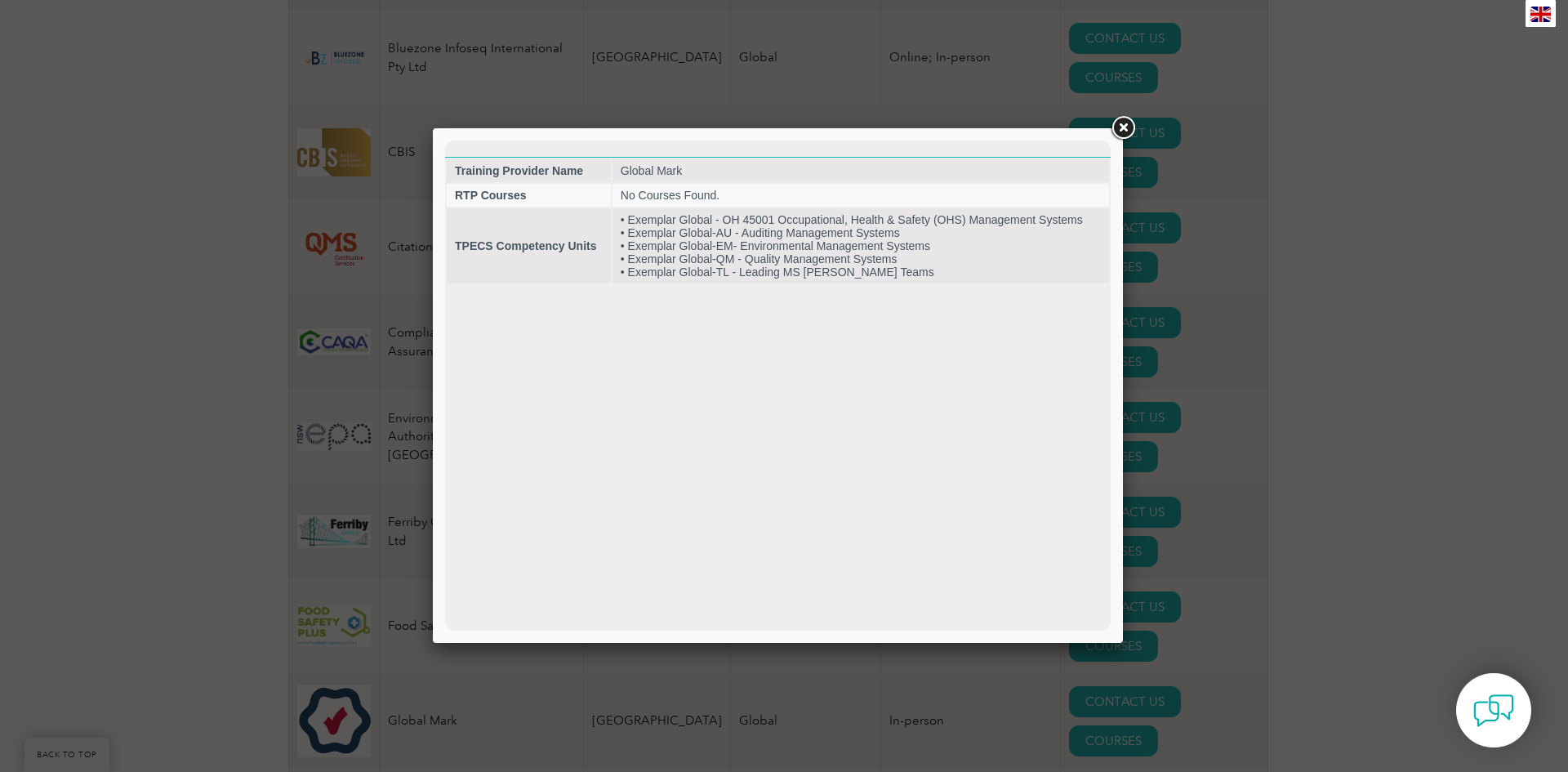
click at [1130, 124] on link at bounding box center [1123, 129] width 30 height 30
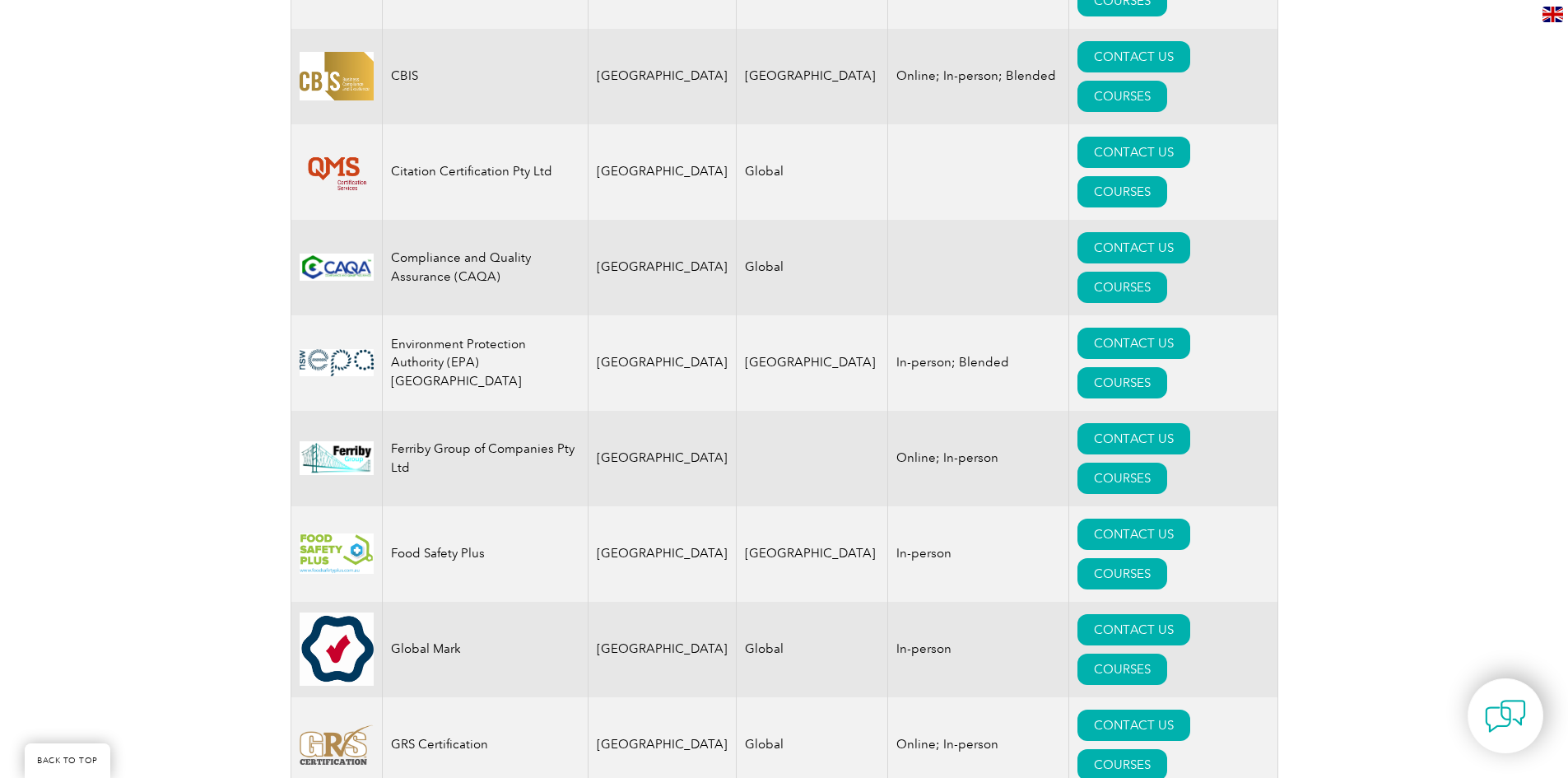
drag, startPoint x: 202, startPoint y: 279, endPoint x: 216, endPoint y: 344, distance: 66.5
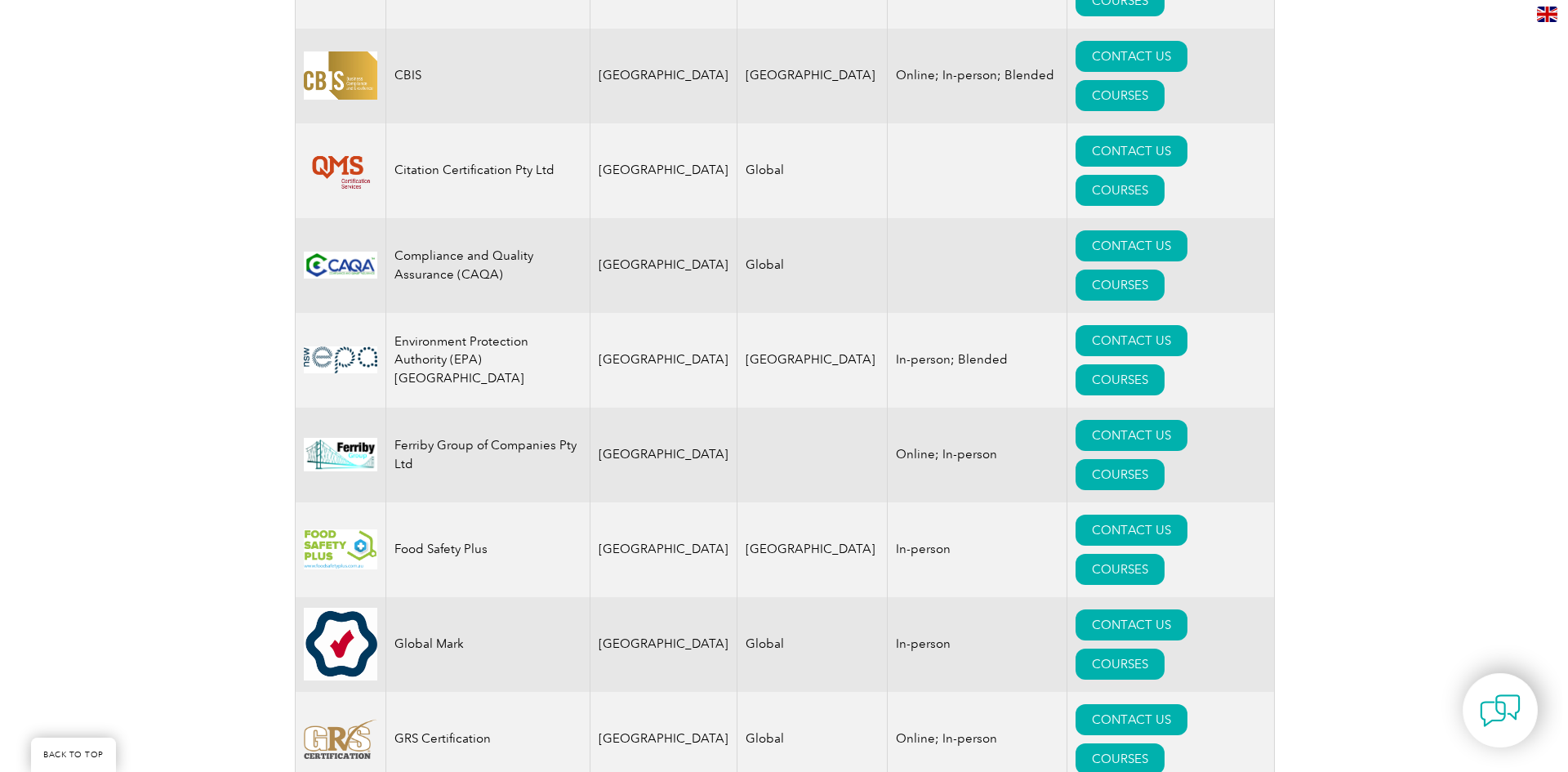
scroll to position [1024, 0]
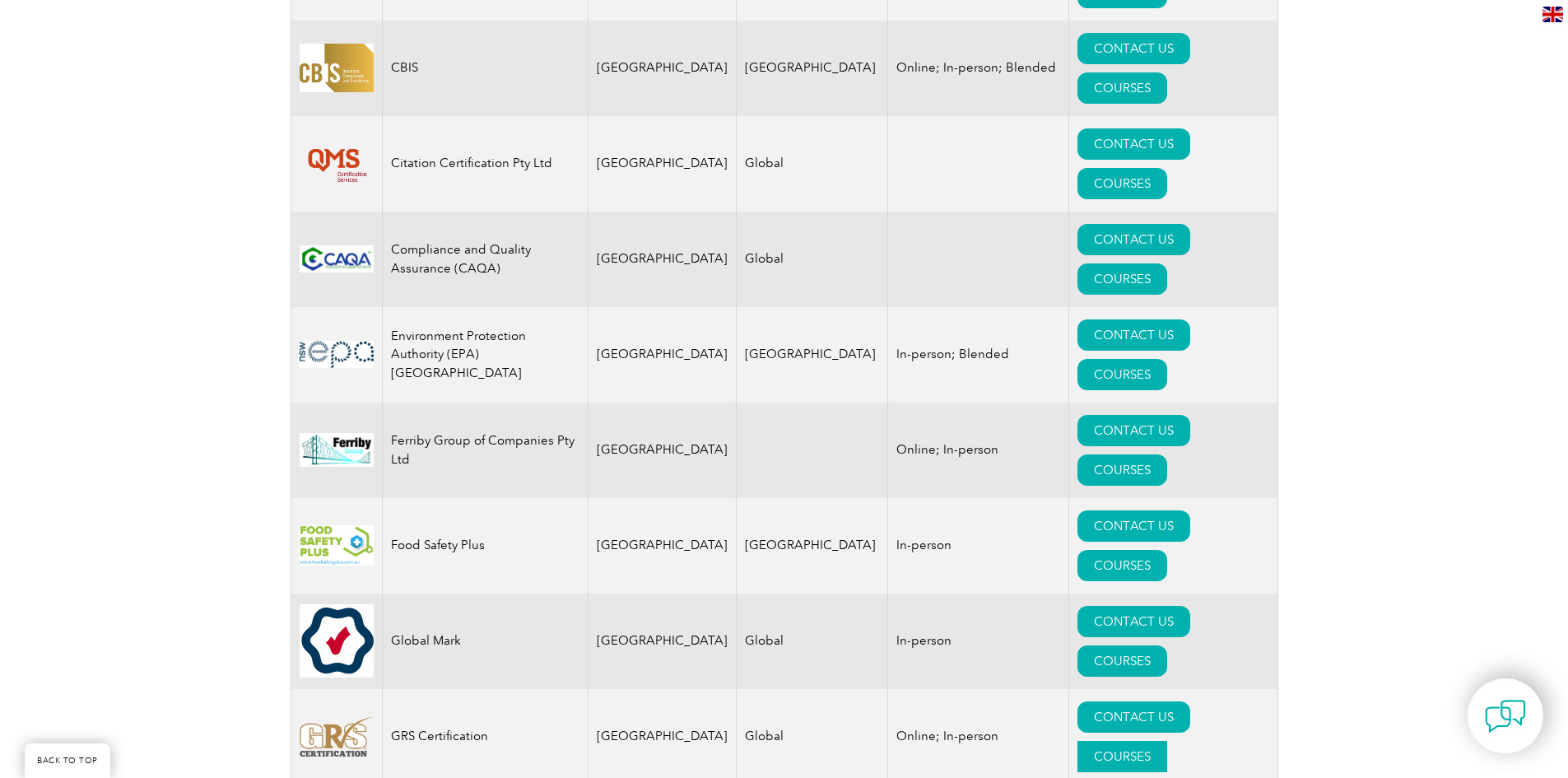
click at [1167, 741] on link "COURSES" at bounding box center [1122, 756] width 90 height 31
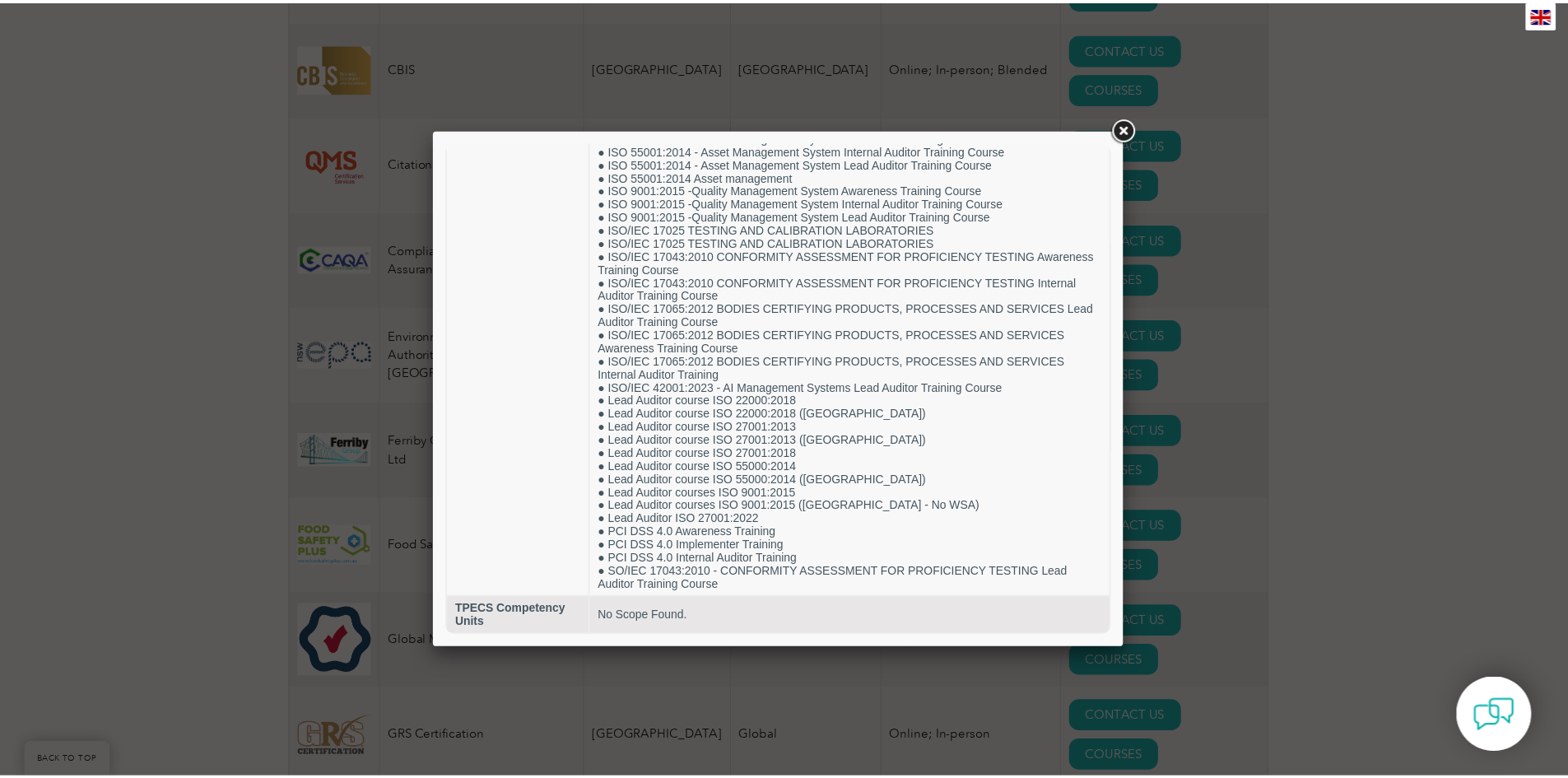
scroll to position [2102, 0]
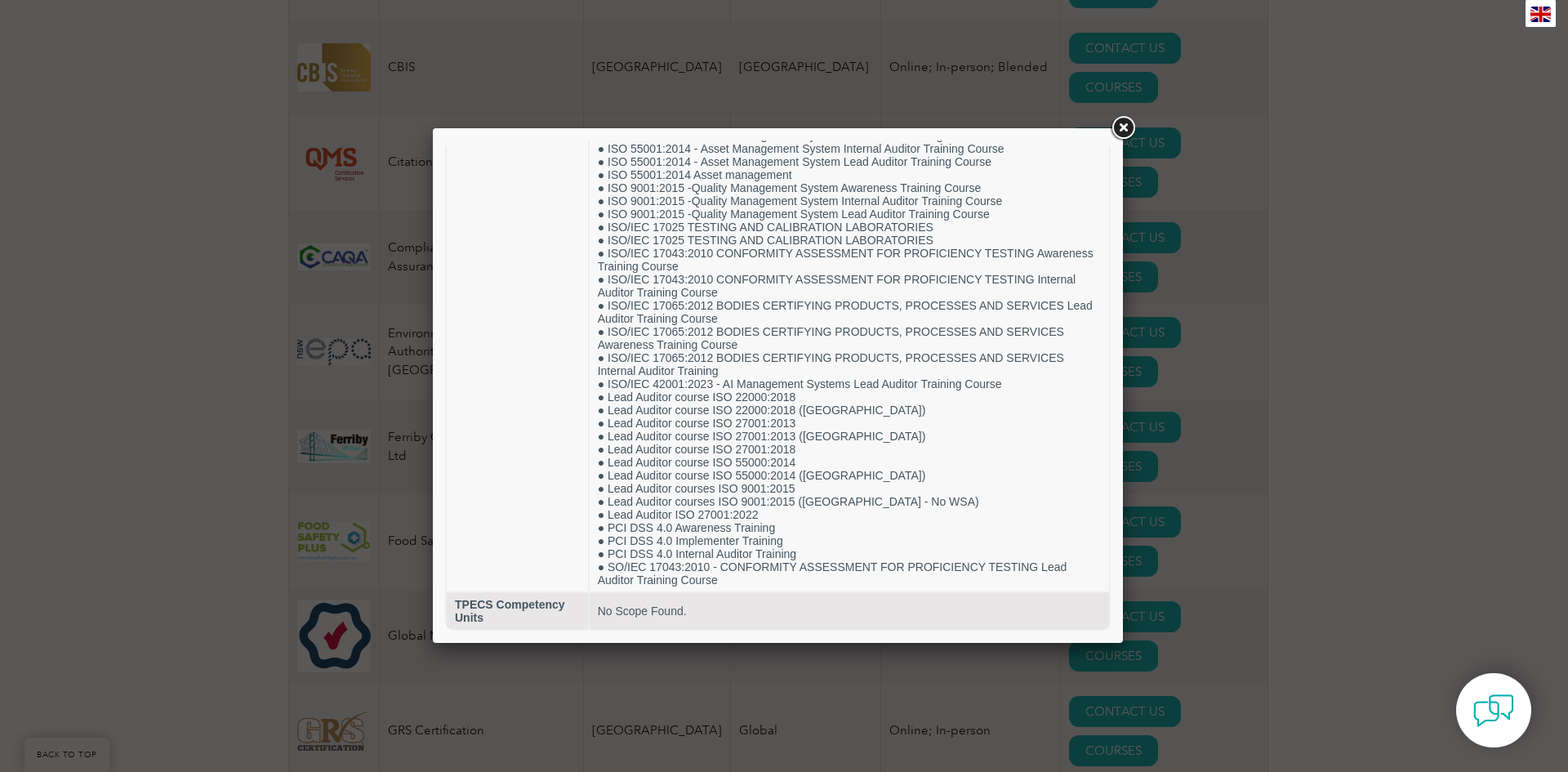
click at [1128, 118] on link at bounding box center [1123, 129] width 30 height 30
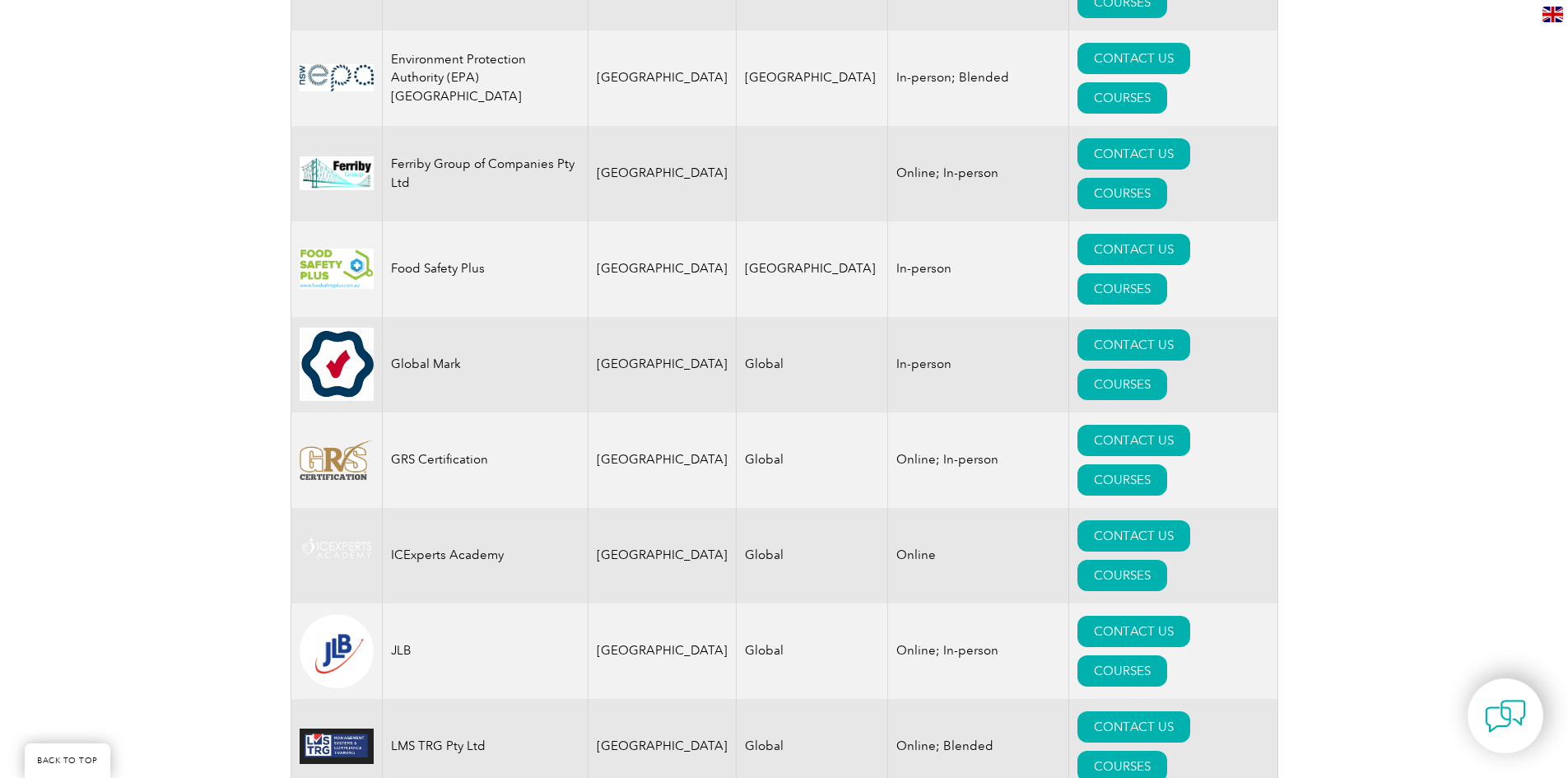
drag, startPoint x: 255, startPoint y: 153, endPoint x: 260, endPoint y: 213, distance: 60.2
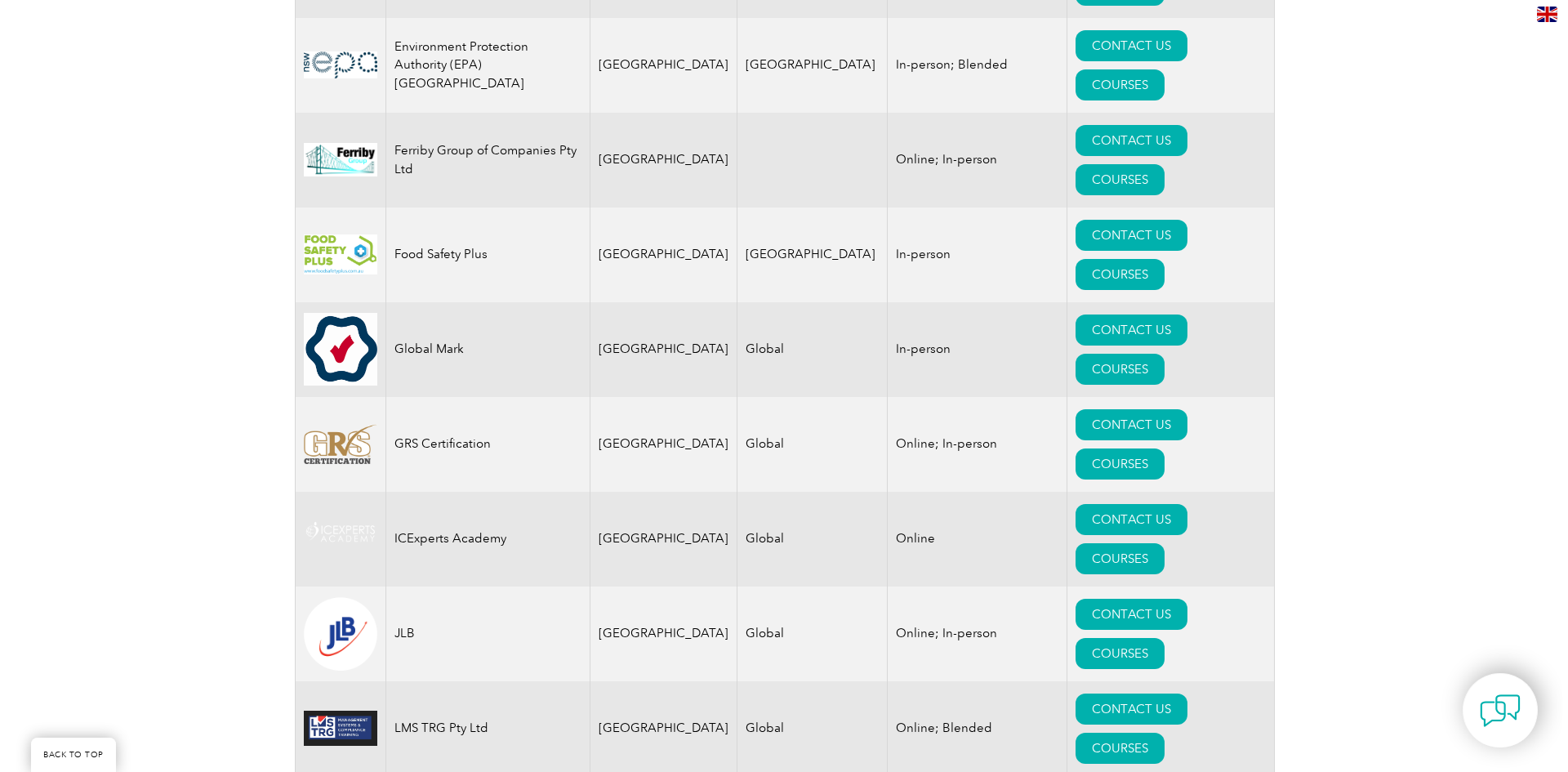
scroll to position [1329, 0]
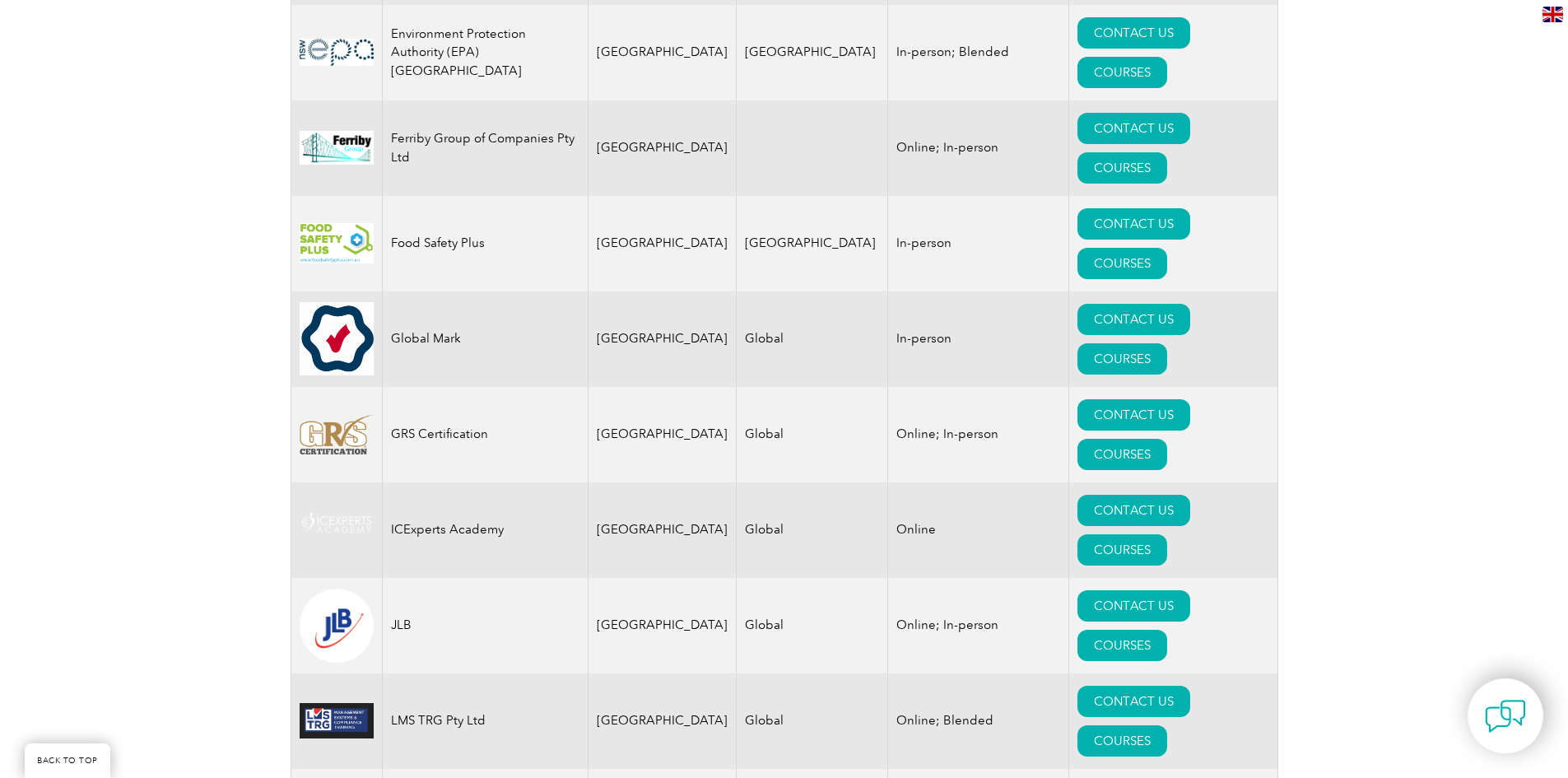
drag, startPoint x: 237, startPoint y: 156, endPoint x: 268, endPoint y: 190, distance: 46.0
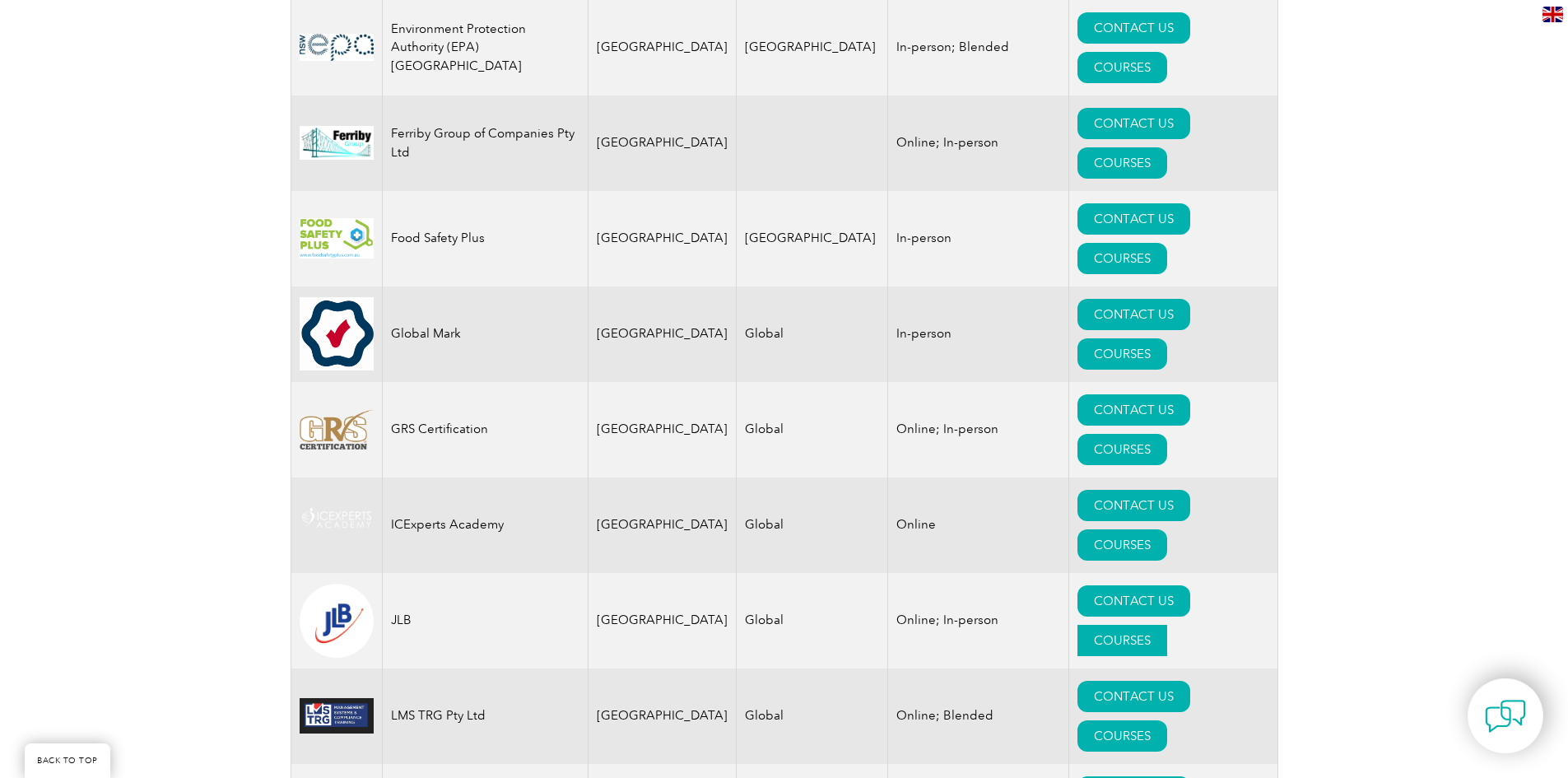
click at [1167, 625] on link "COURSES" at bounding box center [1122, 640] width 90 height 31
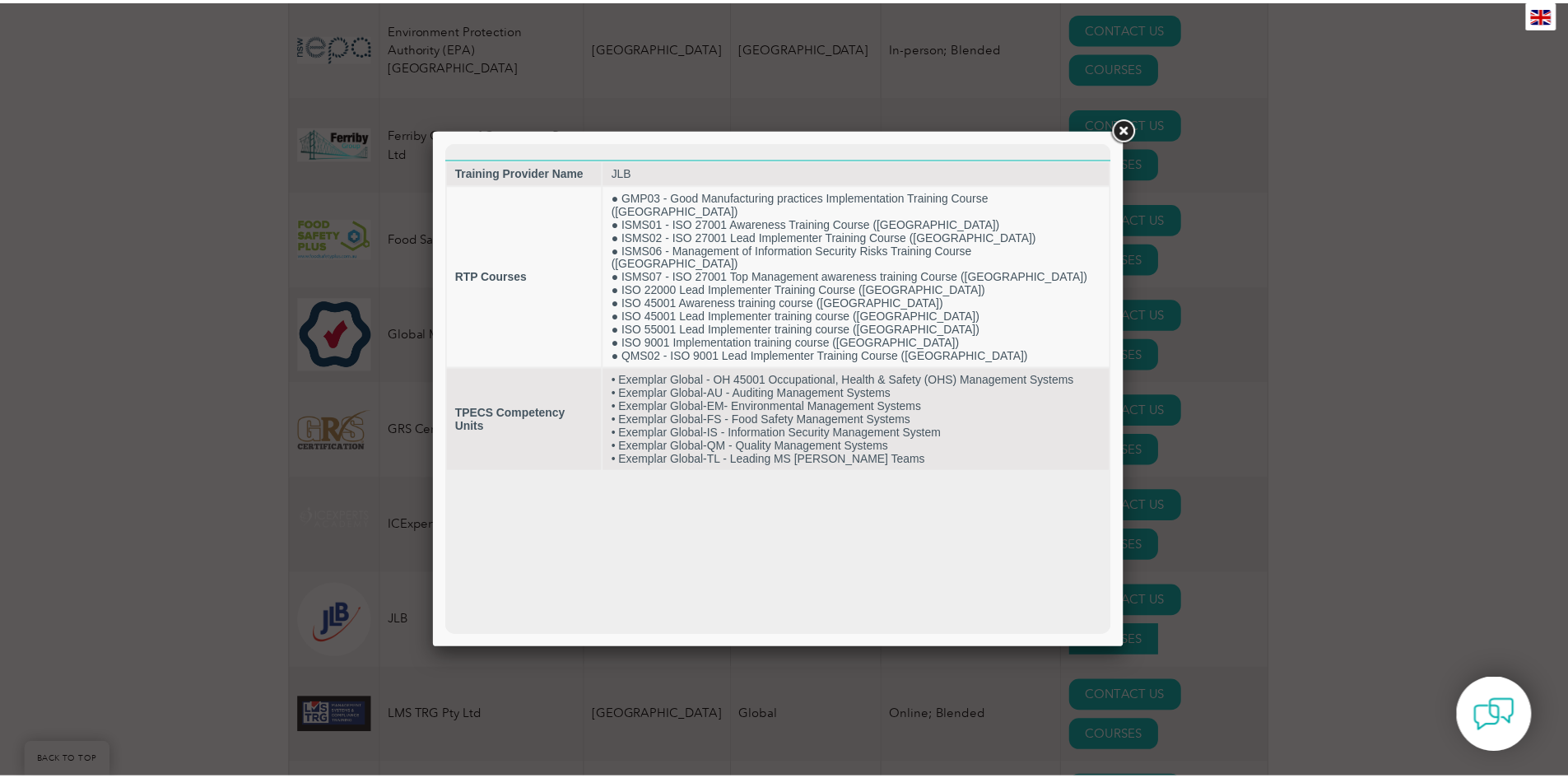
scroll to position [0, 0]
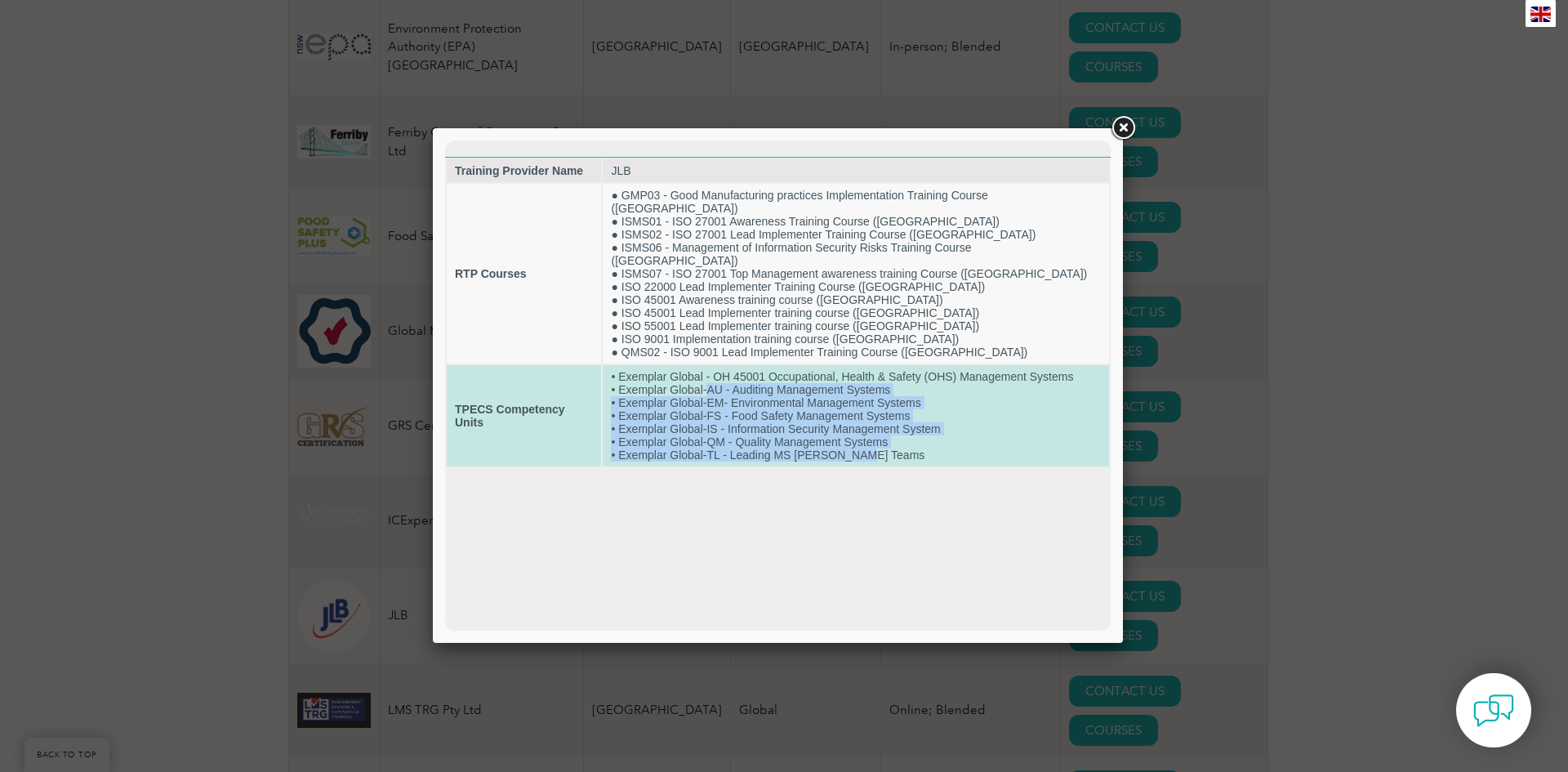
drag, startPoint x: 717, startPoint y: 361, endPoint x: 915, endPoint y: 431, distance: 210.0
click at [897, 428] on td "• Exemplar Global - OH 45001 Occupational, Health & Safety (OHS) Management Sys…" at bounding box center [856, 416] width 506 height 102
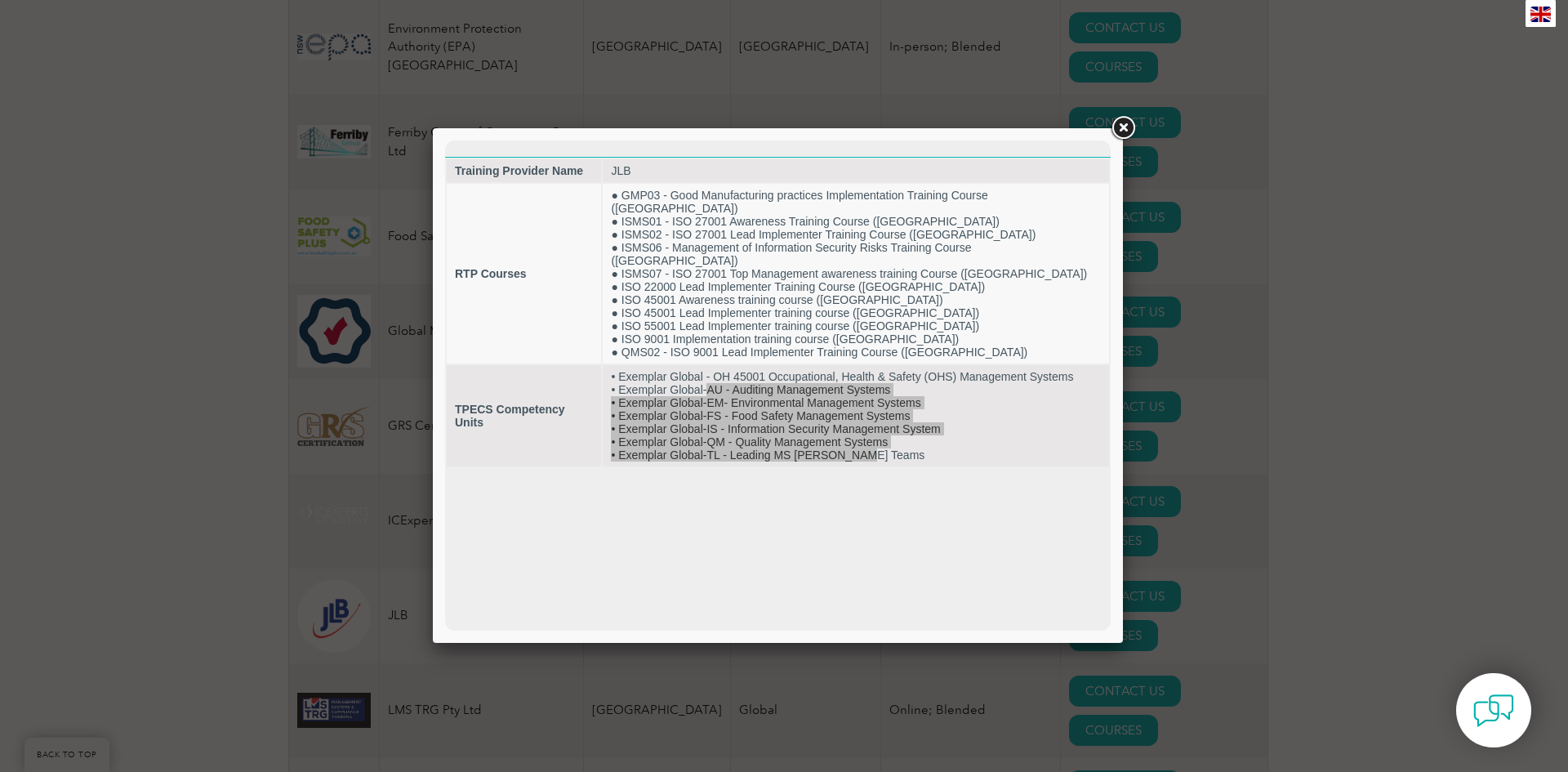
click at [1117, 125] on link at bounding box center [1123, 129] width 30 height 30
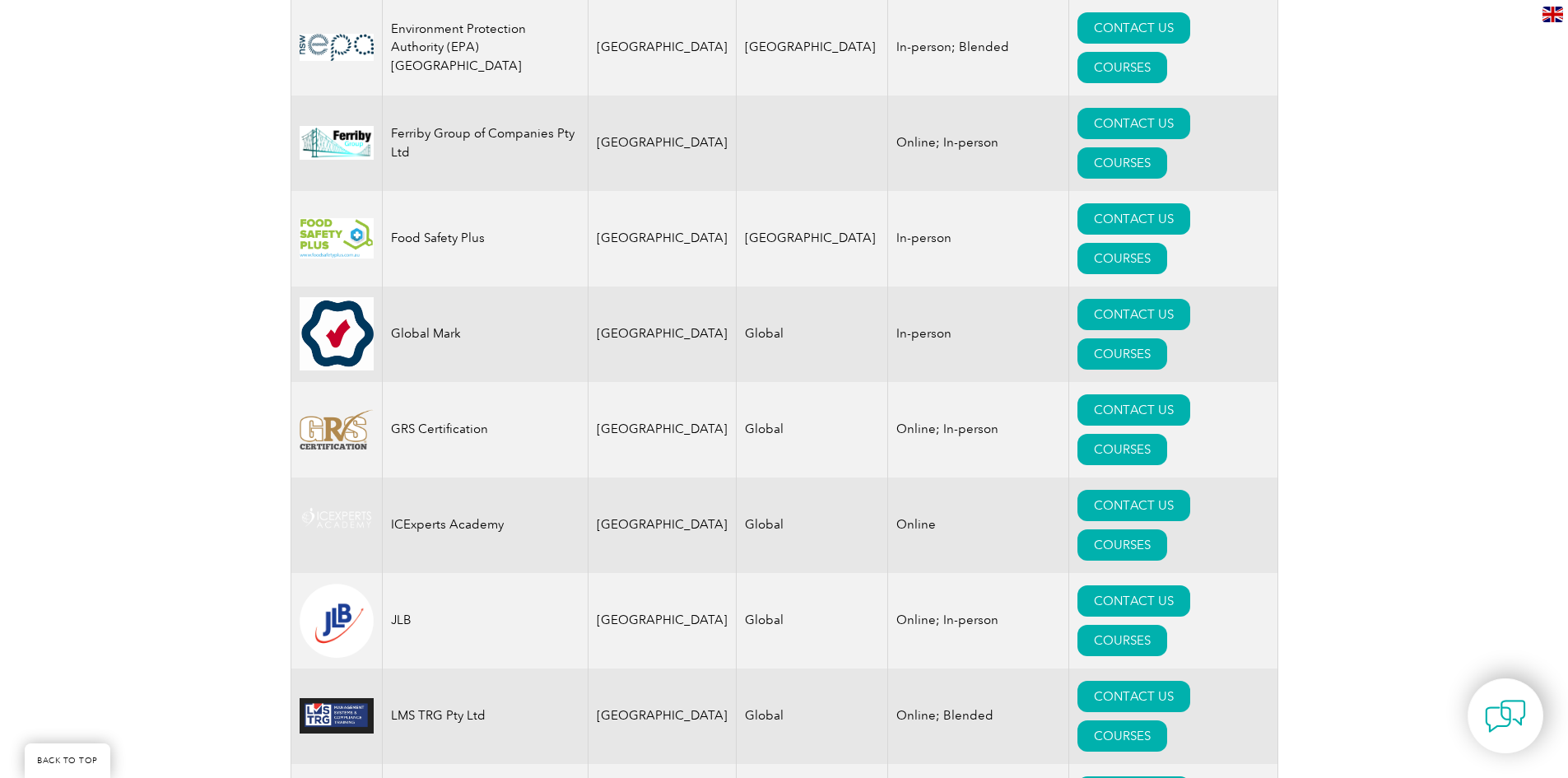
drag, startPoint x: 1349, startPoint y: 268, endPoint x: 1370, endPoint y: 263, distance: 21.6
click at [1371, 263] on div "Exemplar Global proudly works with a global network of training providers, cons…" at bounding box center [784, 534] width 1568 height 3021
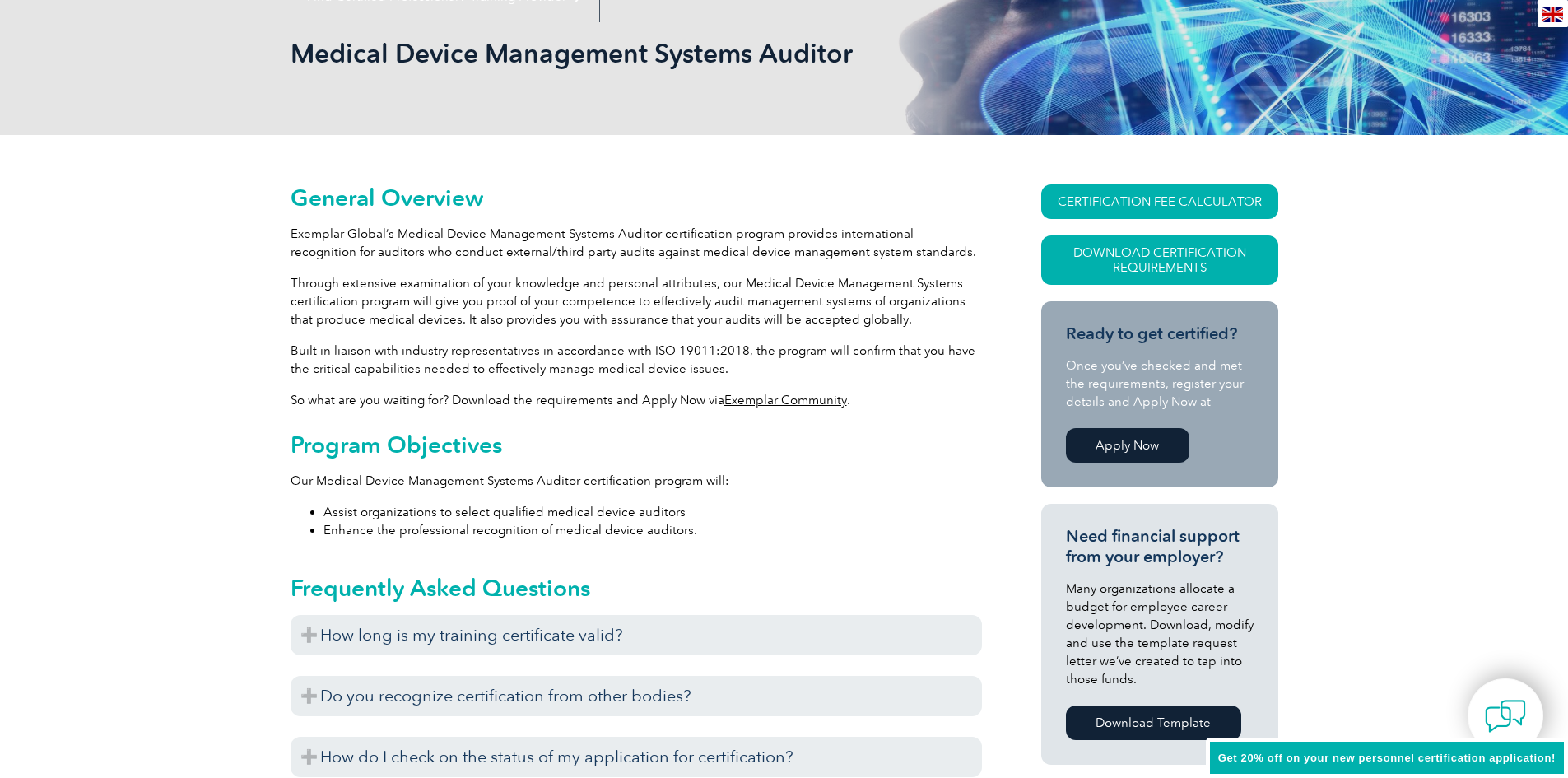
scroll to position [11, 0]
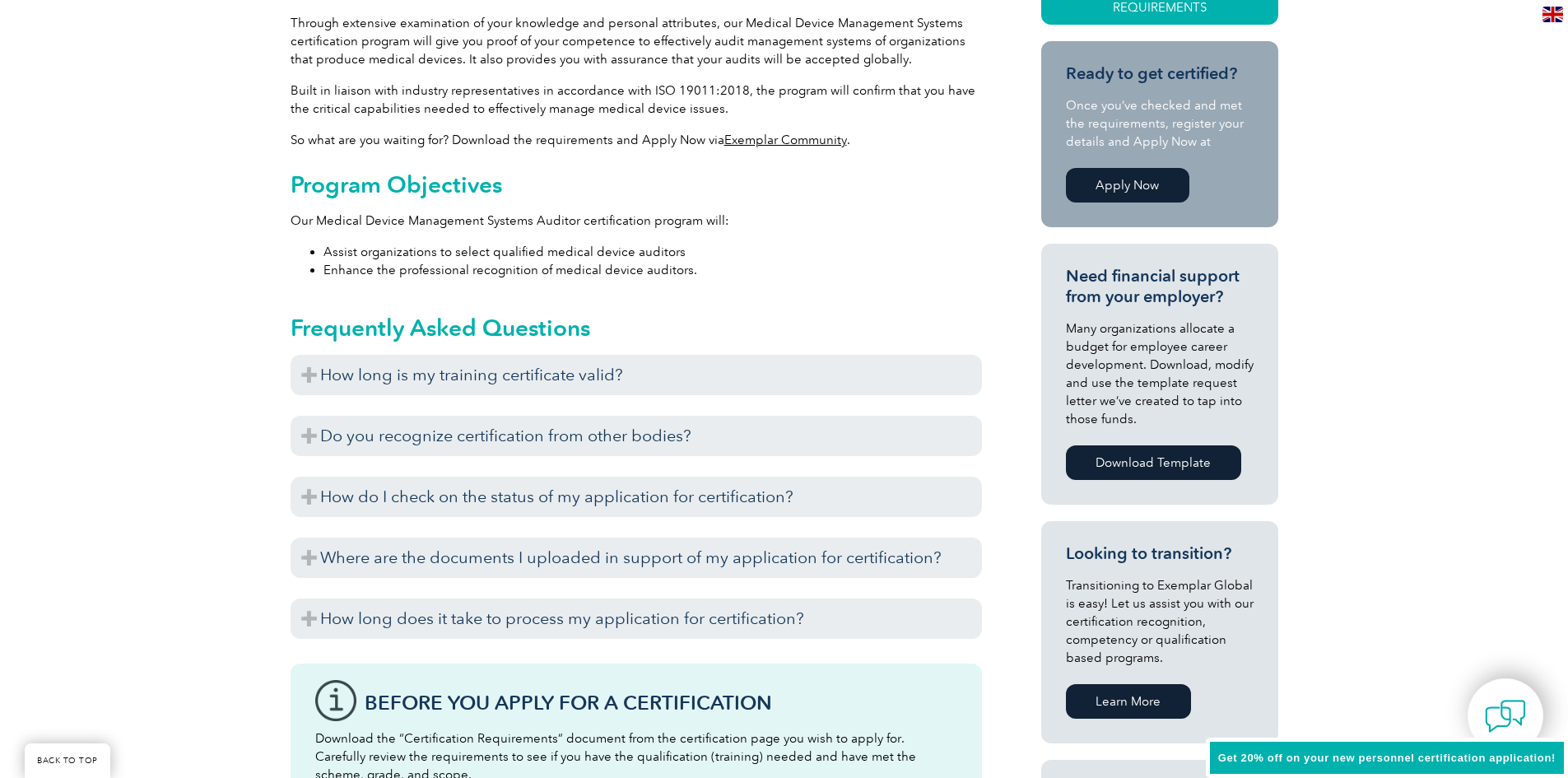
drag, startPoint x: 877, startPoint y: 374, endPoint x: 861, endPoint y: 396, distance: 27.2
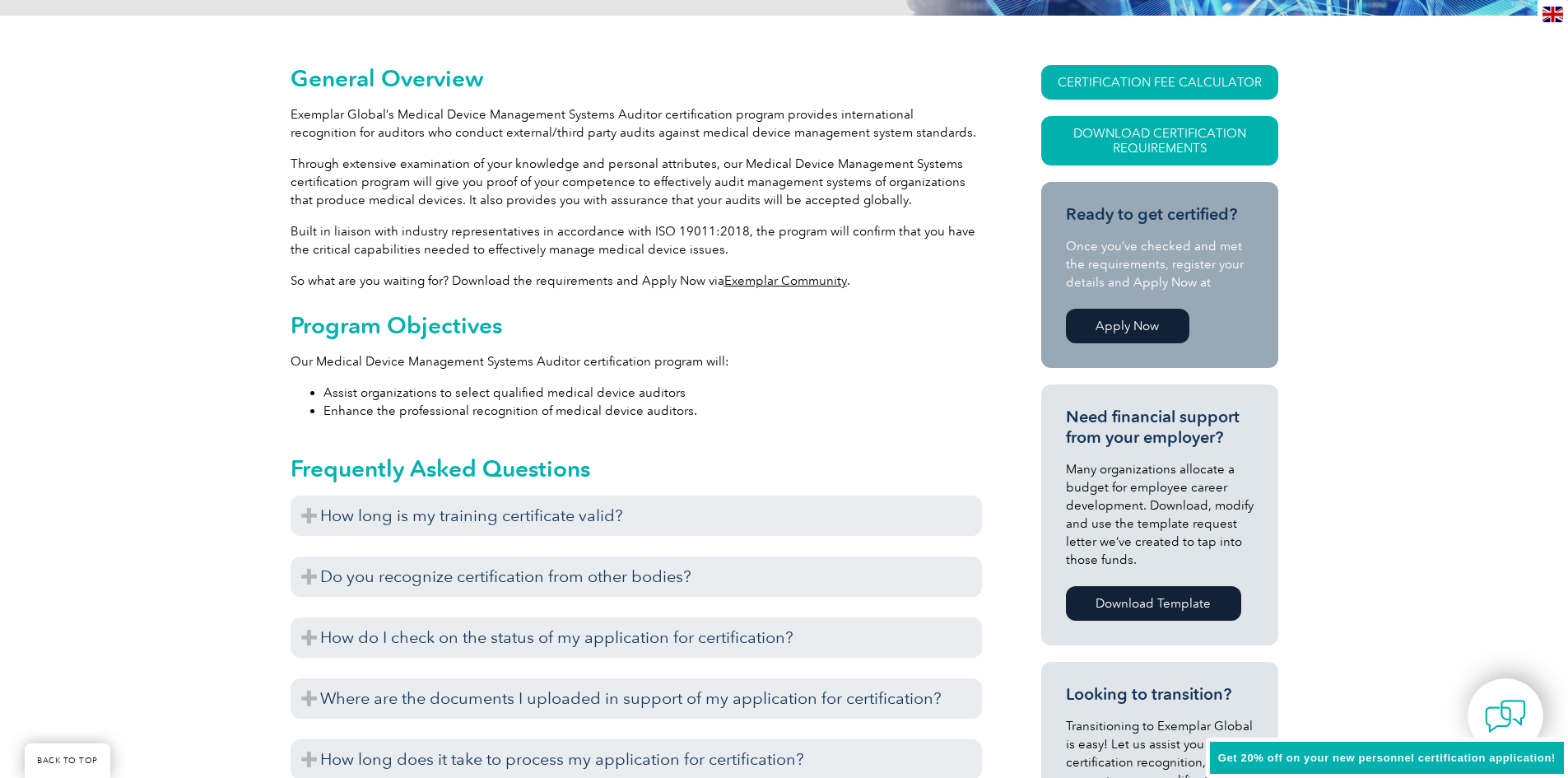
scroll to position [0, 0]
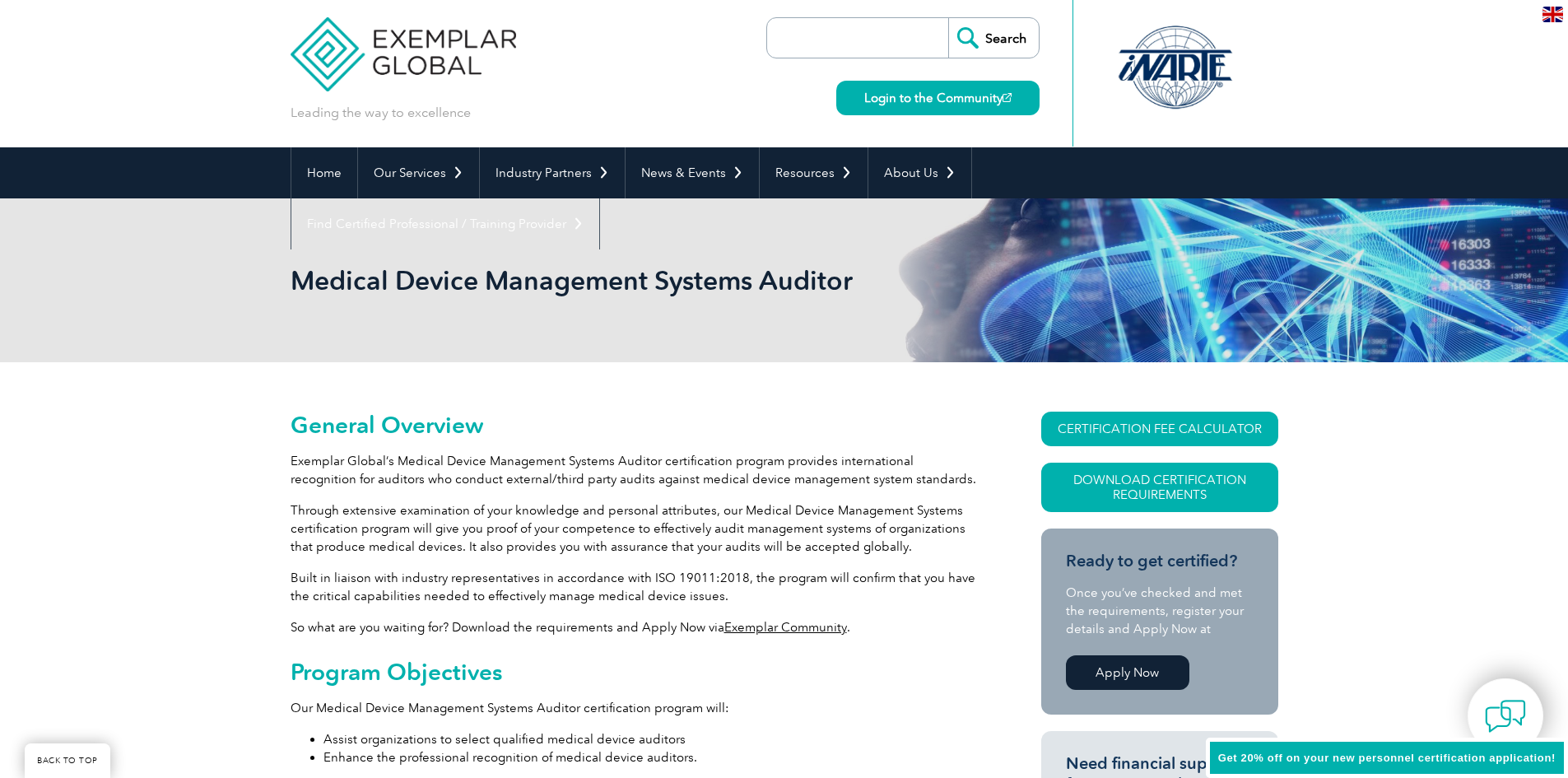
drag, startPoint x: 758, startPoint y: 383, endPoint x: 871, endPoint y: 350, distance: 117.7
